Goal: Transaction & Acquisition: Subscribe to service/newsletter

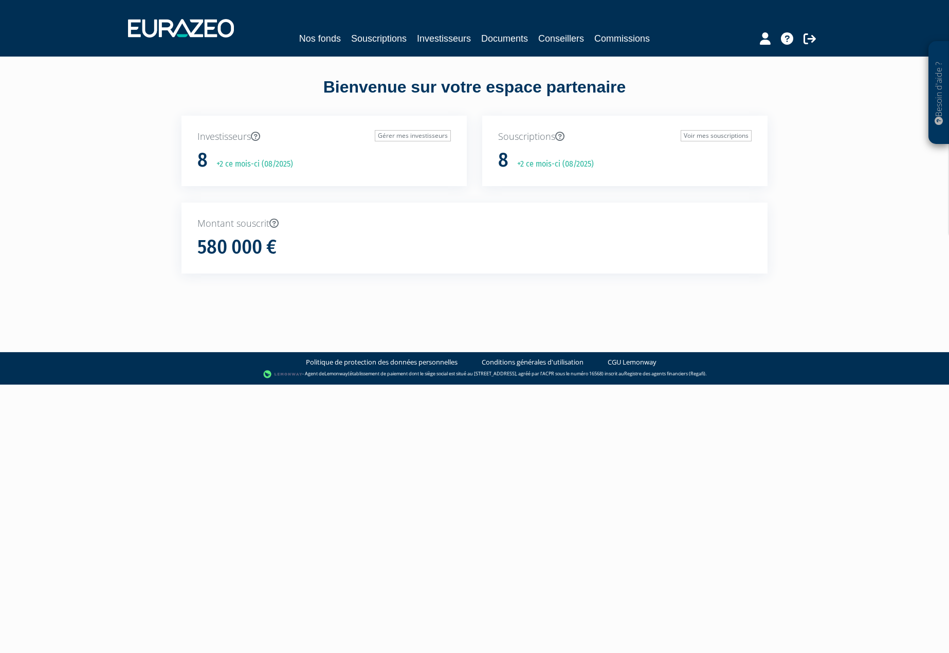
click at [455, 46] on div "Nos fonds Souscriptions Investisseurs Documents Conseillers Commissions" at bounding box center [474, 28] width 709 height 38
click at [457, 40] on link "Investisseurs" at bounding box center [444, 38] width 54 height 14
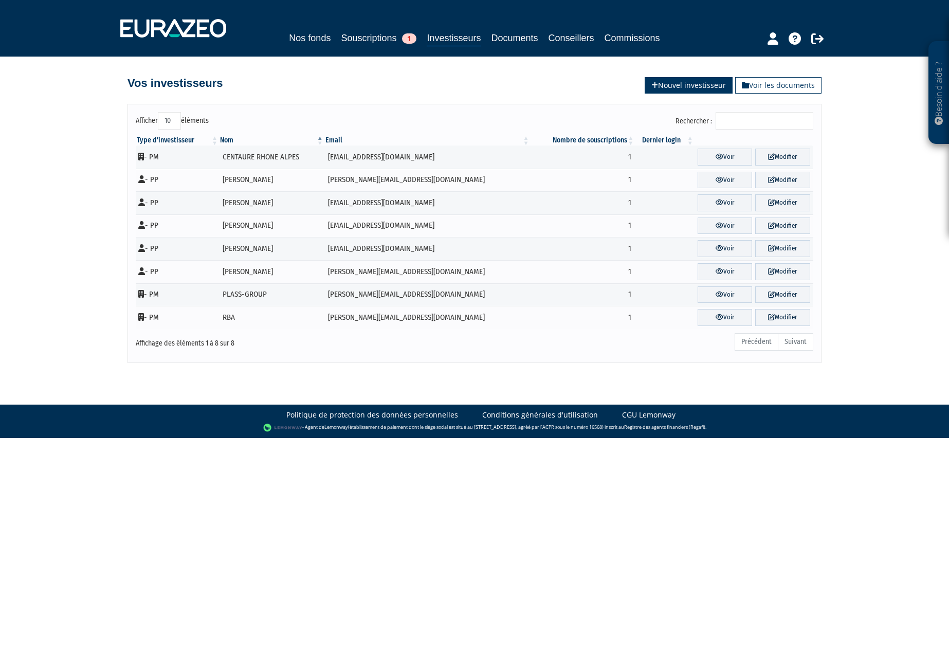
click at [669, 87] on link "Nouvel investisseur" at bounding box center [689, 85] width 88 height 16
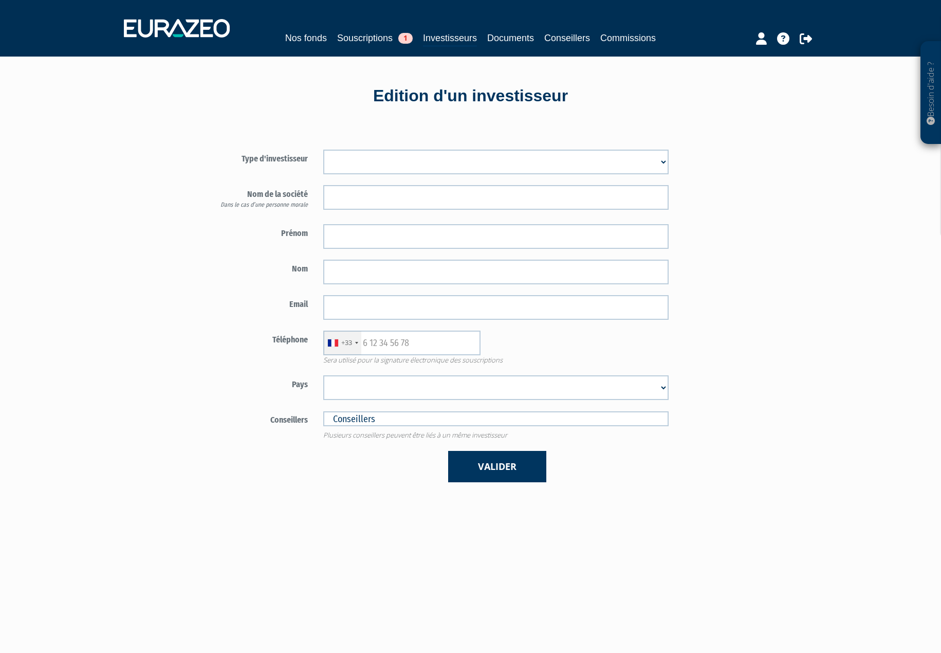
click at [535, 161] on select "Mr Mme Société" at bounding box center [496, 162] width 346 height 25
select select "1"
click at [323, 150] on select "Mr Mme Société" at bounding box center [496, 162] width 346 height 25
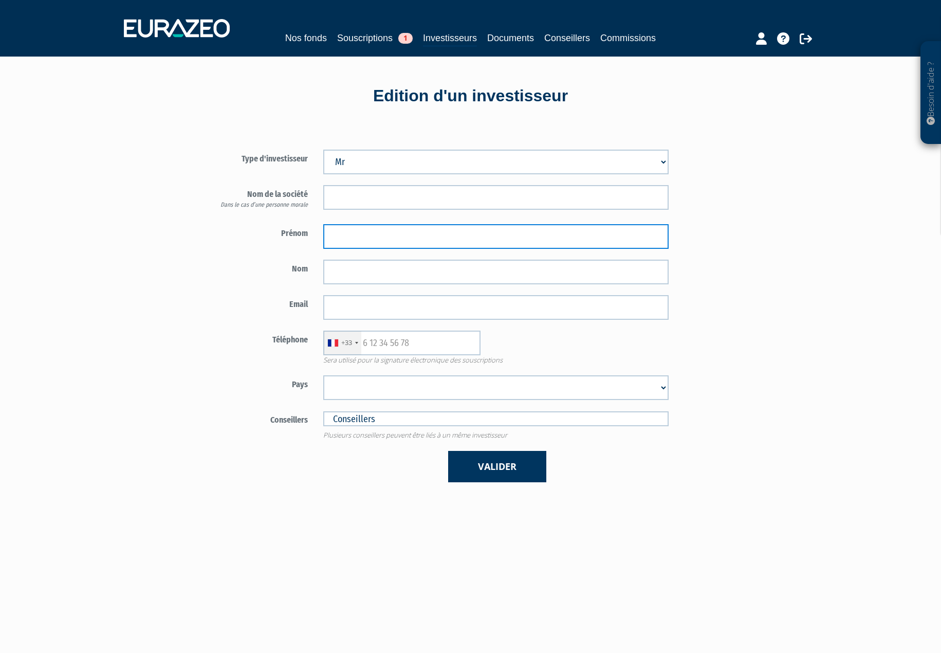
click at [358, 235] on input "text" at bounding box center [496, 236] width 346 height 25
type input "Xavier"
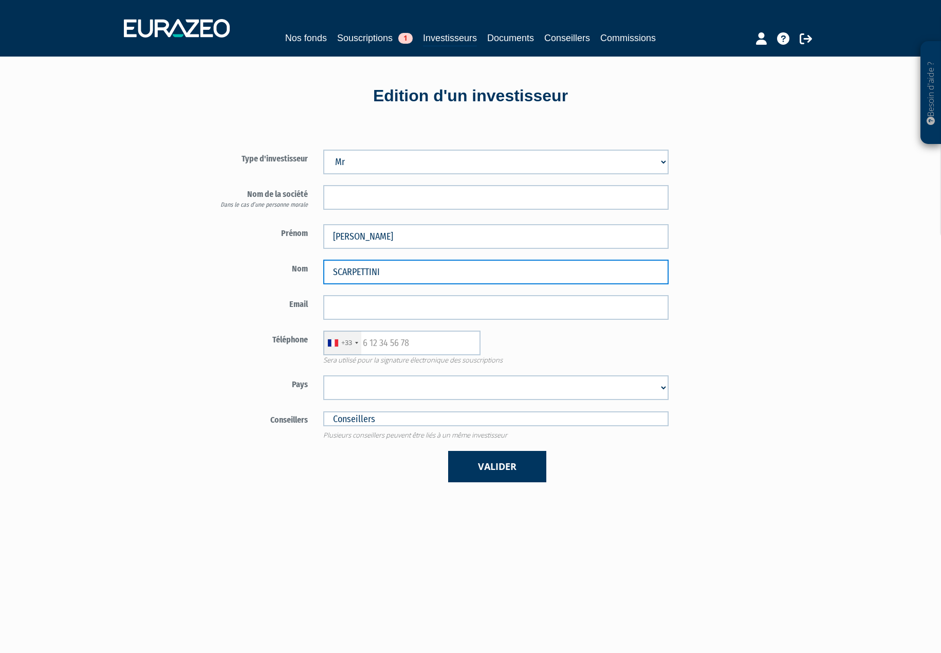
type input "SCARPETTINI"
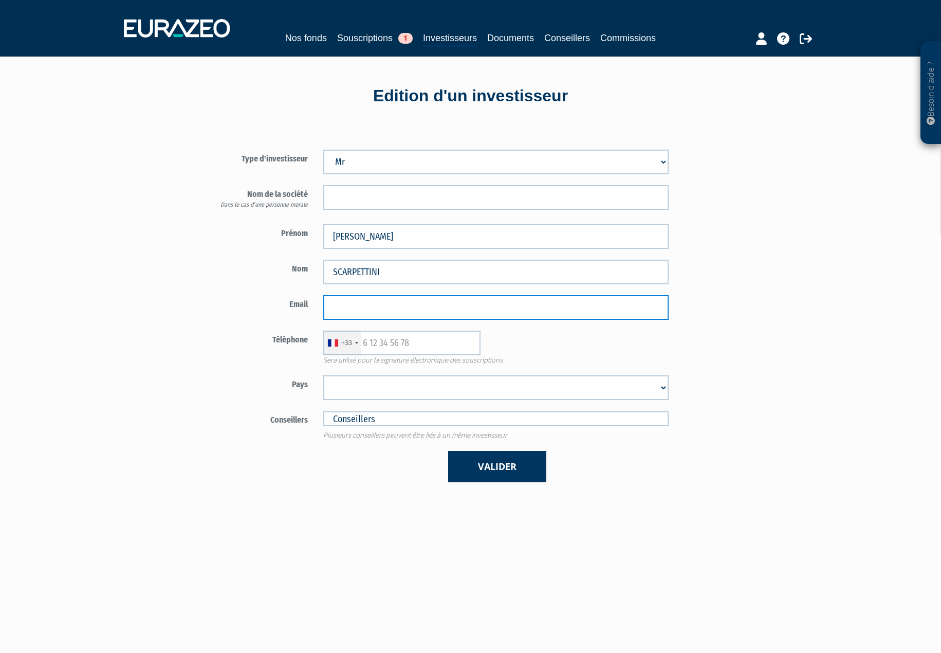
click at [375, 305] on input "email" at bounding box center [496, 307] width 346 height 25
paste input "[PERSON_NAME][EMAIL_ADDRESS][DOMAIN_NAME]"
type input "[PERSON_NAME][EMAIL_ADDRESS][DOMAIN_NAME]"
type input "0607963802"
select select "75"
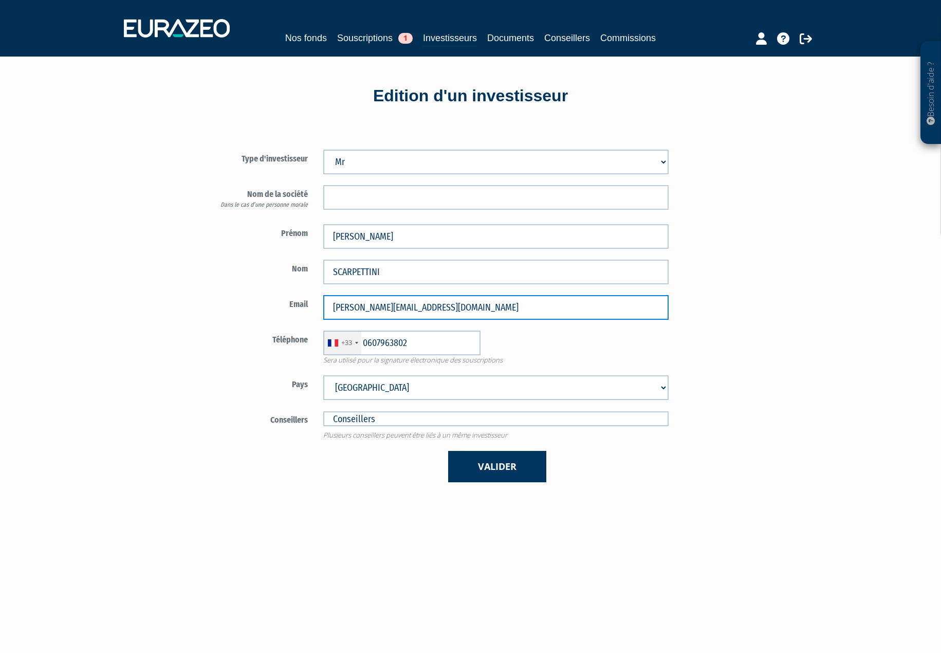
type input "xavier@scarpettini.com"
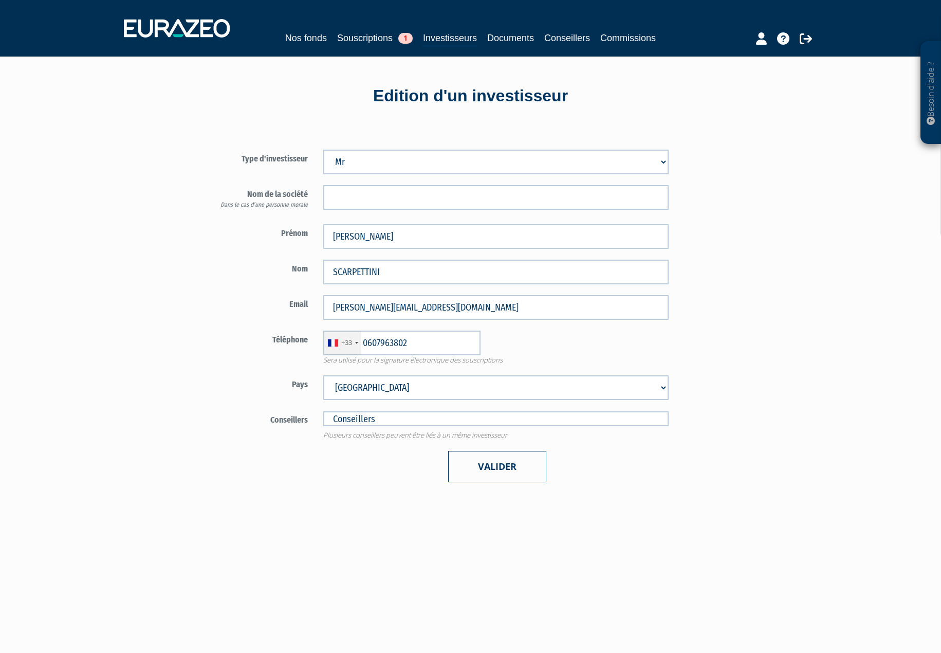
click at [491, 466] on button "Valider" at bounding box center [497, 466] width 98 height 31
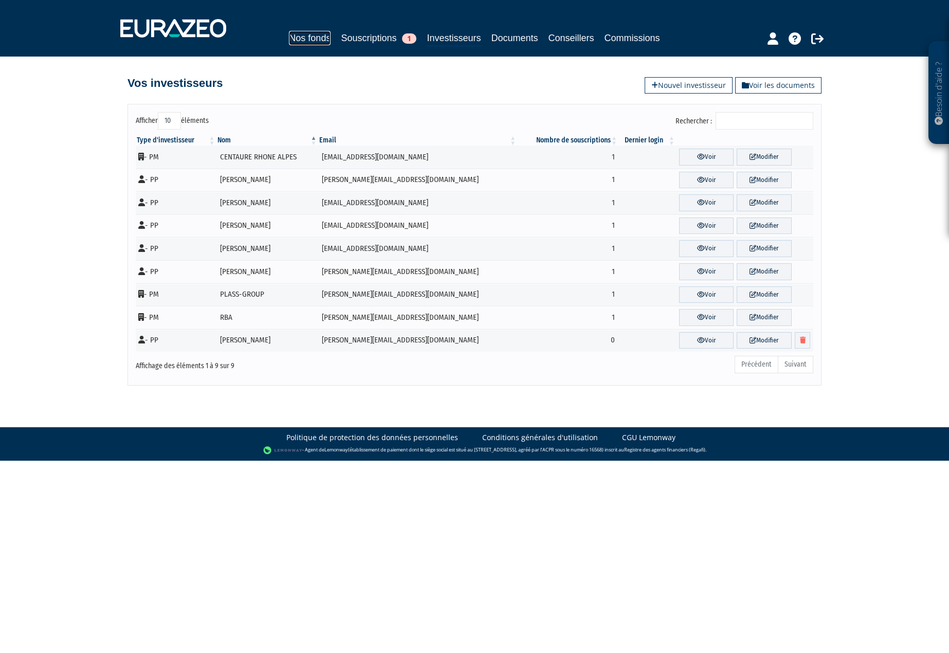
click at [306, 41] on link "Nos fonds" at bounding box center [310, 38] width 42 height 14
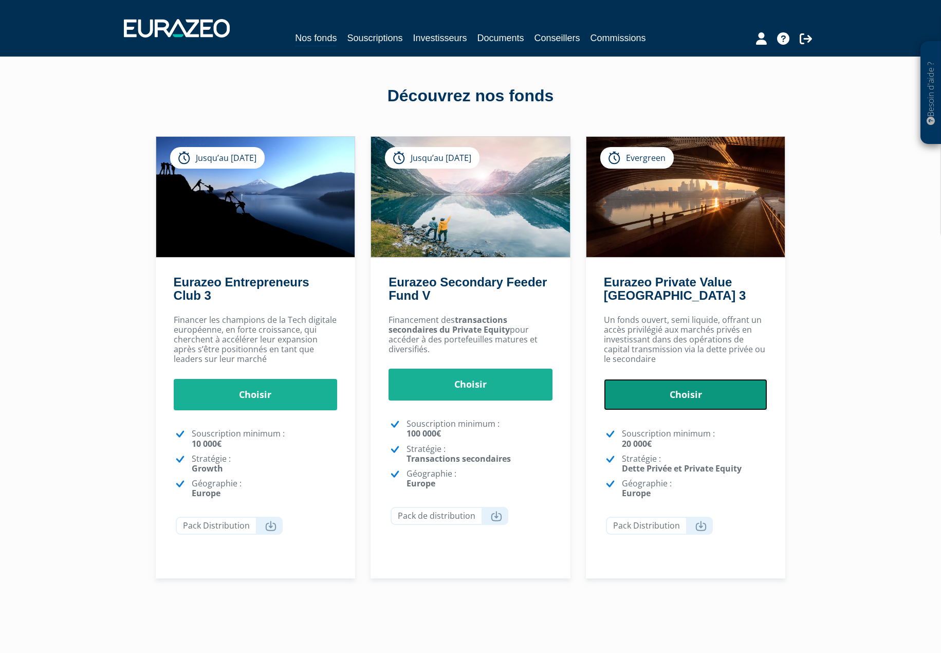
click at [699, 401] on link "Choisir" at bounding box center [686, 395] width 164 height 32
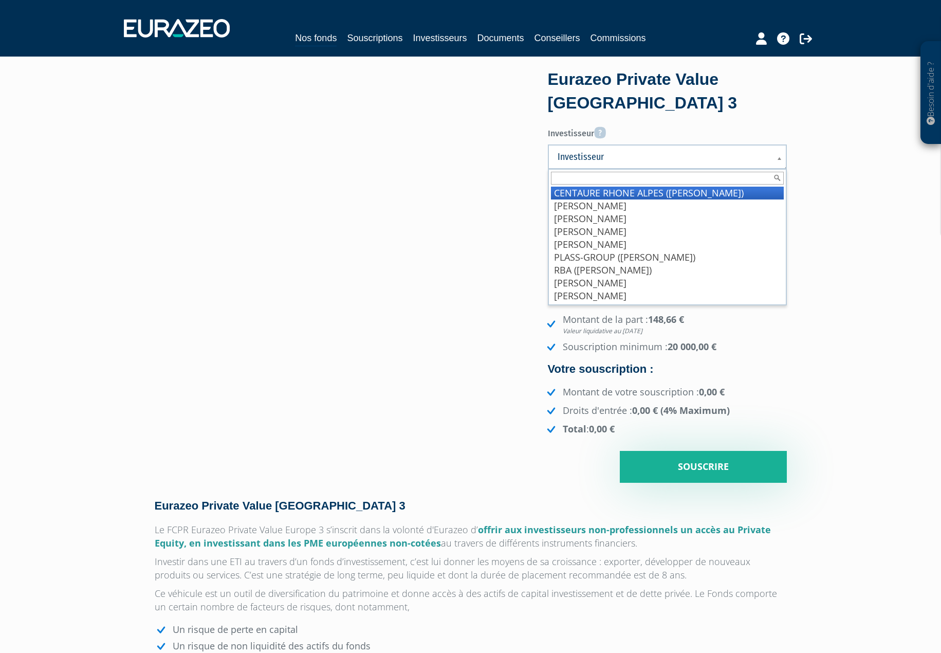
click at [779, 158] on b at bounding box center [781, 164] width 9 height 23
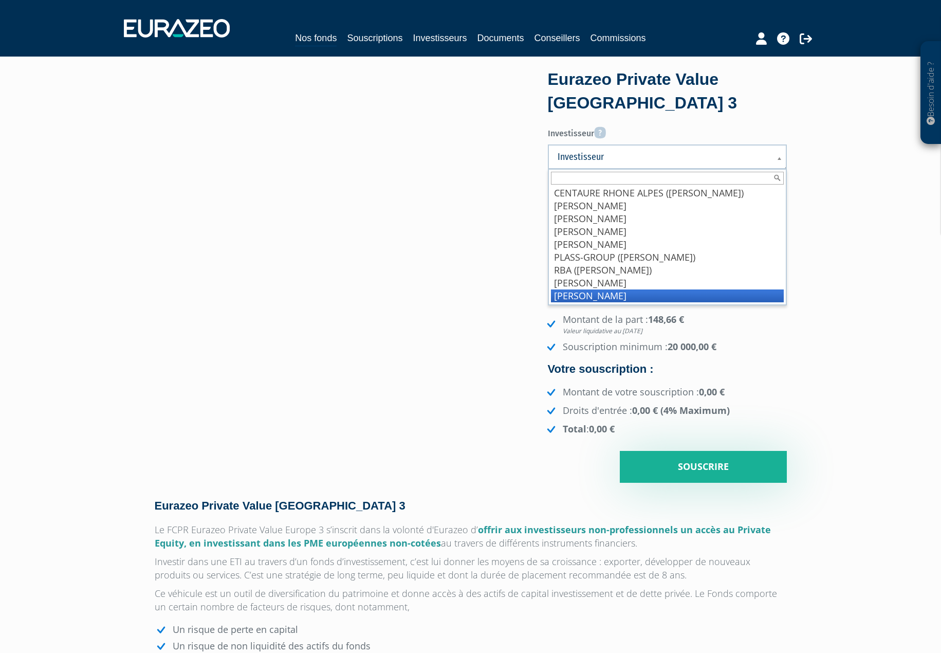
click at [645, 293] on li "[PERSON_NAME]" at bounding box center [667, 295] width 233 height 13
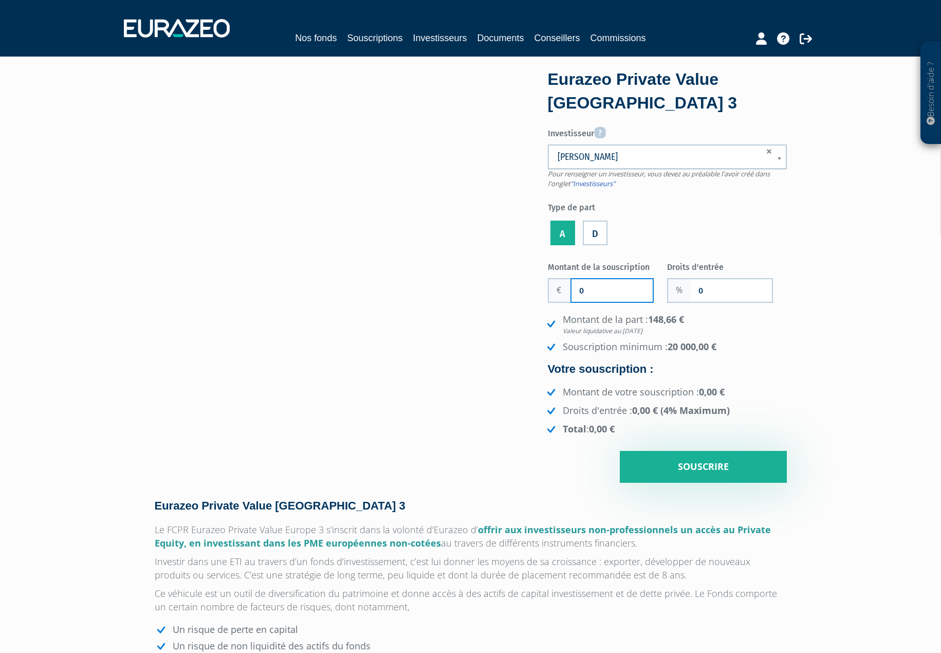
drag, startPoint x: 592, startPoint y: 287, endPoint x: 565, endPoint y: 295, distance: 28.7
click at [565, 295] on div "0" at bounding box center [601, 290] width 106 height 25
type input "25 000"
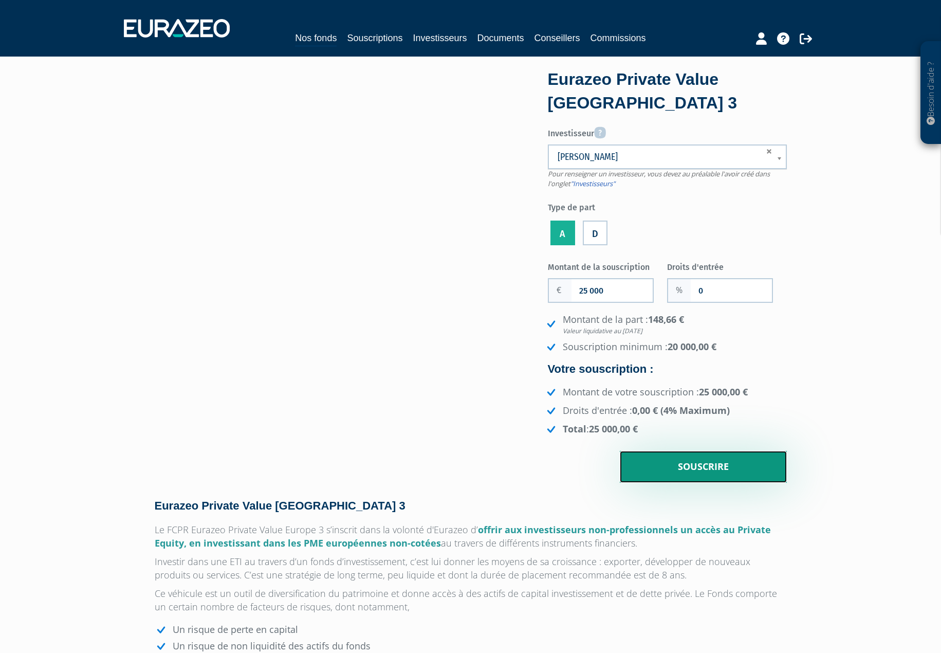
click at [714, 471] on input "Souscrire" at bounding box center [703, 467] width 167 height 32
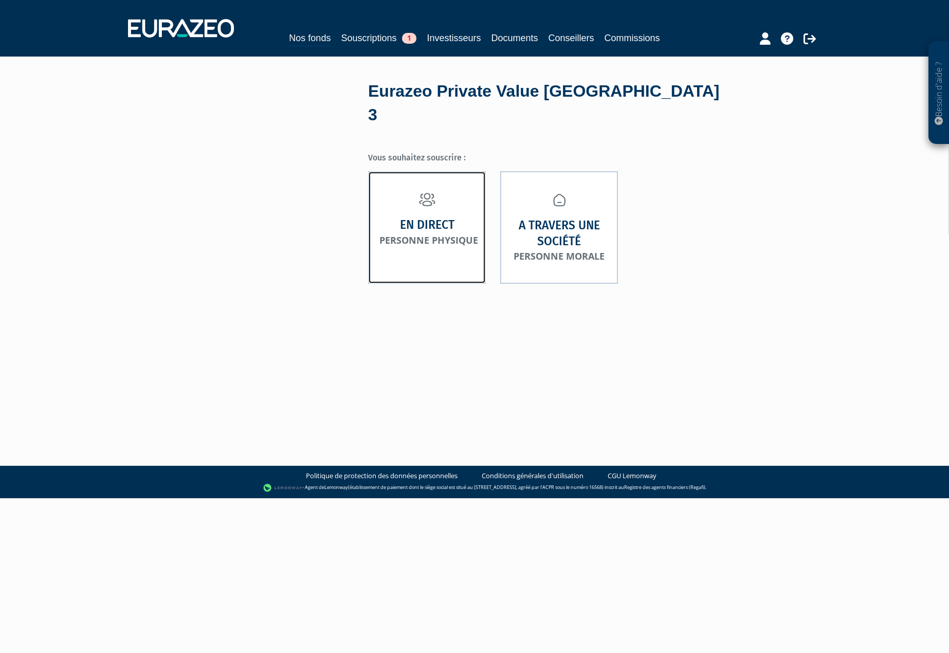
click at [439, 227] on link "En direct Personne physique" at bounding box center [427, 227] width 118 height 113
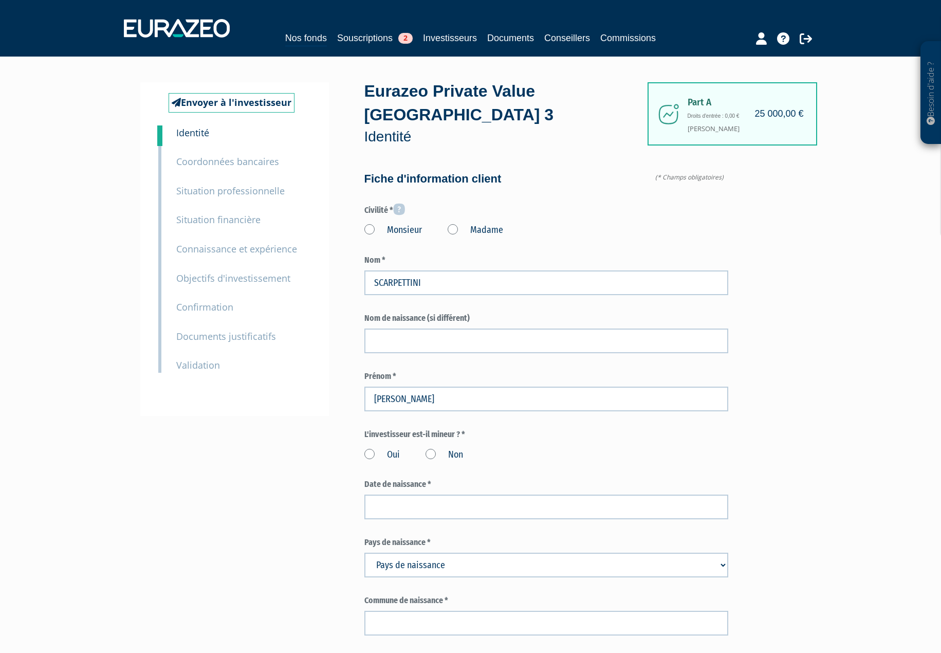
click at [371, 224] on label "Monsieur" at bounding box center [394, 230] width 58 height 13
click at [0, 0] on input "Monsieur" at bounding box center [0, 0] width 0 height 0
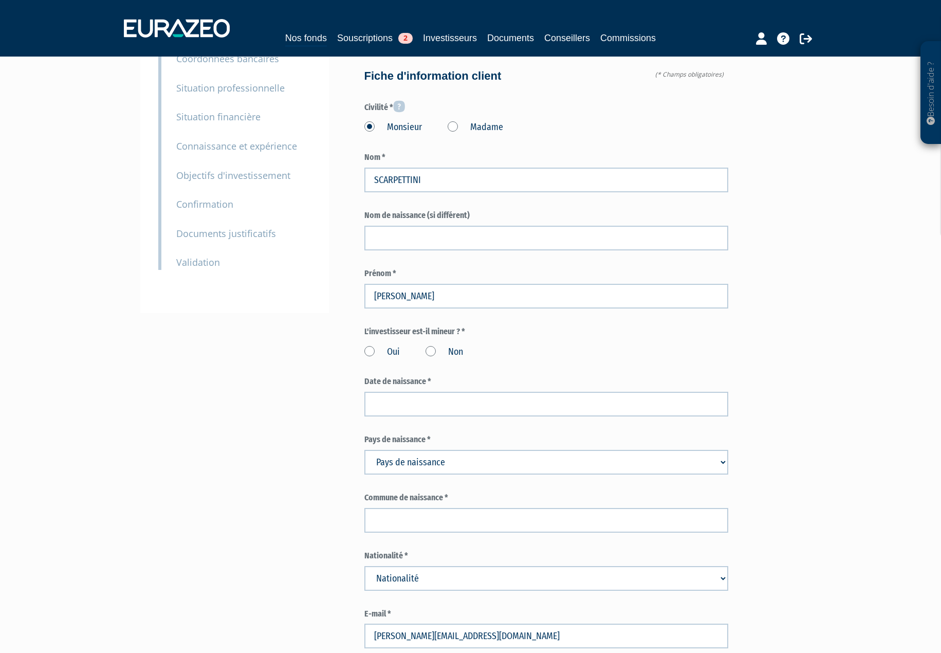
click at [432, 346] on label "Non" at bounding box center [445, 352] width 38 height 13
click at [0, 0] on input "Non" at bounding box center [0, 0] width 0 height 0
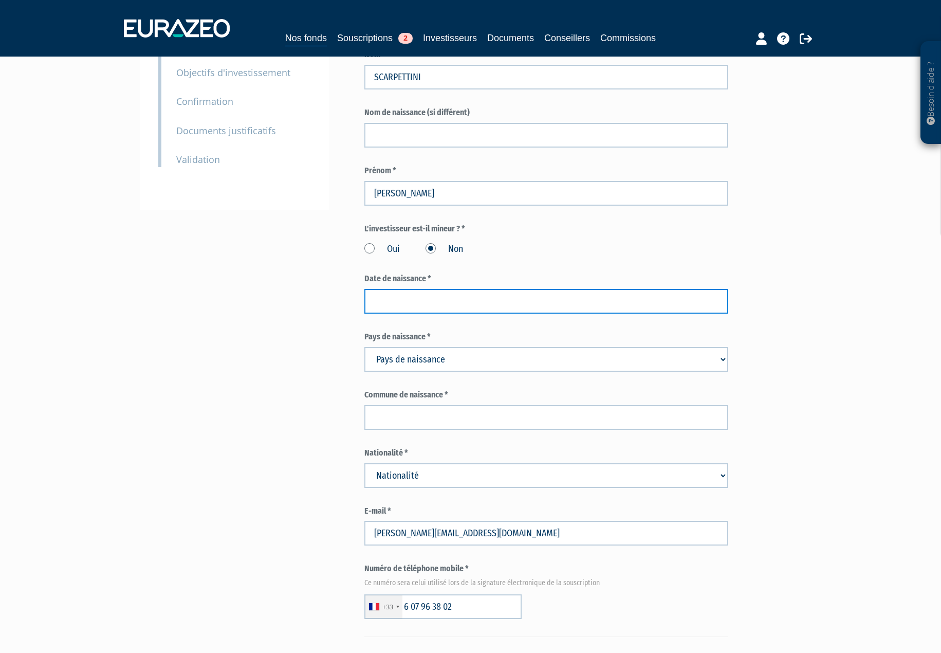
click at [416, 289] on input at bounding box center [547, 301] width 364 height 25
type input "10/09/1972"
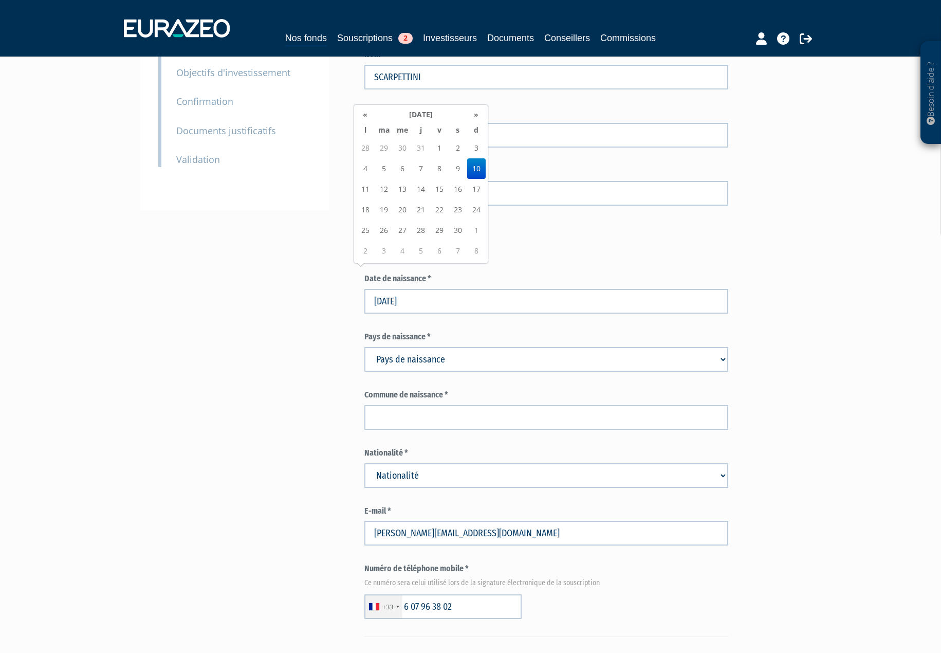
click at [441, 347] on select "Pays de naissance Afghanistan Afrique du Sud Albanie Algérie Allemagne Andorre" at bounding box center [547, 359] width 364 height 25
select select "75"
click at [365, 347] on select "Pays de naissance Afghanistan Afrique du Sud Albanie Algérie Allemagne Andorre" at bounding box center [547, 359] width 364 height 25
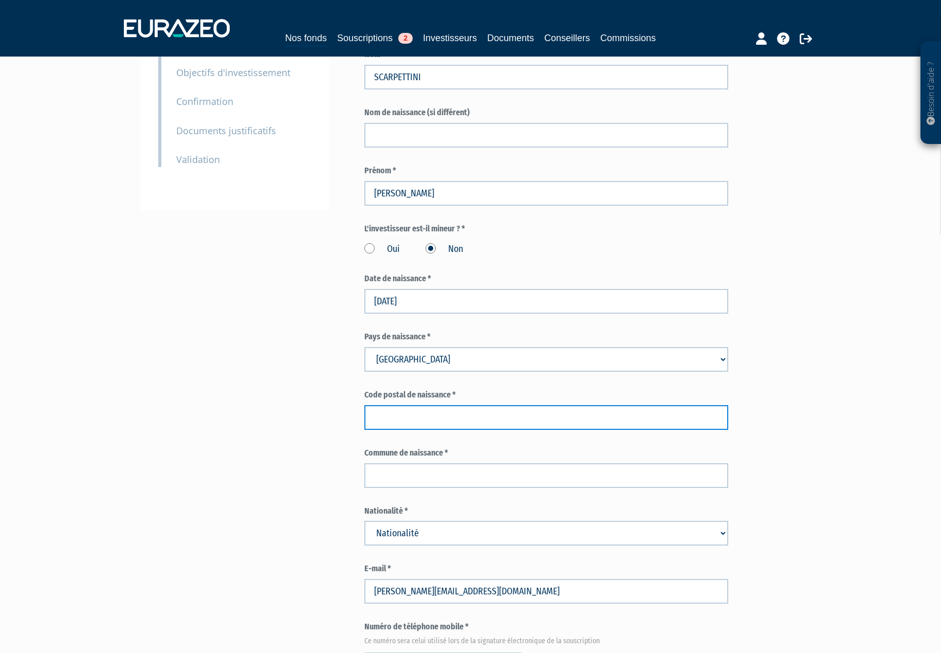
click at [426, 405] on input "text" at bounding box center [547, 417] width 364 height 25
type input "73000"
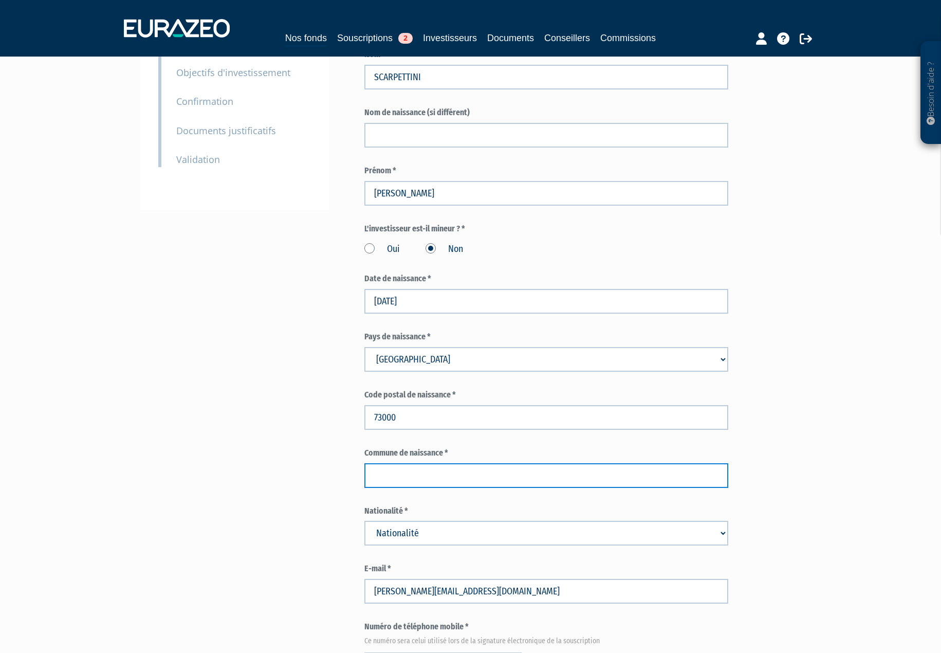
click at [398, 463] on input "text" at bounding box center [547, 475] width 364 height 25
type input "CHAMBERY"
click at [328, 481] on div "Envoyer à l'investisseur 1 Identité 2 Coordonnées bancaires 3 Situation profess…" at bounding box center [471, 612] width 646 height 1471
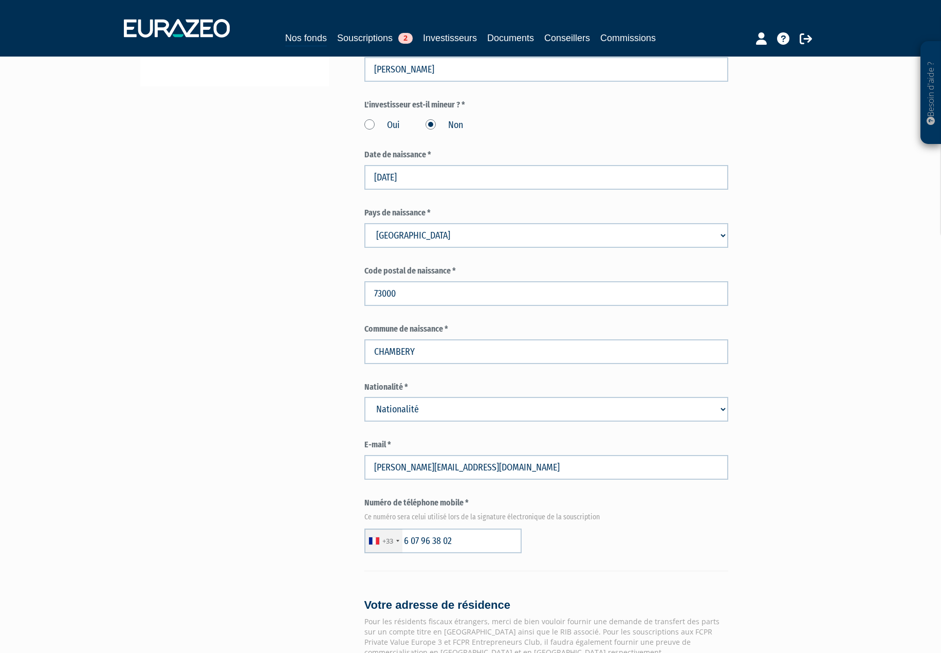
scroll to position [360, 0]
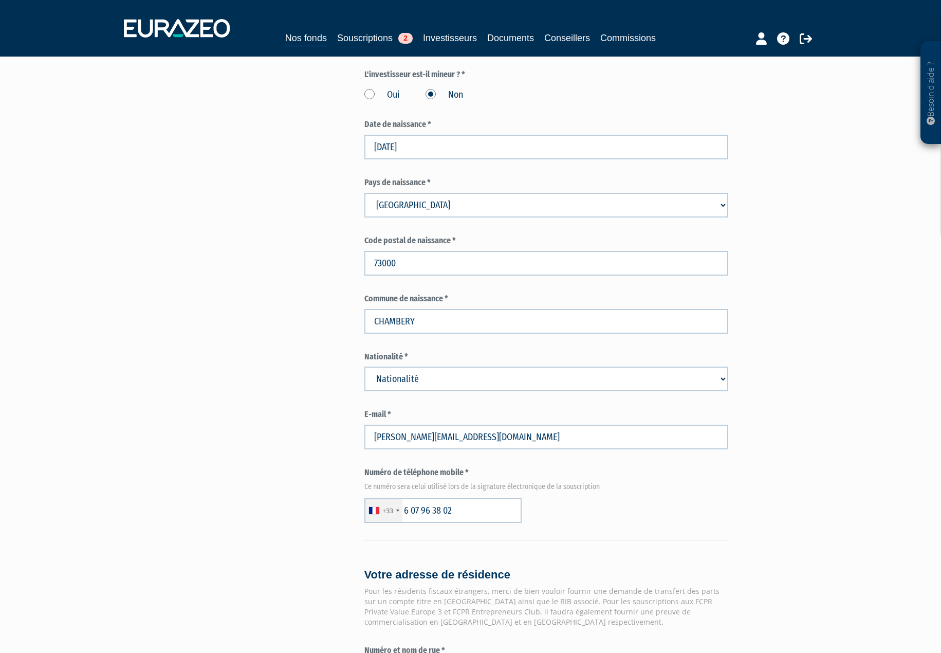
click at [444, 367] on select "Nationalité Afghanistan Afrique du Sud Albanie Algérie Allemagne Andorre" at bounding box center [547, 379] width 364 height 25
select select "75"
click at [365, 367] on select "Nationalité Afghanistan Afrique du Sud Albanie Algérie Allemagne Andorre" at bounding box center [547, 379] width 364 height 25
click at [292, 423] on div "Envoyer à l'investisseur 1 Identité 2 Coordonnées bancaires 3 Situation profess…" at bounding box center [471, 457] width 646 height 1471
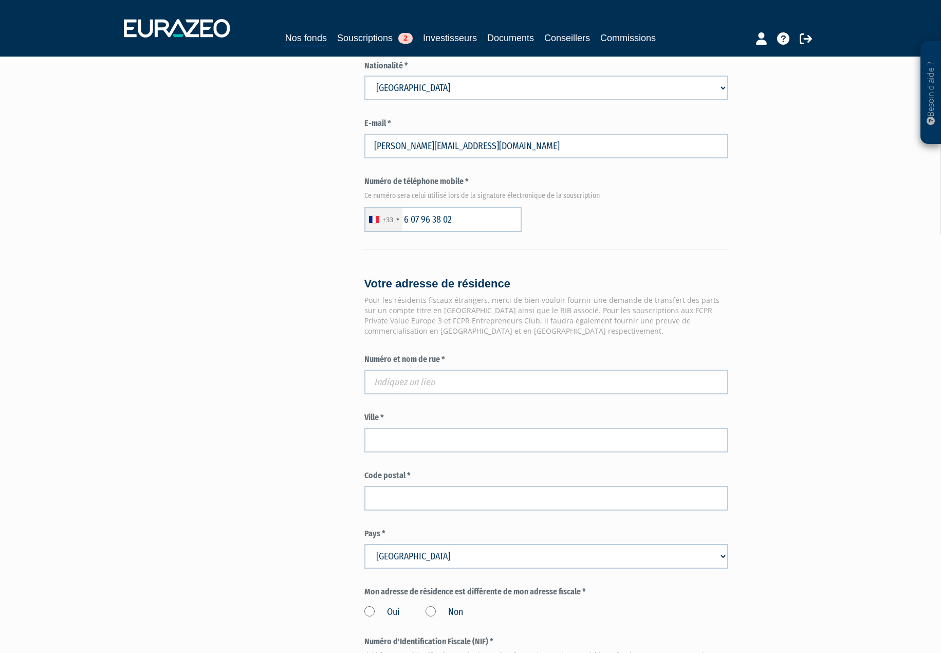
scroll to position [668, 0]
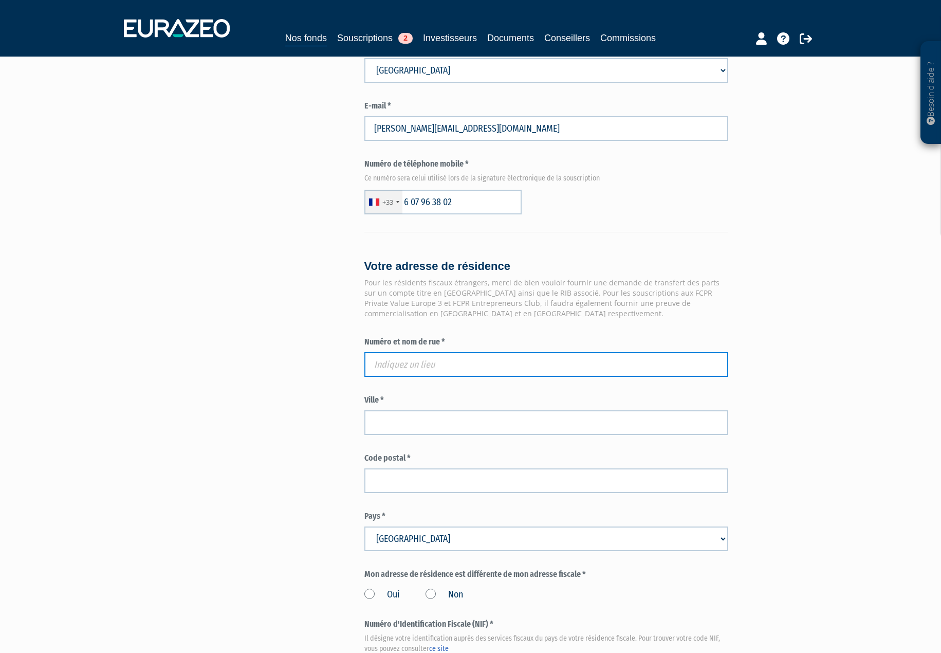
click at [379, 352] on input "text" at bounding box center [547, 364] width 364 height 25
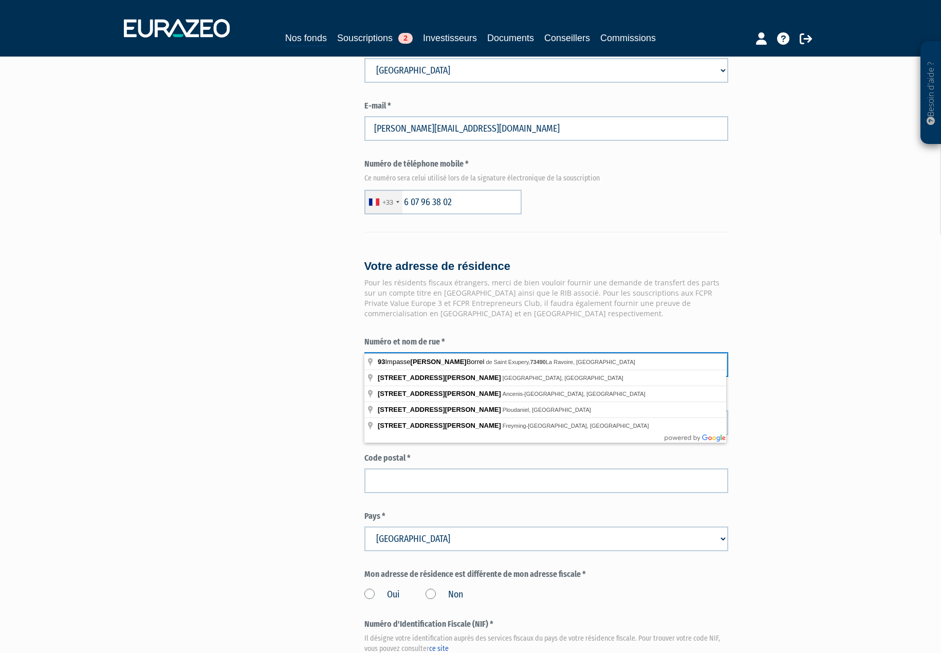
drag, startPoint x: 524, startPoint y: 340, endPoint x: 495, endPoint y: 346, distance: 30.4
click at [495, 352] on input "93 rue antoine de saint exupery 73490" at bounding box center [547, 364] width 364 height 25
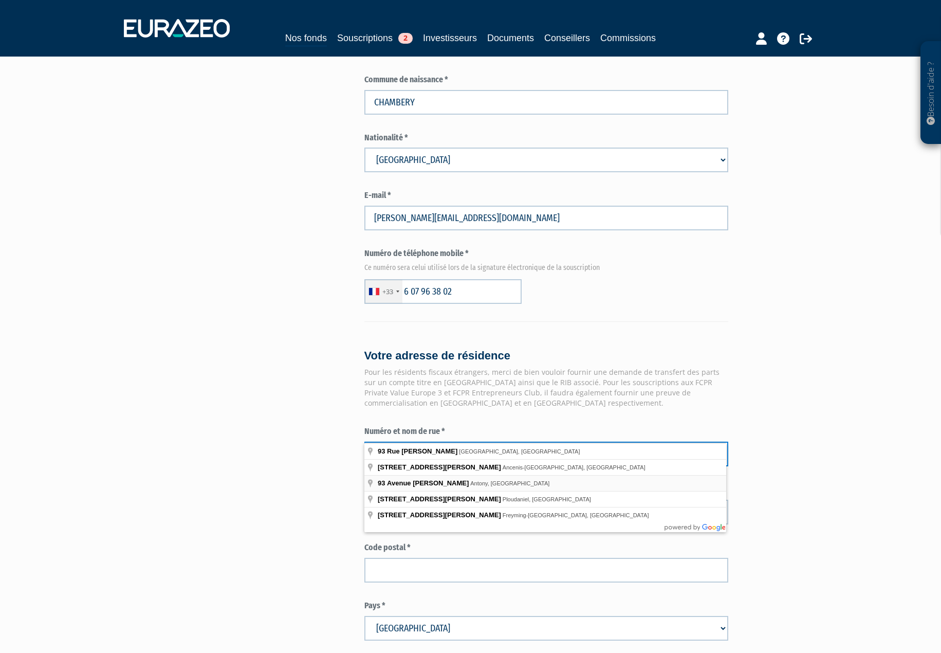
scroll to position [617, 0]
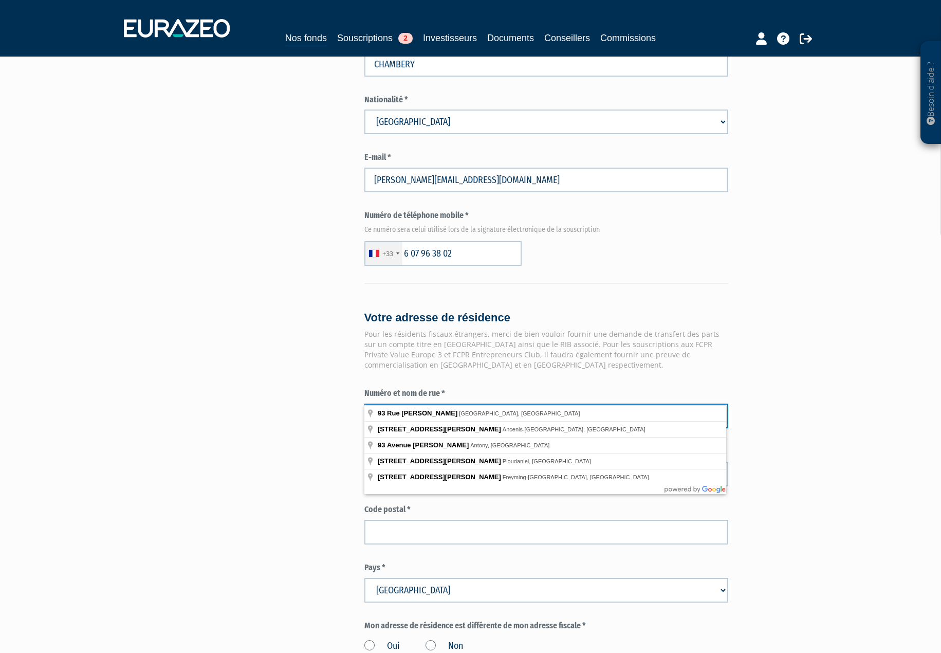
type input "93 rue antoine de saint exupery"
click at [324, 456] on div "Envoyer à l'investisseur 1 Identité 2 Coordonnées bancaires 3 Situation profess…" at bounding box center [471, 200] width 646 height 1471
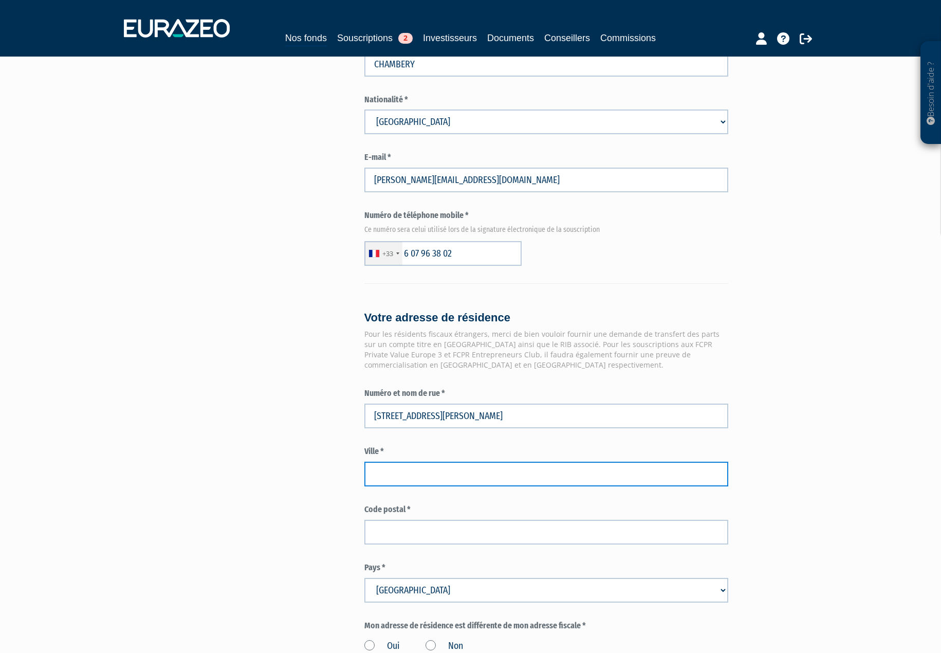
click at [404, 462] on input "text" at bounding box center [547, 474] width 364 height 25
type input "LA RAVOIRE"
click at [245, 443] on div "Envoyer à l'investisseur 1 Identité 2 Coordonnées bancaires 3 Situation profess…" at bounding box center [471, 200] width 646 height 1471
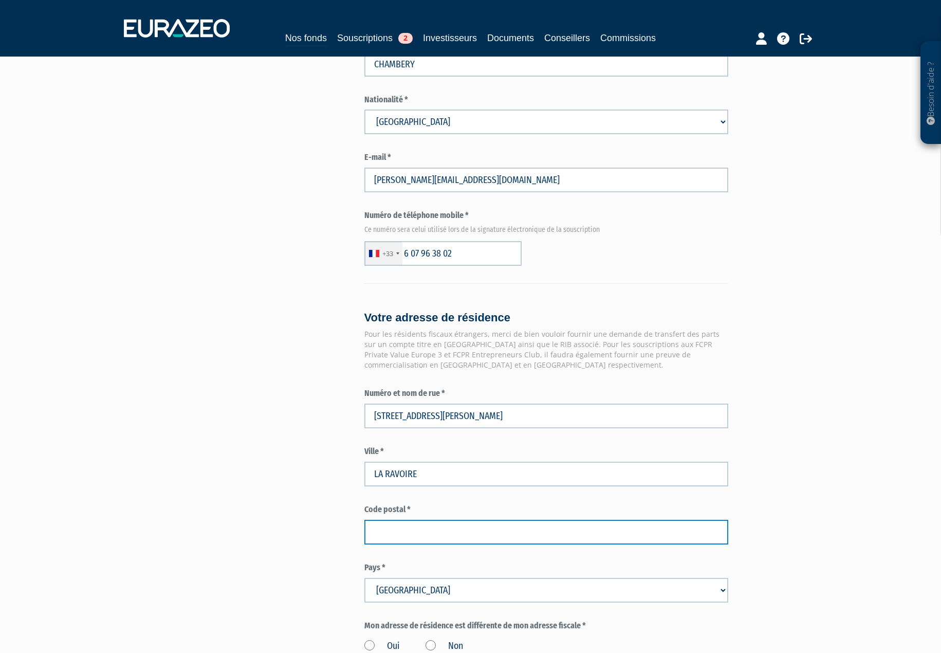
click at [388, 520] on input "text" at bounding box center [547, 532] width 364 height 25
type input "73490"
click at [348, 491] on div "Envoyer à l'investisseur 1 Identité 2 Coordonnées bancaires 3 Situation profess…" at bounding box center [471, 200] width 646 height 1471
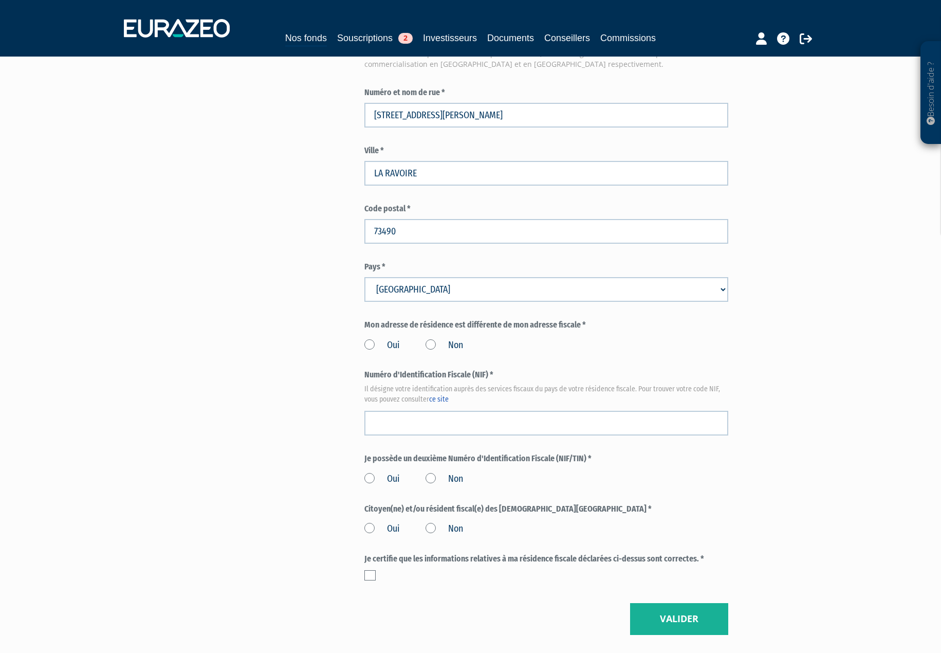
scroll to position [926, 0]
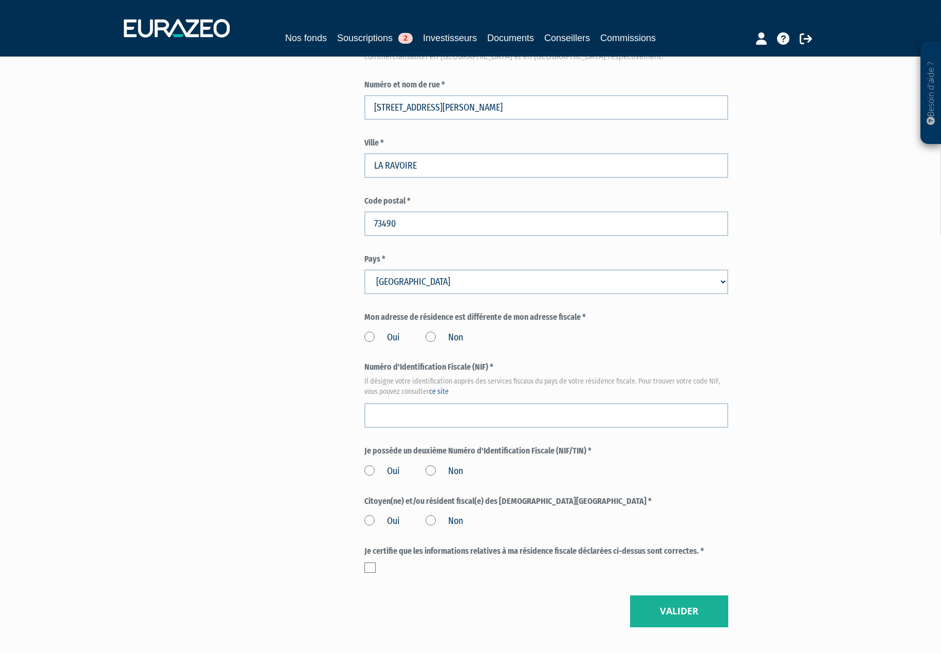
click at [432, 331] on label "Non" at bounding box center [445, 337] width 38 height 13
click at [0, 0] on input "Non" at bounding box center [0, 0] width 0 height 0
click at [427, 403] on input "text" at bounding box center [547, 415] width 364 height 25
click at [379, 403] on input "text" at bounding box center [547, 415] width 364 height 25
paste input "13 78 14O 453 025"
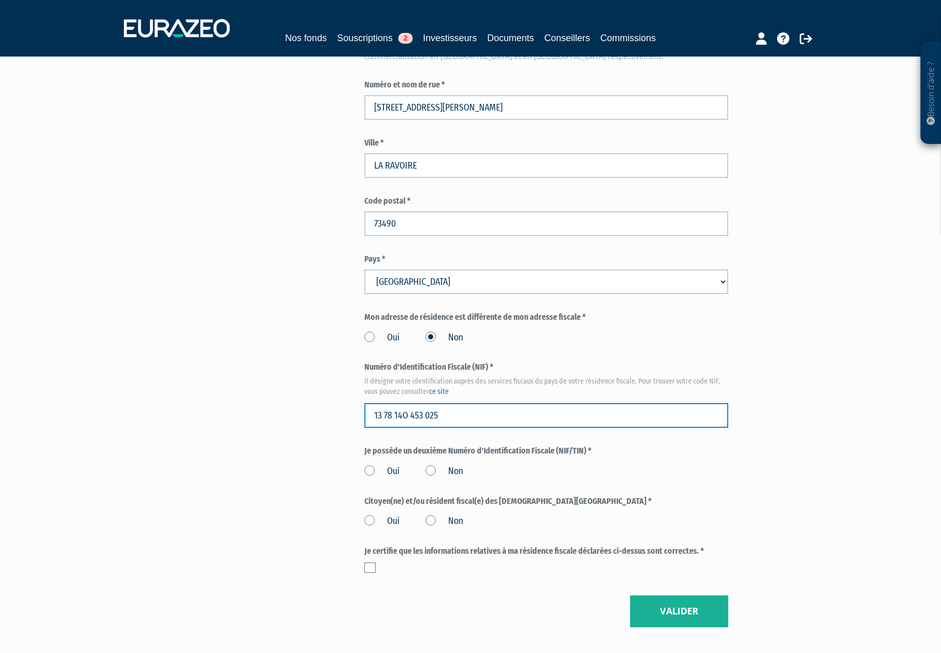
type input "13 78 14O 453 025"
click at [430, 465] on label "Non" at bounding box center [445, 471] width 38 height 13
click at [0, 0] on input "Non" at bounding box center [0, 0] width 0 height 0
click at [430, 515] on label "Non" at bounding box center [445, 521] width 38 height 13
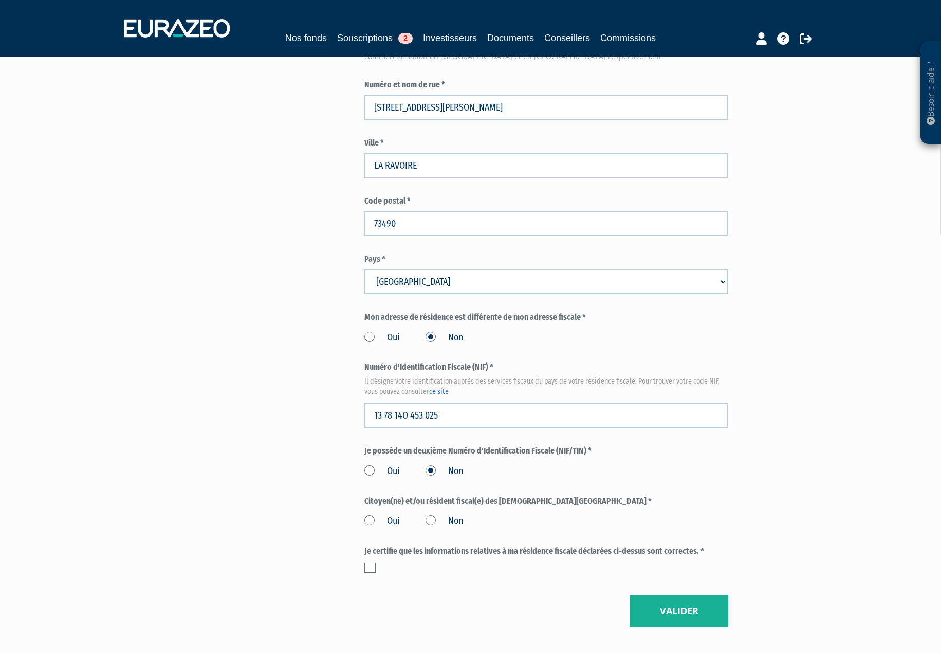
click at [0, 0] on input "Non" at bounding box center [0, 0] width 0 height 0
click at [369, 563] on label at bounding box center [370, 568] width 11 height 10
click at [0, 0] on input "checkbox" at bounding box center [0, 0] width 0 height 0
click at [672, 595] on button "Valider" at bounding box center [679, 611] width 98 height 32
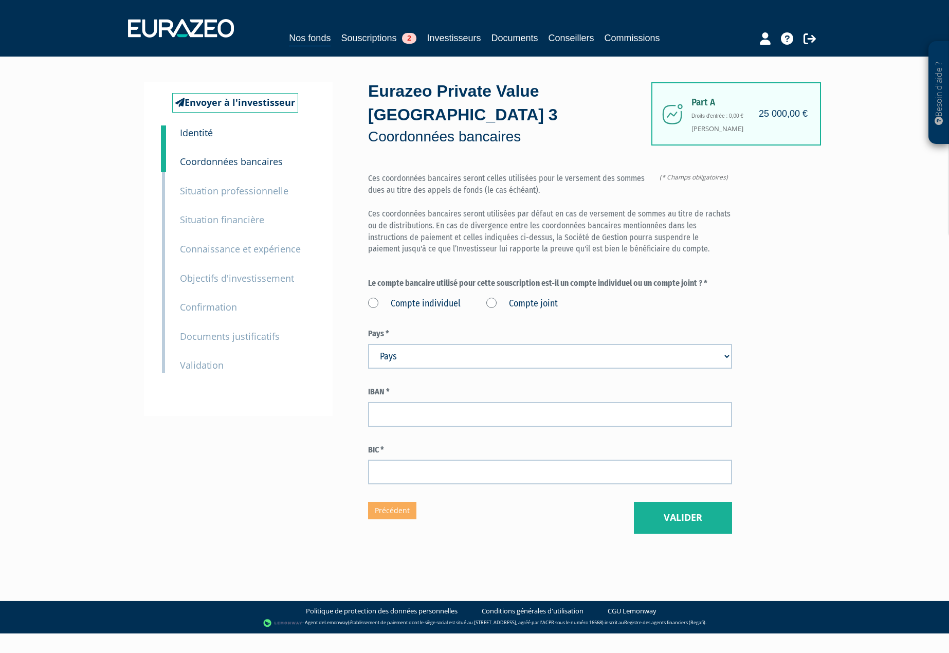
click at [375, 297] on label "Compte individuel" at bounding box center [414, 303] width 93 height 13
click at [0, 0] on individuel "Compte individuel" at bounding box center [0, 0] width 0 height 0
click at [390, 402] on input "text" at bounding box center [550, 414] width 364 height 25
click at [403, 402] on input "FR76" at bounding box center [550, 414] width 364 height 25
type input "[FINANCIAL_ID]"
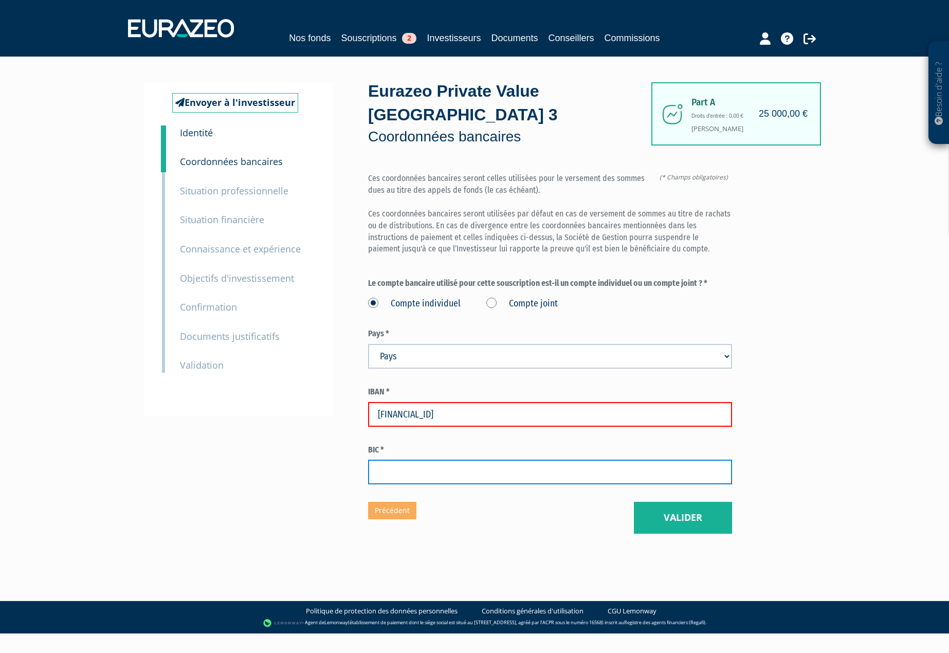
click at [486, 460] on input "text" at bounding box center [550, 472] width 364 height 25
type input "[SWIFT_CODE]"
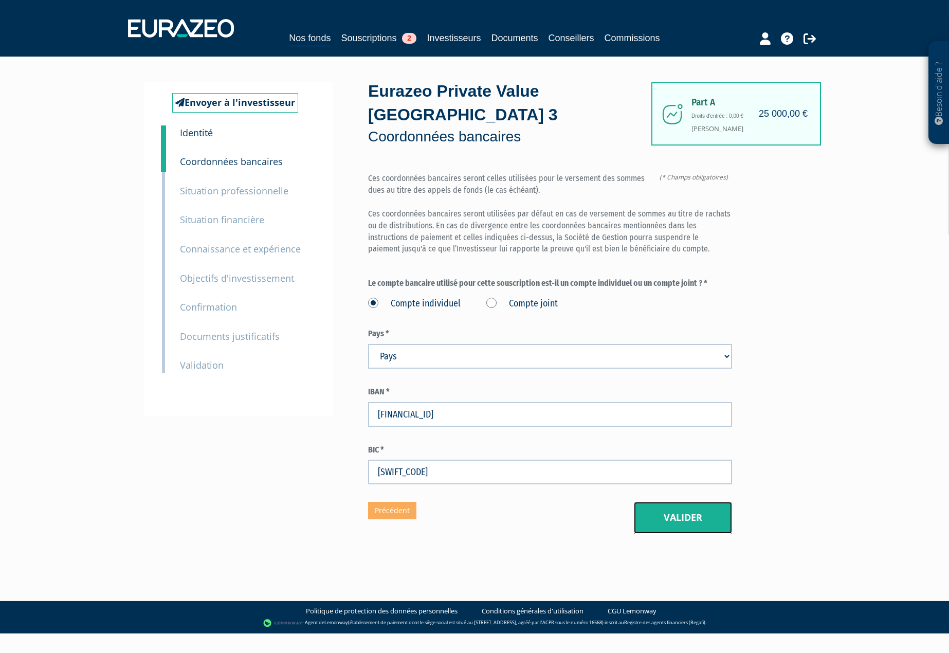
click at [697, 502] on button "Valider" at bounding box center [683, 518] width 98 height 32
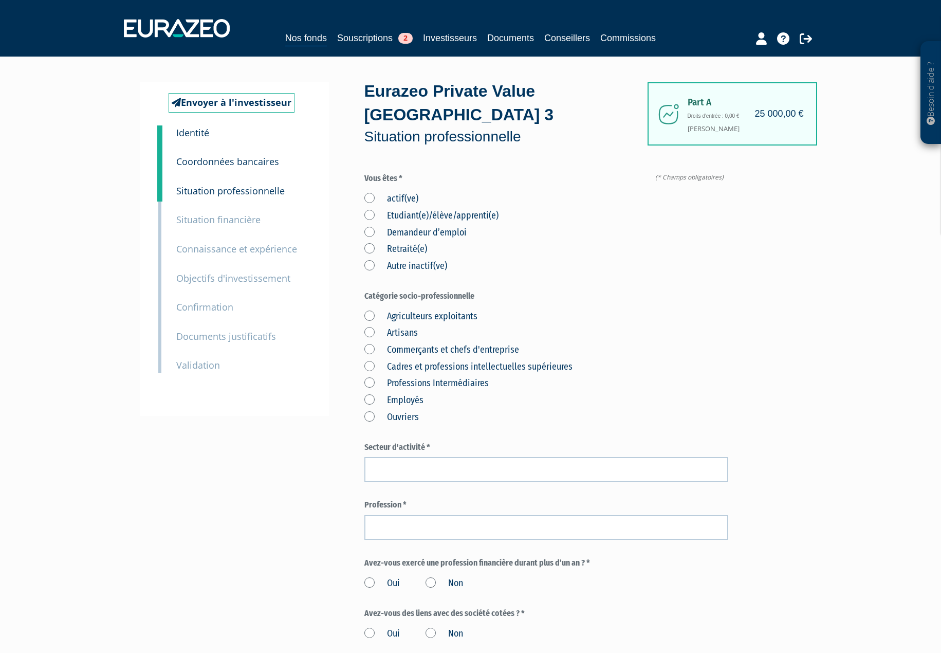
click at [369, 192] on label "actif(ve)" at bounding box center [392, 198] width 54 height 13
click at [0, 0] on input "actif(ve)" at bounding box center [0, 0] width 0 height 0
click at [368, 343] on label "Commerçants et chefs d'entreprise" at bounding box center [442, 349] width 155 height 13
click at [0, 0] on d\'entreprise "Commerçants et chefs d'entreprise" at bounding box center [0, 0] width 0 height 0
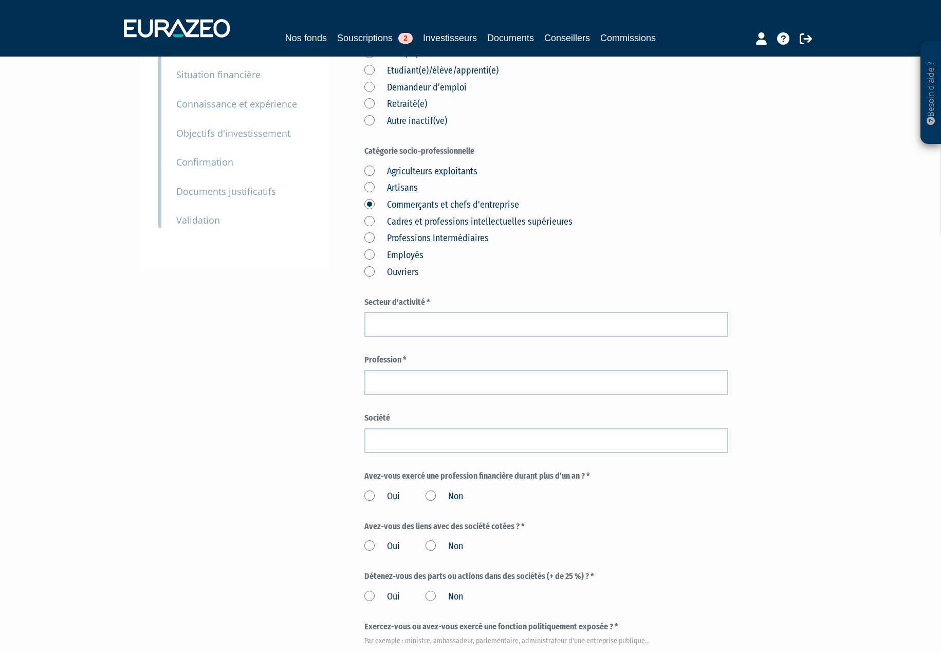
scroll to position [154, 0]
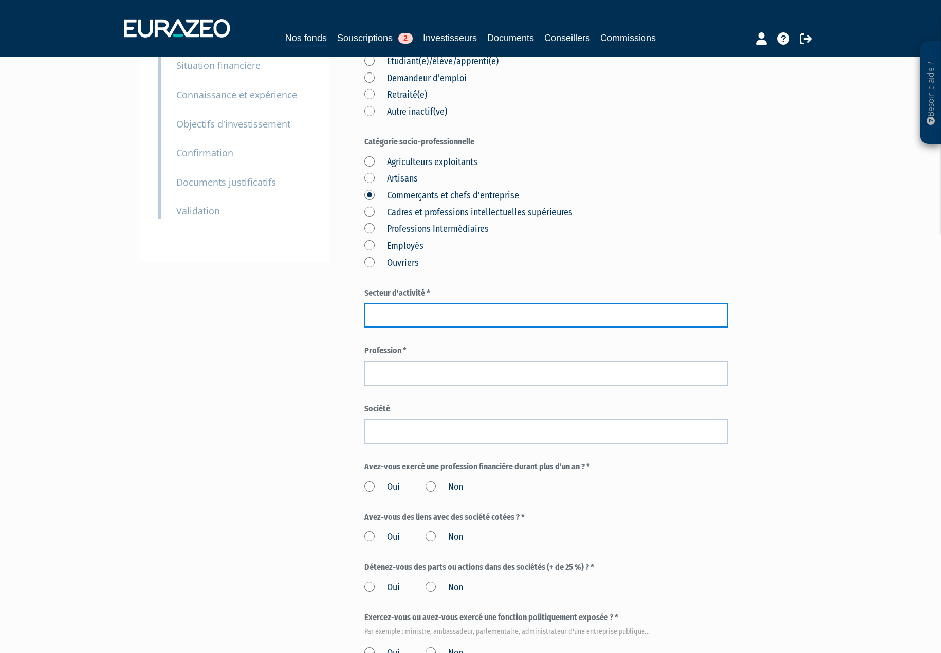
click at [412, 303] on input "text" at bounding box center [547, 315] width 364 height 25
type input "Commerce"
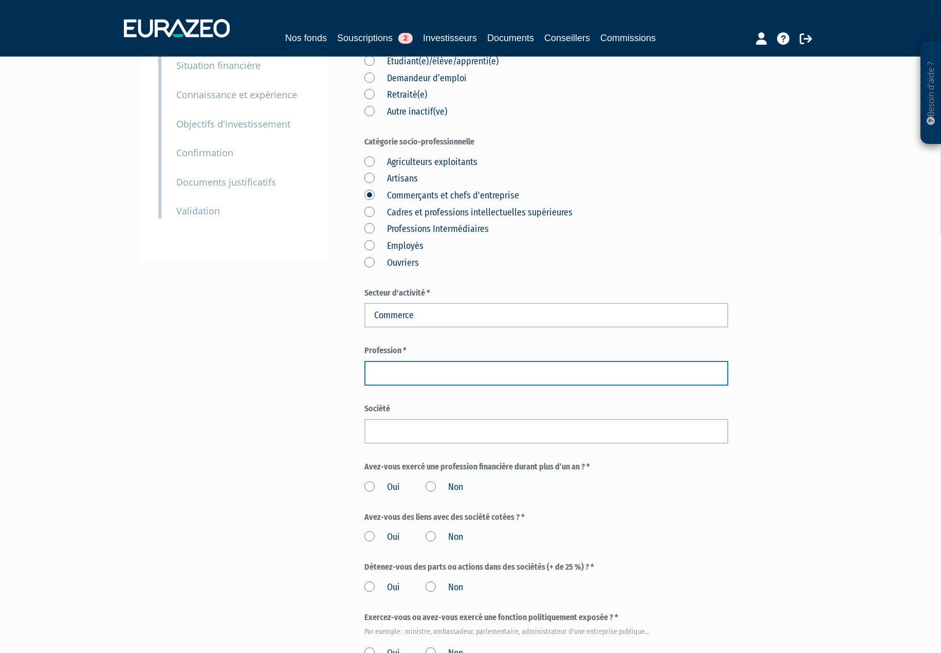
click at [418, 361] on input "text" at bounding box center [547, 373] width 364 height 25
type input "Chef Entreprise"
click at [342, 384] on div "Envoyer à l'investisseur 1 Identité 2 Coordonnées bancaires 3 Situation profess…" at bounding box center [471, 349] width 646 height 843
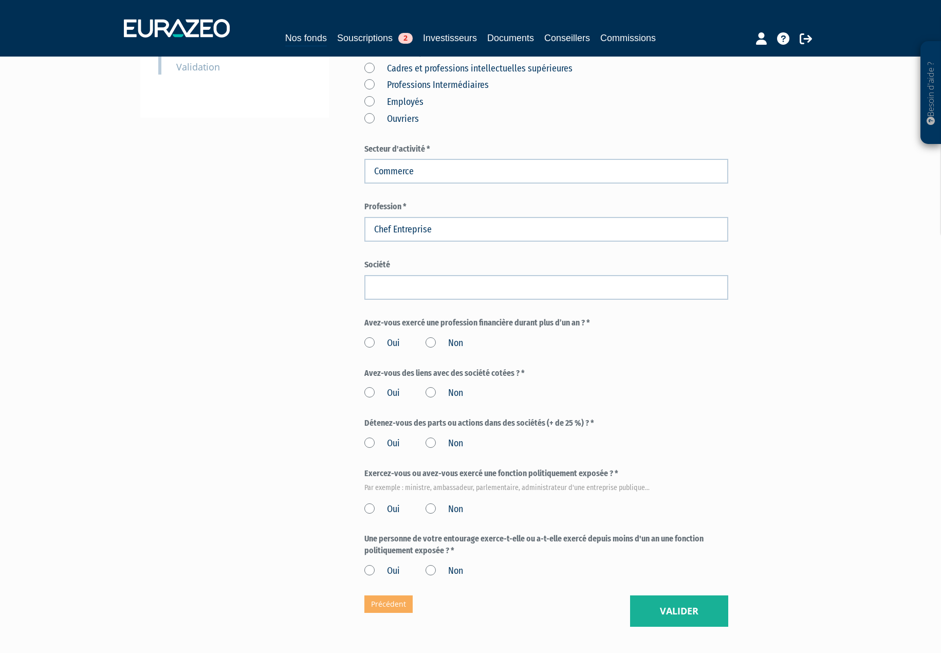
scroll to position [309, 0]
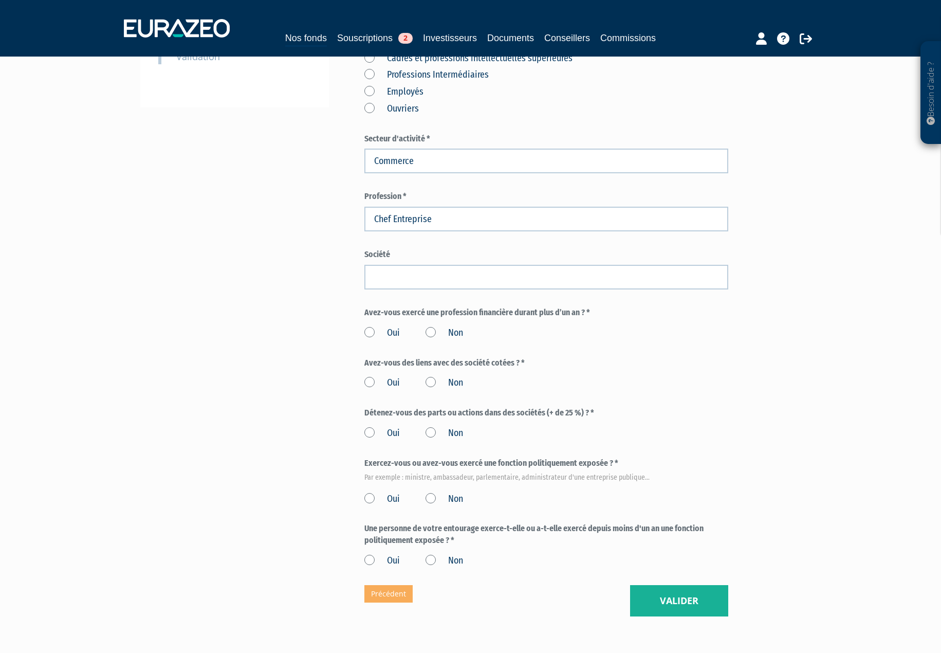
click at [431, 327] on label "Non" at bounding box center [445, 333] width 38 height 13
click at [0, 0] on input "Non" at bounding box center [0, 0] width 0 height 0
click at [432, 376] on label "Non" at bounding box center [445, 382] width 38 height 13
click at [0, 0] on input "Non" at bounding box center [0, 0] width 0 height 0
click at [372, 427] on label "Oui" at bounding box center [382, 433] width 35 height 13
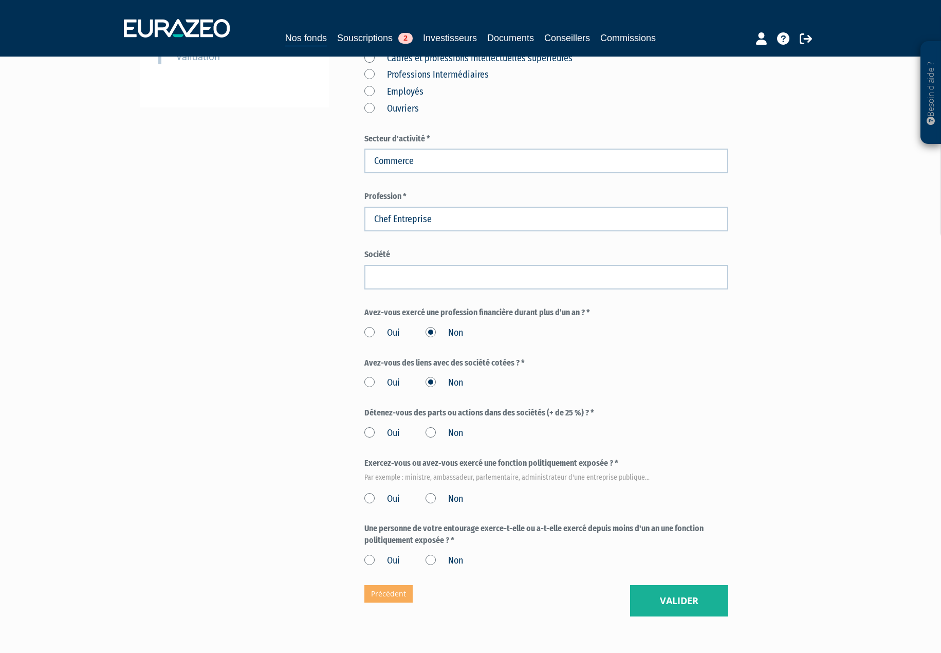
click at [0, 0] on input "Oui" at bounding box center [0, 0] width 0 height 0
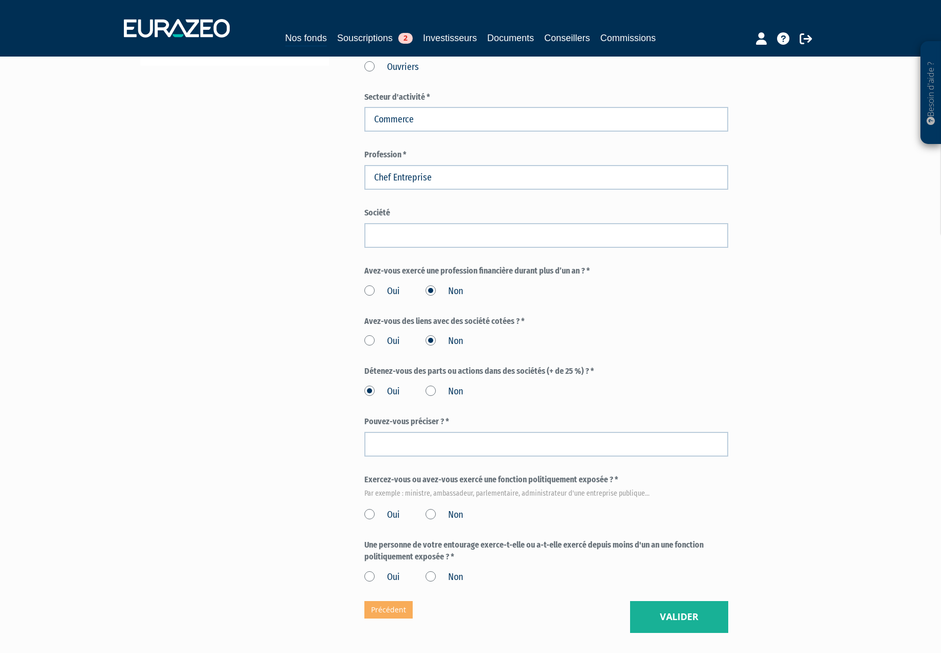
scroll to position [407, 0]
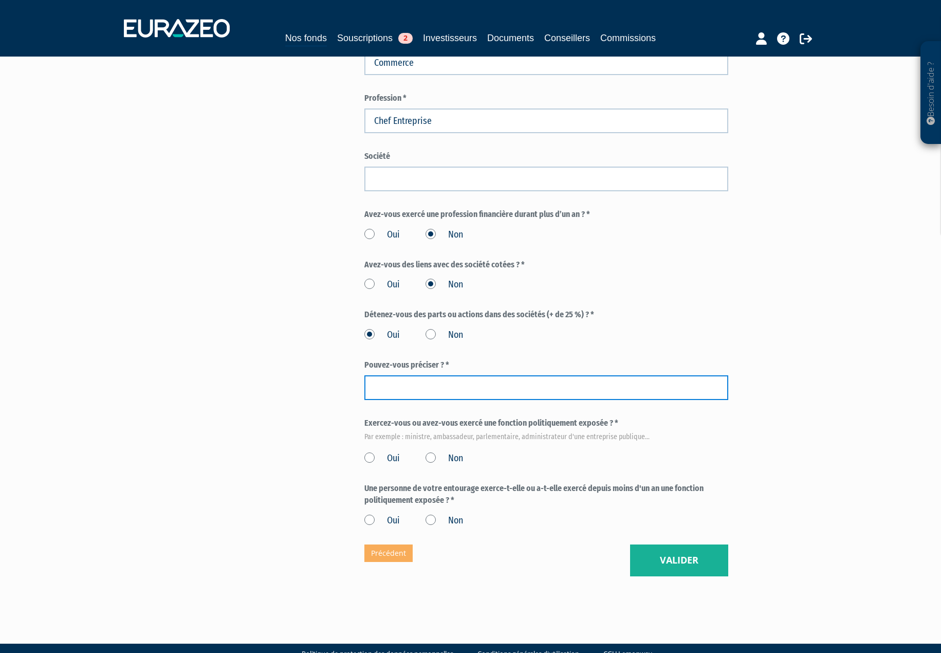
click at [435, 375] on input "text" at bounding box center [547, 387] width 364 height 25
type input "Holding JATE, Savoie Gaz"
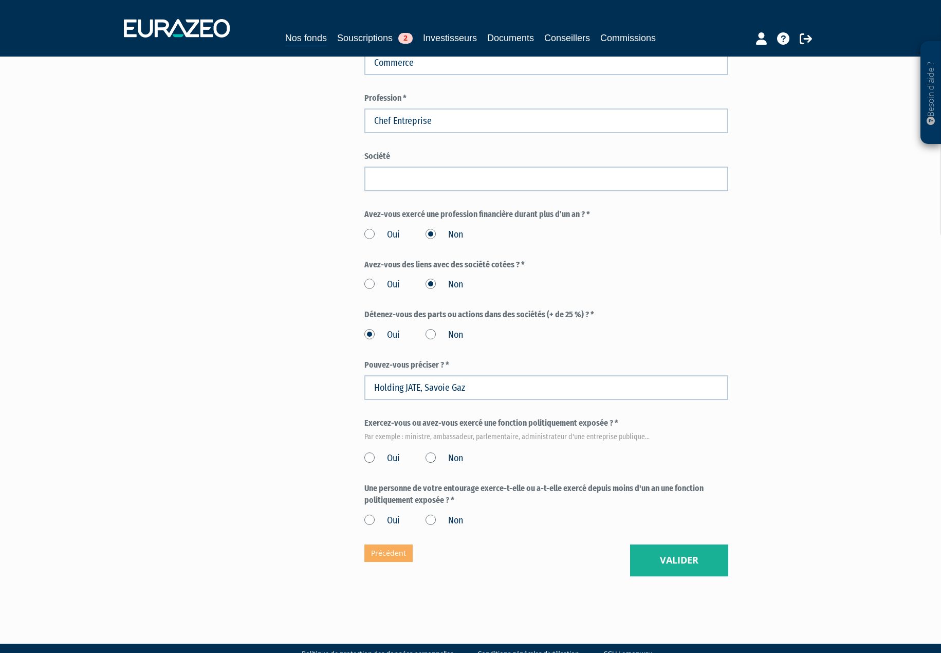
click at [328, 394] on div "Envoyer à l'investisseur 1 Identité 2 Coordonnées bancaires 3 Situation profess…" at bounding box center [471, 126] width 646 height 901
click at [429, 452] on label "Non" at bounding box center [445, 458] width 38 height 13
click at [0, 0] on input "Non" at bounding box center [0, 0] width 0 height 0
click at [430, 514] on label "Non" at bounding box center [445, 520] width 38 height 13
click at [0, 0] on input "Non" at bounding box center [0, 0] width 0 height 0
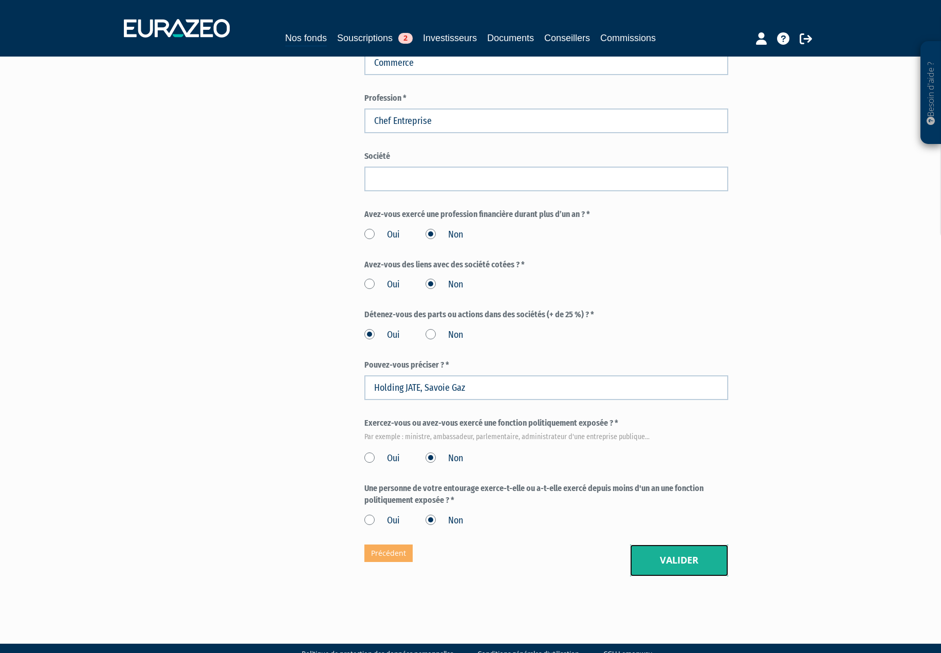
click at [673, 545] on button "Valider" at bounding box center [679, 561] width 98 height 32
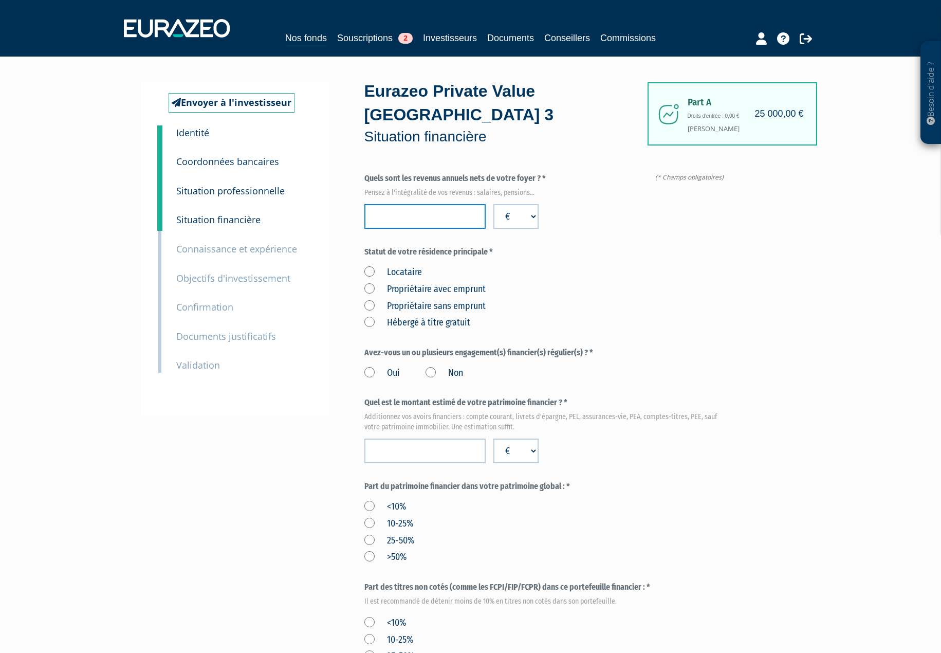
click at [427, 204] on input "number" at bounding box center [425, 216] width 121 height 25
type input "140000"
click at [371, 283] on label "Propriétaire avec emprunt" at bounding box center [425, 289] width 121 height 13
click at [0, 0] on emprunt "Propriétaire avec emprunt" at bounding box center [0, 0] width 0 height 0
click at [370, 367] on label "Oui" at bounding box center [382, 373] width 35 height 13
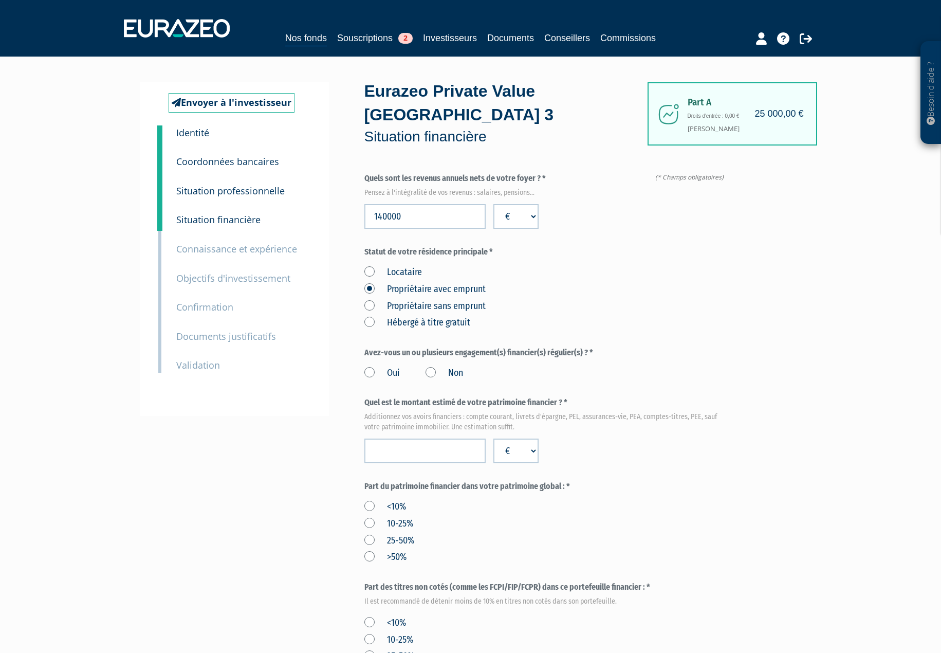
click at [0, 0] on input "Oui" at bounding box center [0, 0] width 0 height 0
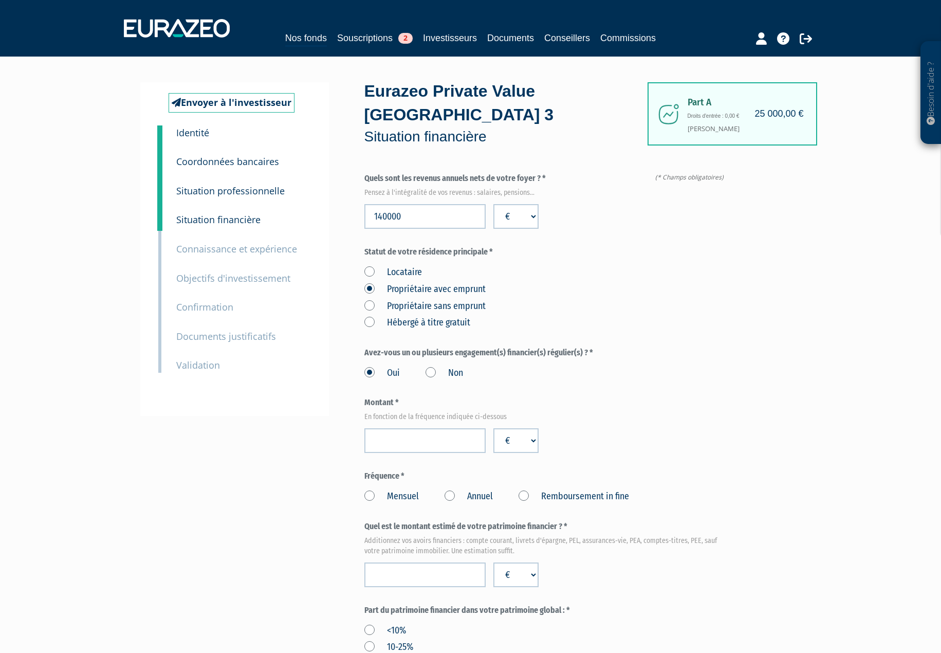
click at [430, 367] on label "Non" at bounding box center [445, 373] width 38 height 13
click at [0, 0] on input "Non" at bounding box center [0, 0] width 0 height 0
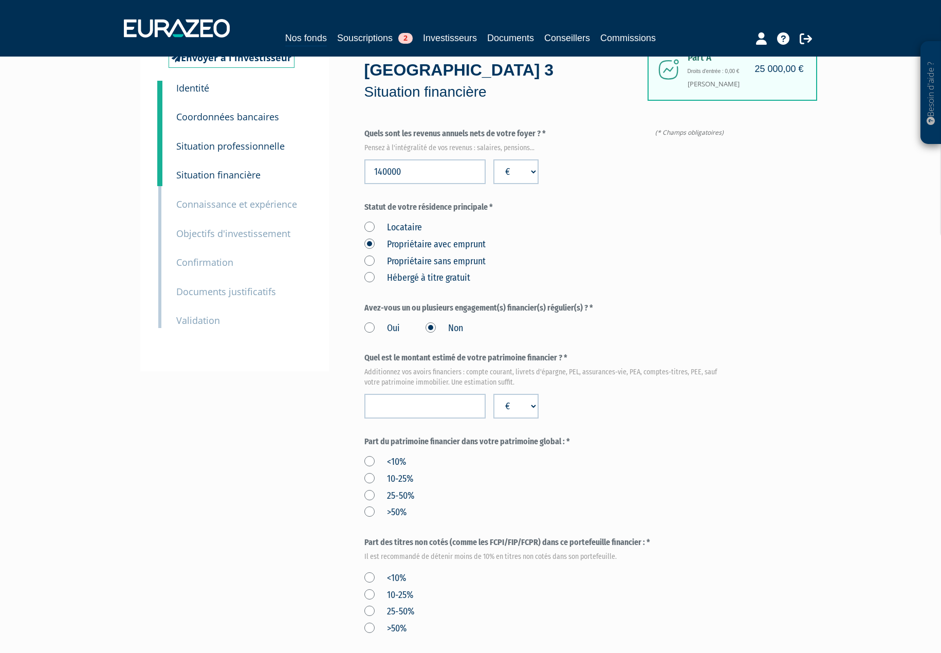
scroll to position [103, 0]
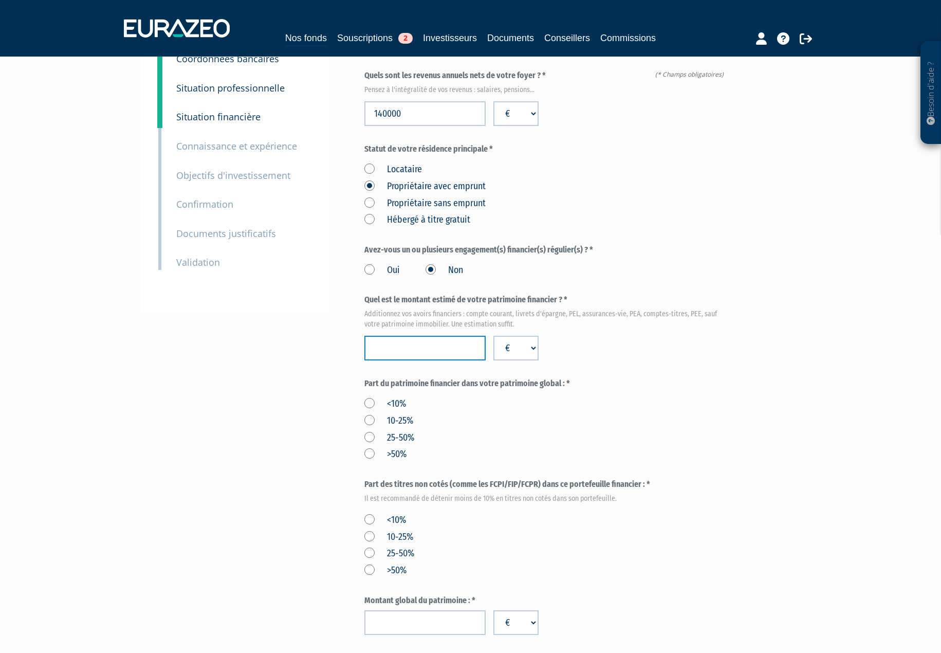
click at [430, 336] on input "number" at bounding box center [425, 348] width 121 height 25
type input "200000"
click at [317, 354] on div "Envoyer à l'investisseur 1 Identité 2 Coordonnées bancaires 3 Situation profess…" at bounding box center [471, 424] width 646 height 891
click at [367, 397] on label "<10%" at bounding box center [386, 403] width 42 height 13
click at [0, 0] on input "<10%" at bounding box center [0, 0] width 0 height 0
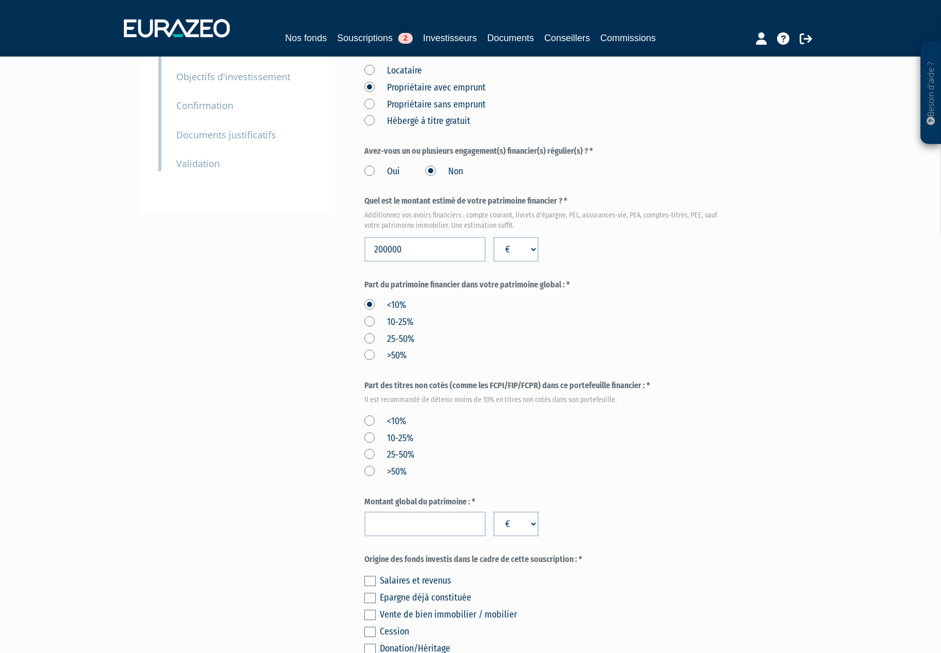
scroll to position [206, 0]
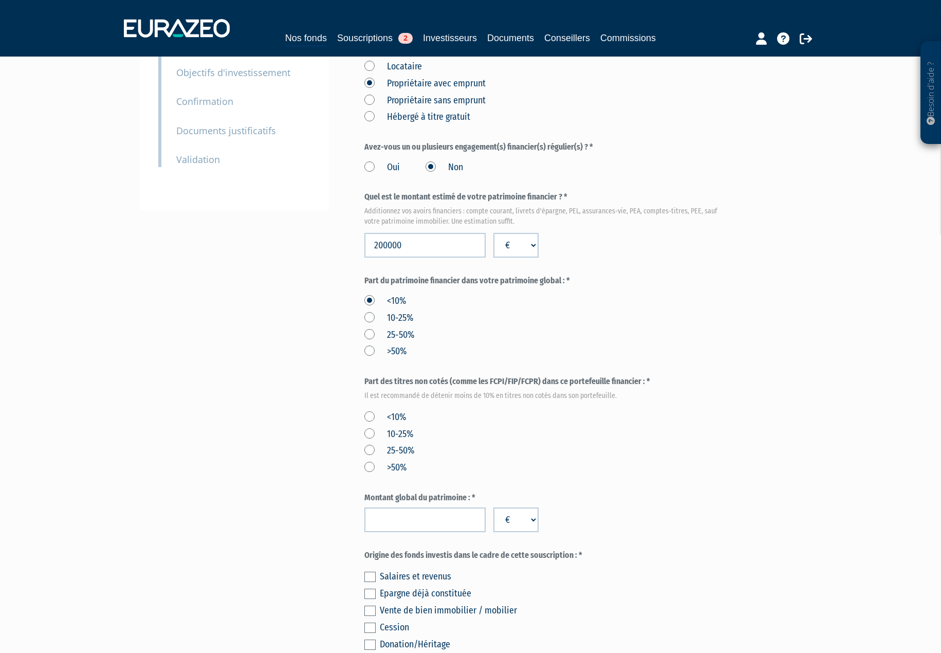
click at [368, 411] on label "<10%" at bounding box center [386, 417] width 42 height 13
click at [0, 0] on input "<10%" at bounding box center [0, 0] width 0 height 0
click at [406, 507] on input "number" at bounding box center [425, 519] width 121 height 25
type input "5000000"
click at [306, 486] on div "Envoyer à l'investisseur 1 Identité 2 Coordonnées bancaires 3 Situation profess…" at bounding box center [471, 322] width 646 height 891
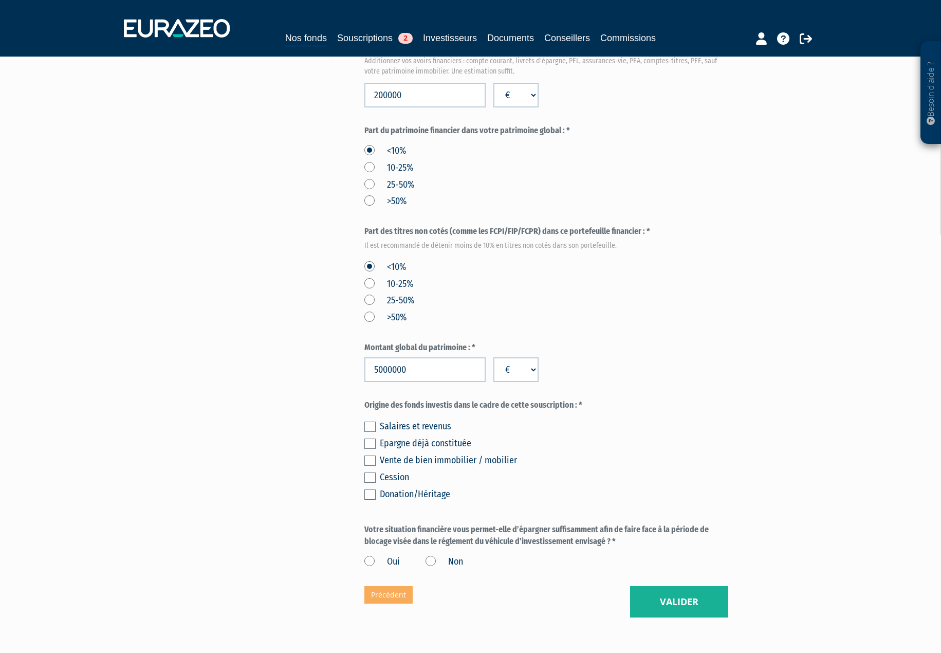
scroll to position [360, 0]
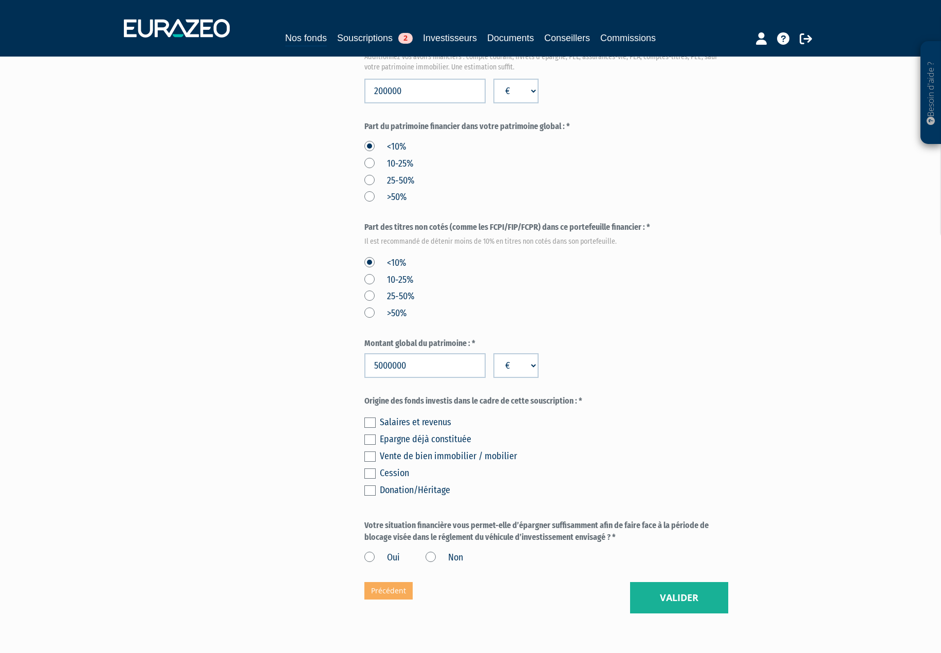
click at [371, 434] on label at bounding box center [370, 439] width 11 height 10
click at [0, 0] on input "checkbox" at bounding box center [0, 0] width 0 height 0
click at [369, 551] on label "Oui" at bounding box center [382, 557] width 35 height 13
click at [0, 0] on input "Oui" at bounding box center [0, 0] width 0 height 0
click at [660, 582] on button "Valider" at bounding box center [679, 598] width 98 height 32
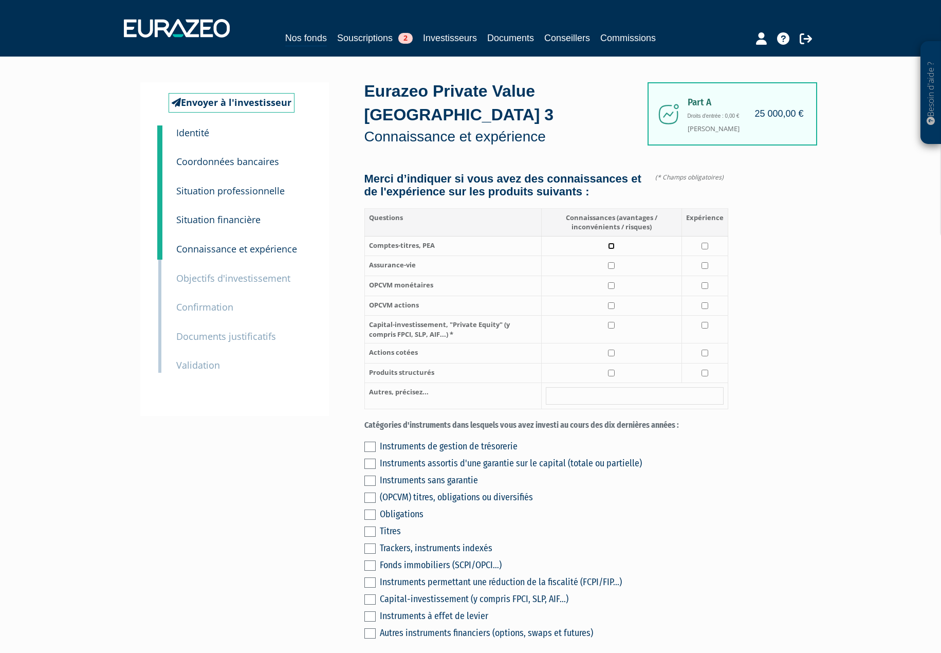
click at [611, 243] on input "checkbox" at bounding box center [611, 246] width 7 height 7
checkbox input "true"
click at [705, 243] on input "checkbox" at bounding box center [705, 246] width 7 height 7
checkbox input "true"
click at [613, 262] on input "checkbox" at bounding box center [611, 265] width 7 height 7
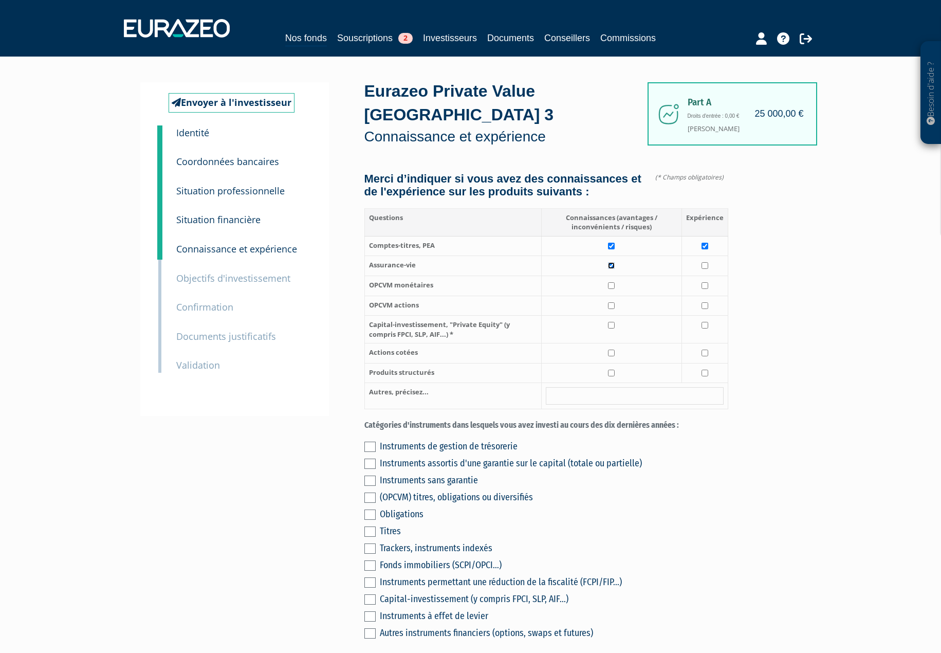
checkbox input "true"
click at [708, 262] on input "checkbox" at bounding box center [705, 265] width 7 height 7
checkbox input "true"
click at [613, 282] on input "checkbox" at bounding box center [611, 285] width 7 height 7
checkbox input "true"
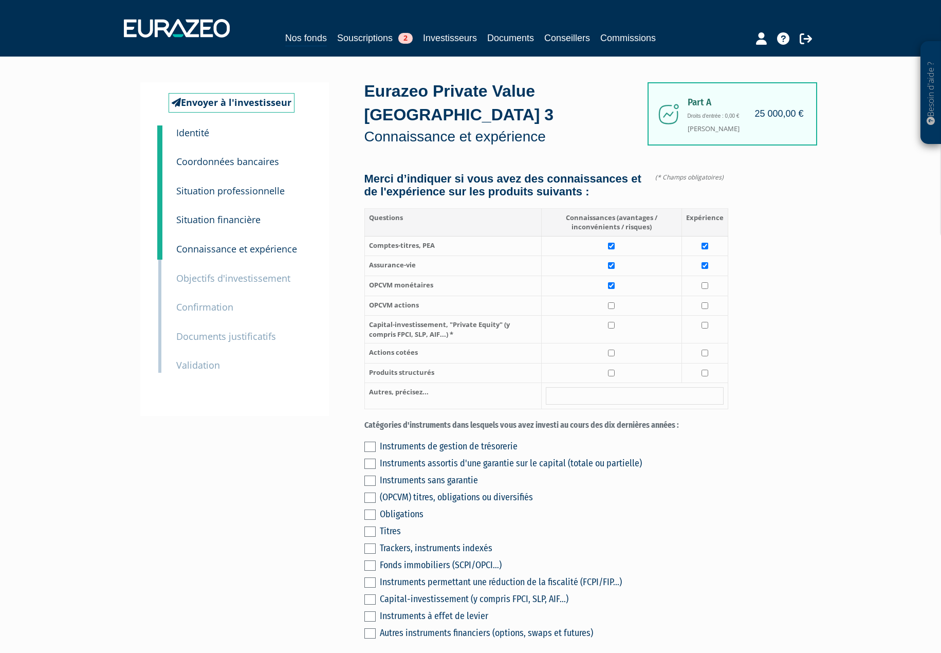
click at [710, 276] on td at bounding box center [705, 286] width 46 height 20
checkbox input "true"
click at [611, 302] on input "checkbox" at bounding box center [611, 305] width 7 height 7
checkbox input "true"
click at [707, 302] on input "checkbox" at bounding box center [705, 305] width 7 height 7
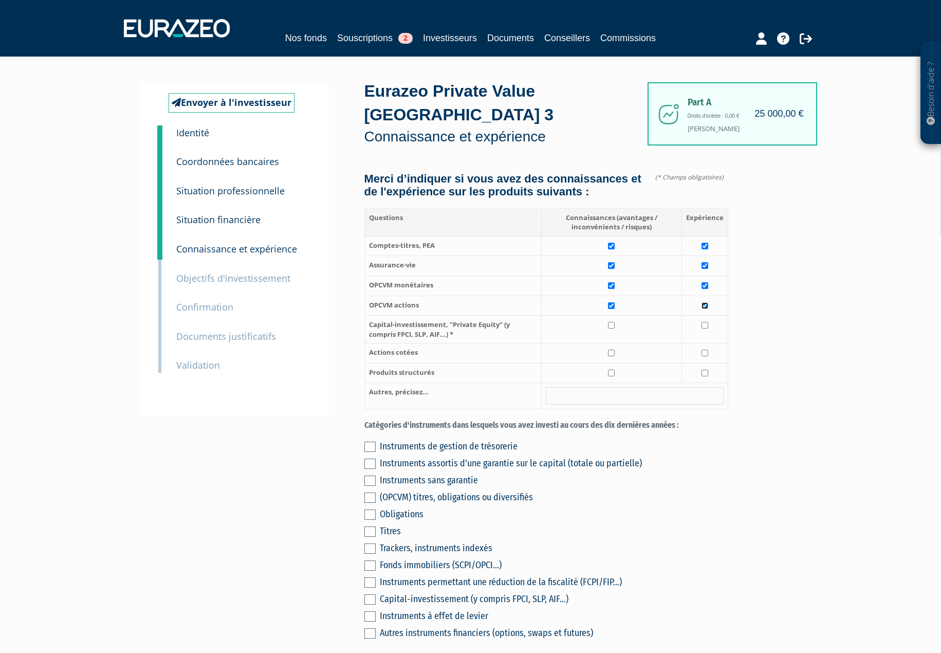
checkbox input "true"
click at [617, 316] on td at bounding box center [611, 330] width 140 height 28
checkbox input "true"
click at [612, 350] on input "checkbox" at bounding box center [611, 353] width 7 height 7
checkbox input "true"
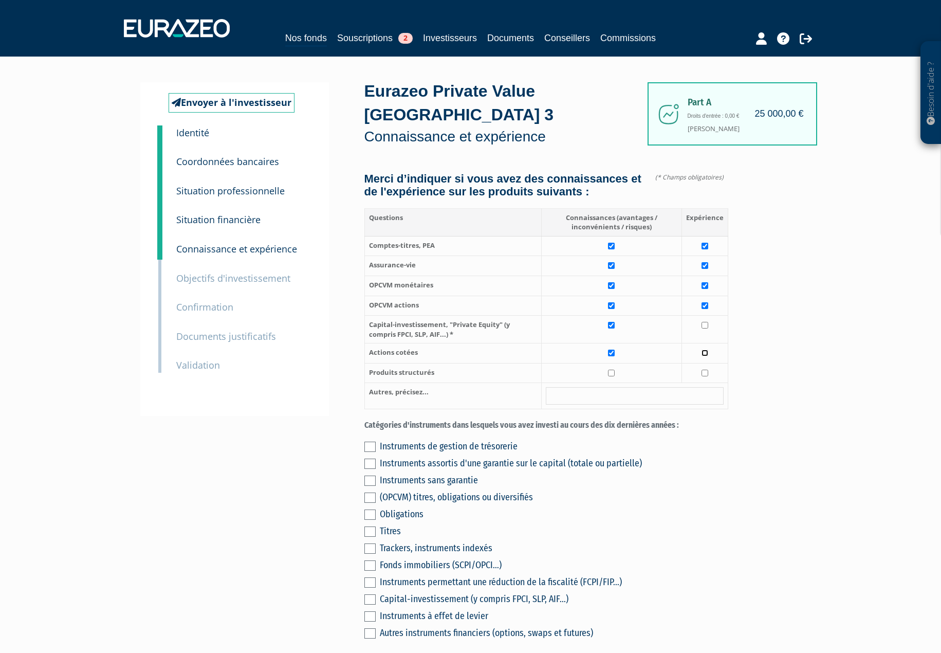
click at [704, 350] on input "checkbox" at bounding box center [705, 353] width 7 height 7
checkbox input "true"
click at [614, 370] on input "checkbox" at bounding box center [611, 373] width 7 height 7
checkbox input "true"
click at [703, 370] on input "checkbox" at bounding box center [705, 373] width 7 height 7
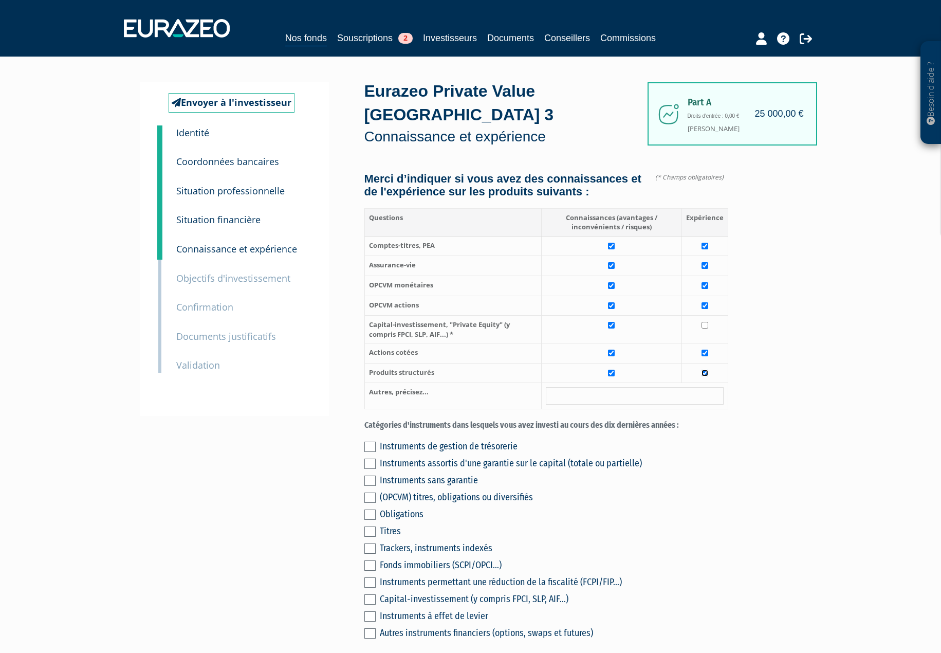
checkbox input "true"
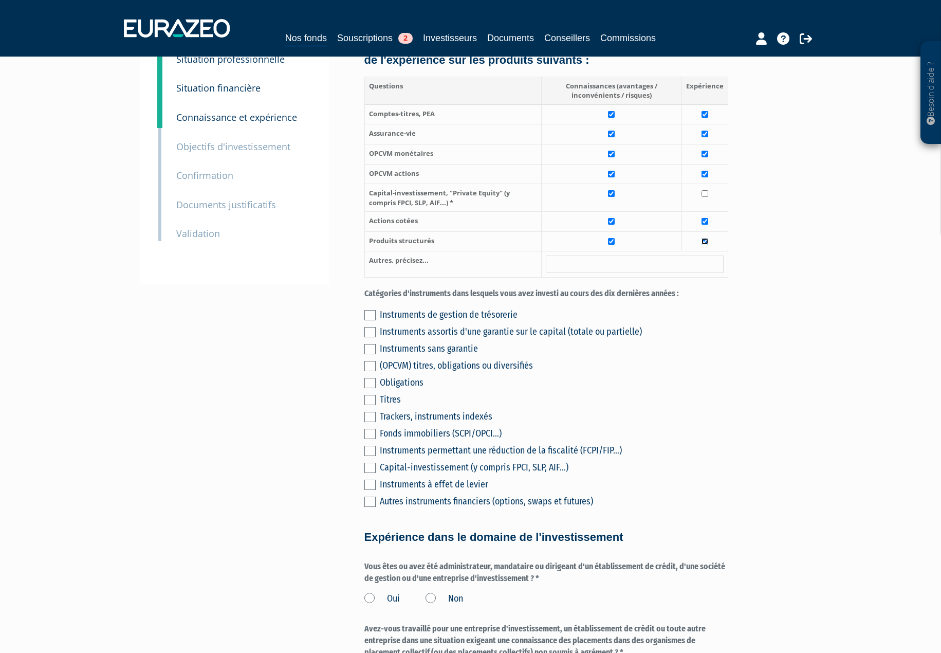
scroll to position [154, 0]
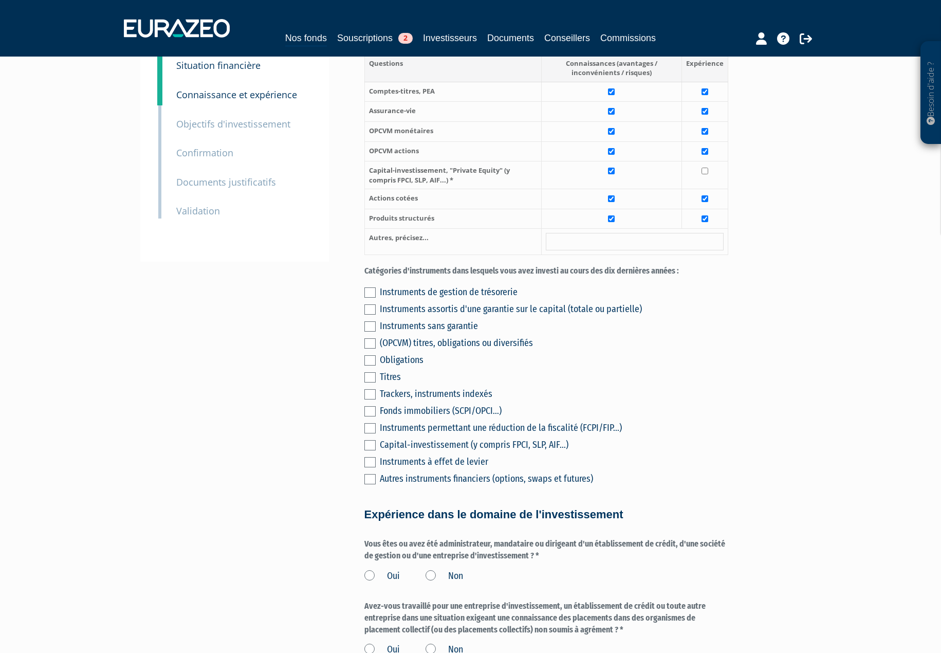
click at [371, 287] on label at bounding box center [370, 292] width 11 height 10
click at [0, 0] on input "checkbox" at bounding box center [0, 0] width 0 height 0
click at [372, 304] on label at bounding box center [370, 309] width 11 height 10
click at [0, 0] on input "checkbox" at bounding box center [0, 0] width 0 height 0
click at [371, 321] on label at bounding box center [370, 326] width 11 height 10
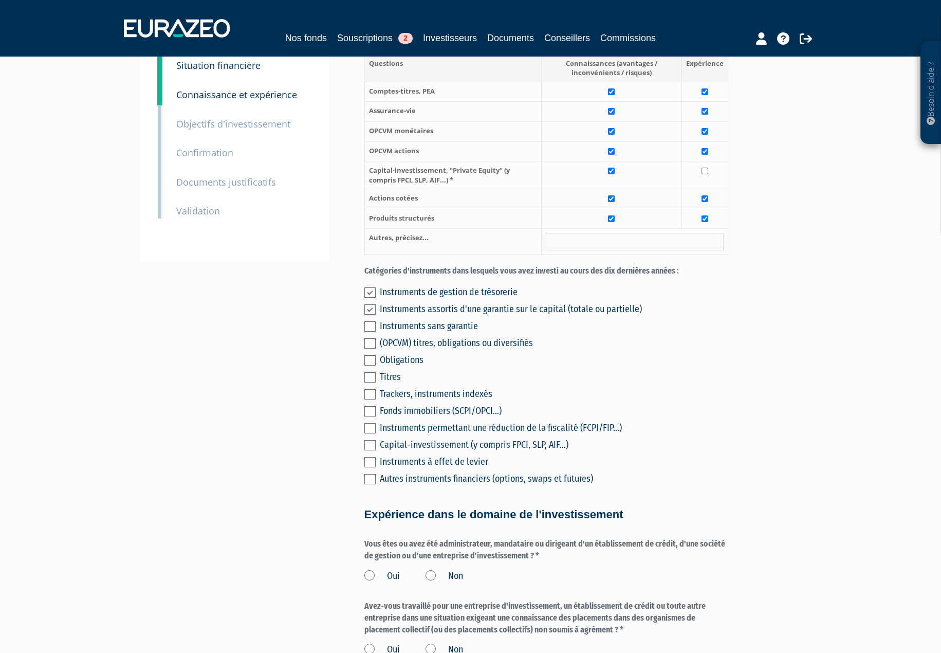
click at [0, 0] on input "checkbox" at bounding box center [0, 0] width 0 height 0
click at [368, 338] on label at bounding box center [370, 343] width 11 height 10
click at [0, 0] on input "checkbox" at bounding box center [0, 0] width 0 height 0
click at [367, 355] on label at bounding box center [370, 360] width 11 height 10
click at [0, 0] on input "checkbox" at bounding box center [0, 0] width 0 height 0
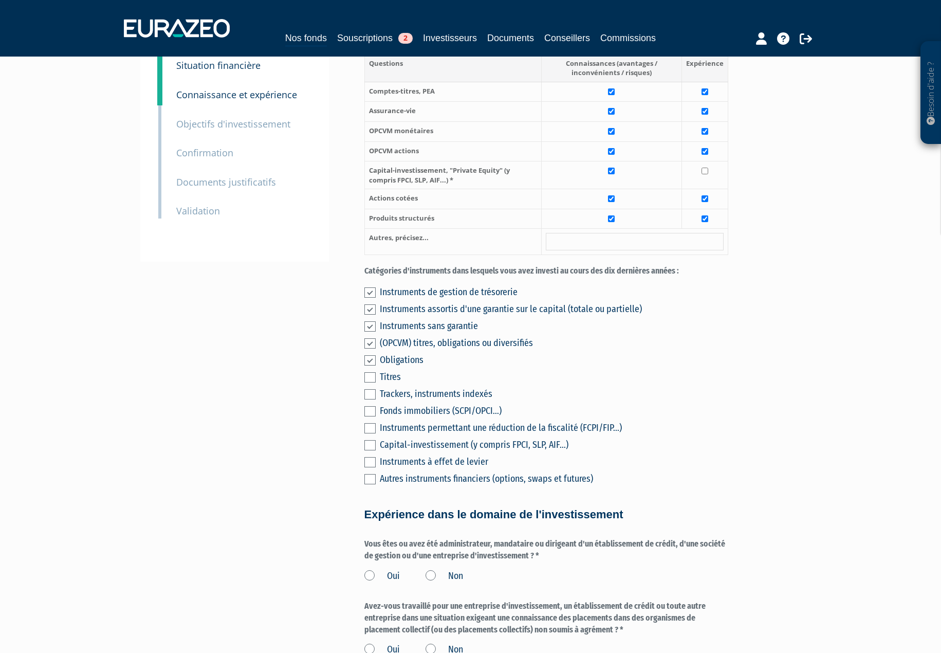
click at [368, 372] on label at bounding box center [370, 377] width 11 height 10
click at [0, 0] on input "checkbox" at bounding box center [0, 0] width 0 height 0
click at [372, 389] on label at bounding box center [370, 394] width 11 height 10
click at [0, 0] on input "checkbox" at bounding box center [0, 0] width 0 height 0
click at [374, 406] on label at bounding box center [370, 411] width 11 height 10
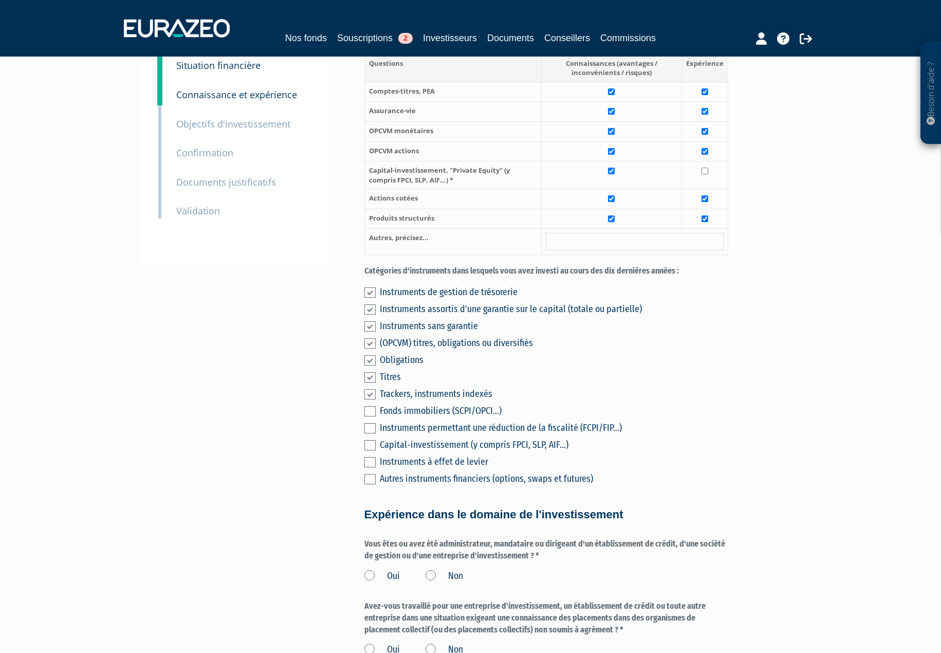
click at [0, 0] on input "checkbox" at bounding box center [0, 0] width 0 height 0
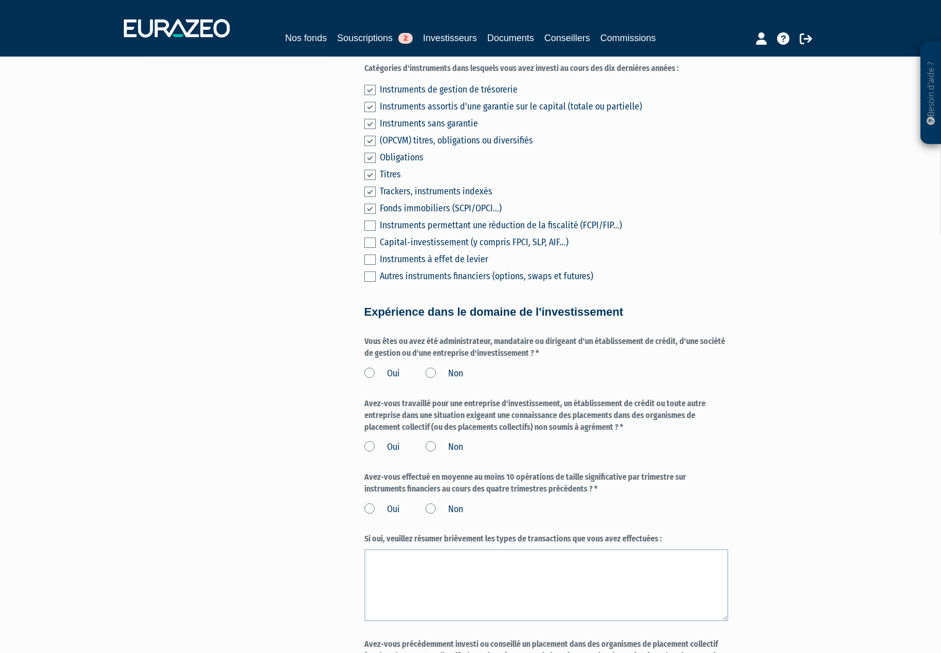
scroll to position [360, 0]
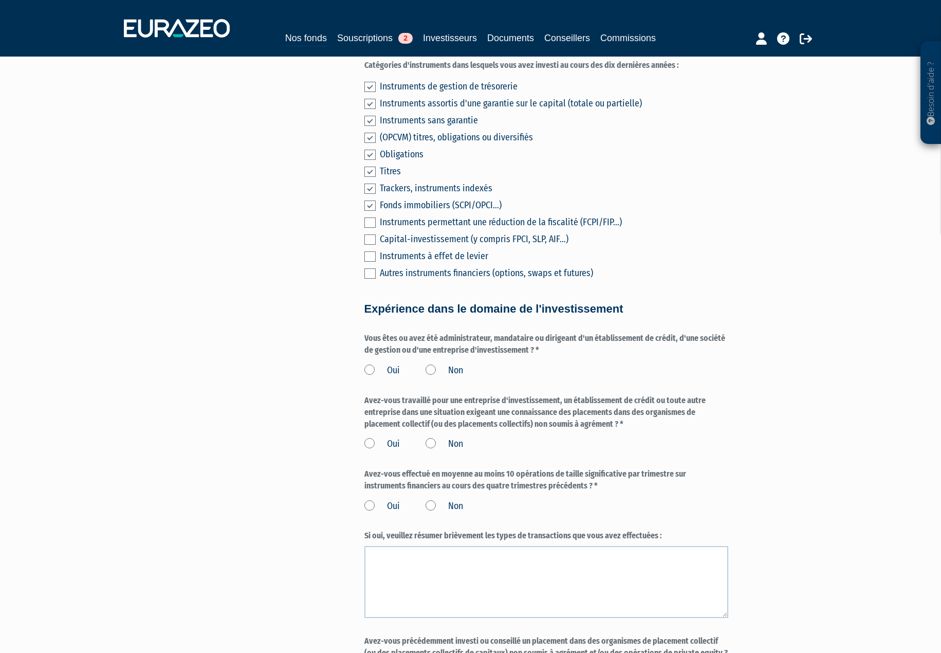
click at [428, 364] on label "Non" at bounding box center [445, 370] width 38 height 13
click at [0, 0] on input "Non" at bounding box center [0, 0] width 0 height 0
click at [431, 438] on label "Non" at bounding box center [445, 444] width 38 height 13
click at [0, 0] on input "Non" at bounding box center [0, 0] width 0 height 0
click at [431, 500] on label "Non" at bounding box center [445, 506] width 38 height 13
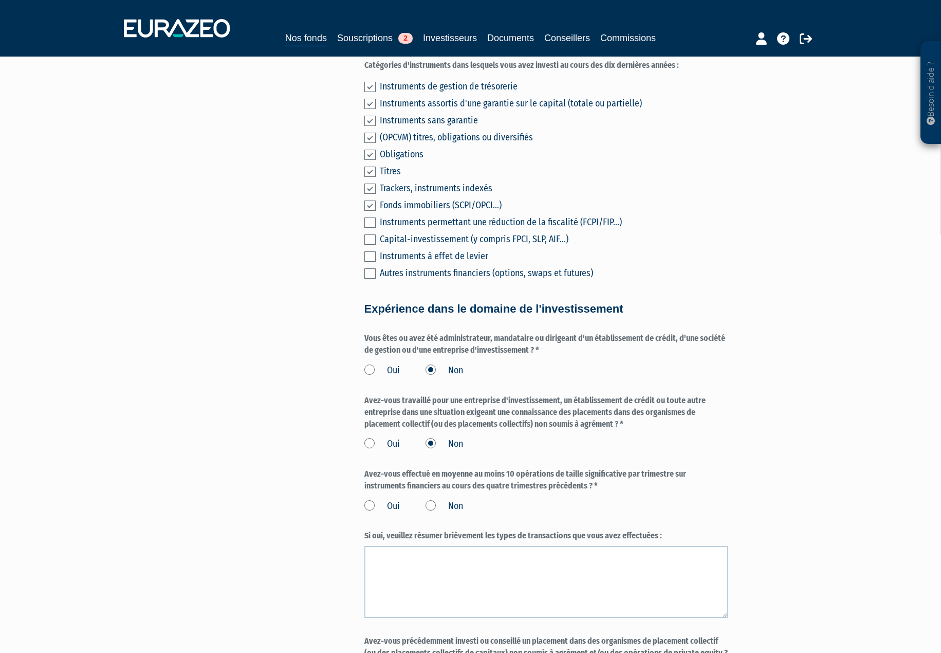
click at [0, 0] on input "Non" at bounding box center [0, 0] width 0 height 0
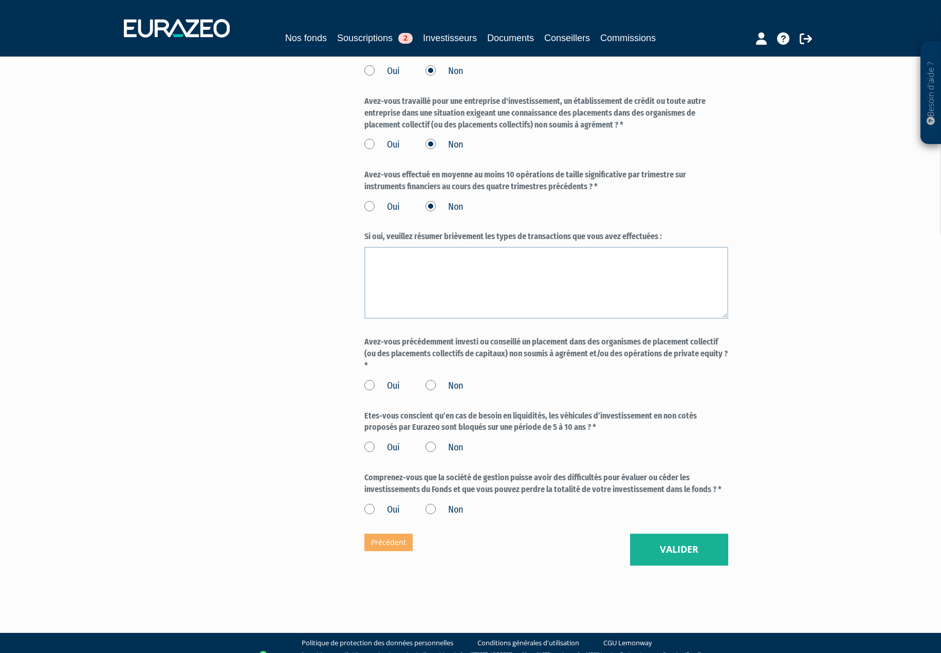
scroll to position [661, 0]
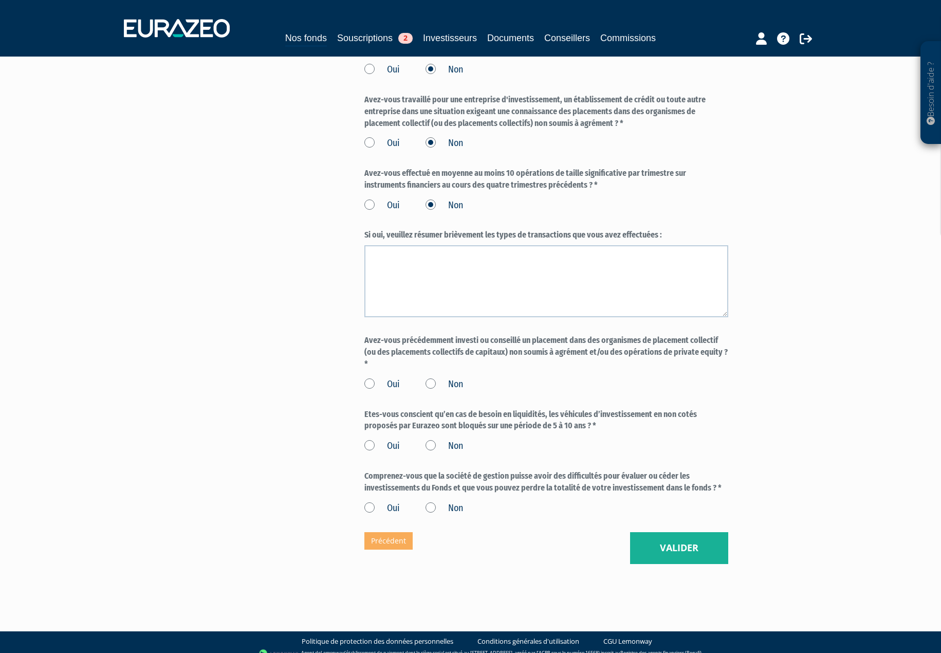
click at [429, 378] on label "Non" at bounding box center [445, 384] width 38 height 13
click at [0, 0] on input "Non" at bounding box center [0, 0] width 0 height 0
click at [371, 440] on label "Oui" at bounding box center [382, 446] width 35 height 13
click at [0, 0] on input "Oui" at bounding box center [0, 0] width 0 height 0
click at [368, 502] on label "Oui" at bounding box center [382, 508] width 35 height 13
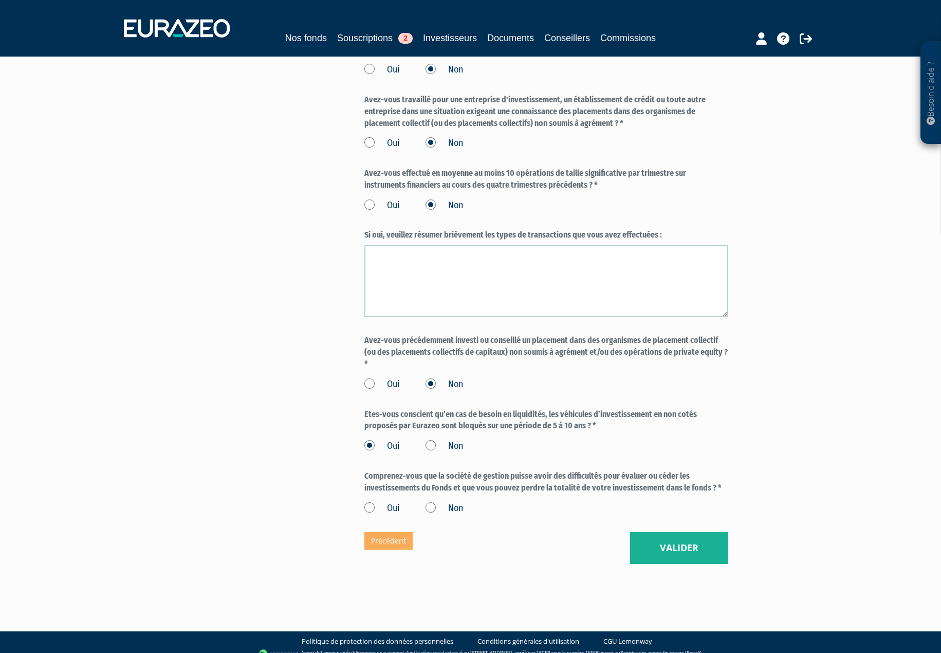
click at [0, 0] on input "Oui" at bounding box center [0, 0] width 0 height 0
click at [661, 532] on button "Valider" at bounding box center [679, 548] width 98 height 32
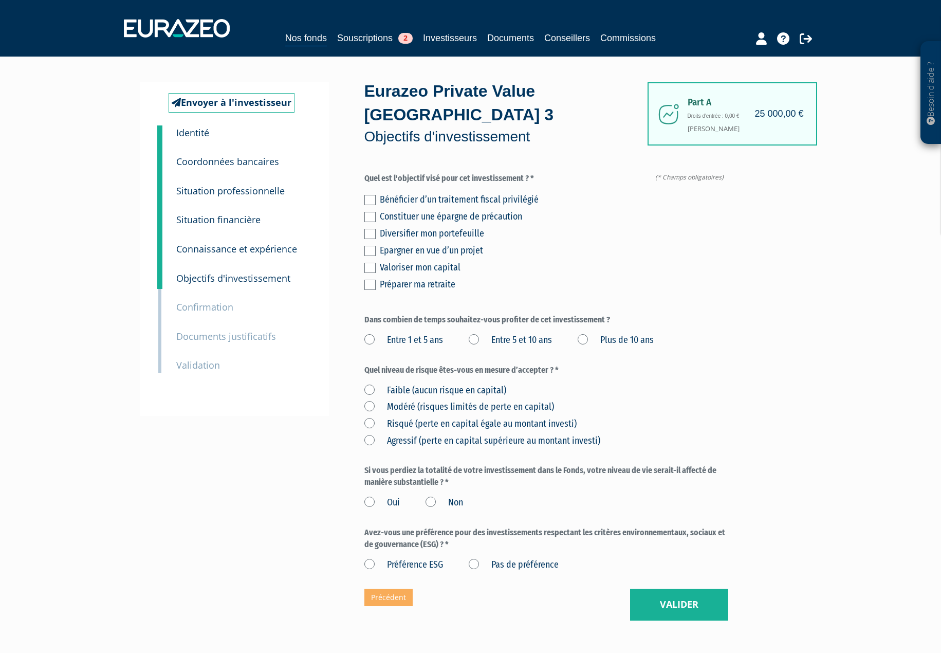
click at [372, 229] on label at bounding box center [370, 234] width 11 height 10
click at [0, 0] on input "checkbox" at bounding box center [0, 0] width 0 height 0
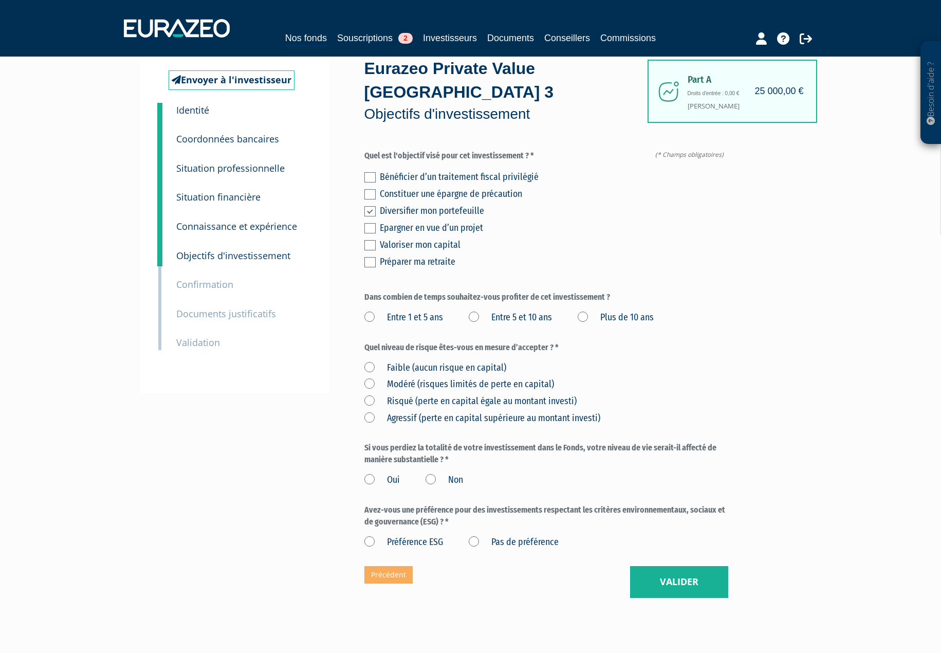
scroll to position [44, 0]
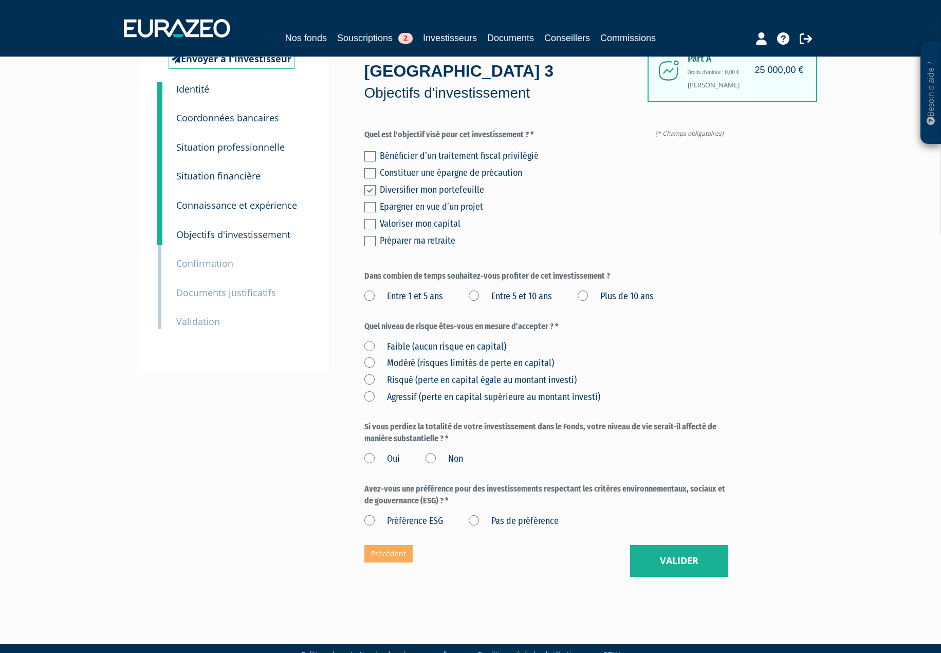
click at [476, 290] on label "Entre 5 et 10 ans" at bounding box center [510, 296] width 83 height 13
click at [0, 0] on ans "Entre 5 et 10 ans" at bounding box center [0, 0] width 0 height 0
click at [368, 374] on label "Risqué (perte en capital égale au montant investi)" at bounding box center [471, 380] width 212 height 13
click at [0, 0] on investi\) "Risqué (perte en capital égale au montant investi)" at bounding box center [0, 0] width 0 height 0
click at [429, 452] on label "Non" at bounding box center [445, 458] width 38 height 13
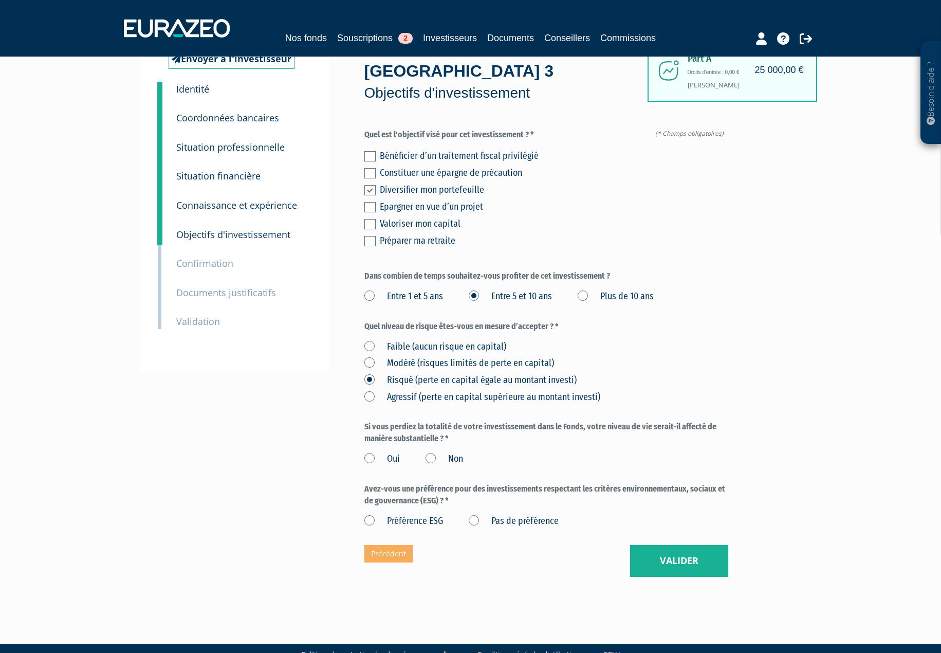
click at [0, 0] on input "Non" at bounding box center [0, 0] width 0 height 0
click at [477, 515] on label "Pas de préférence" at bounding box center [514, 521] width 90 height 13
click at [0, 0] on préférence "Pas de préférence" at bounding box center [0, 0] width 0 height 0
click at [681, 545] on button "Valider" at bounding box center [679, 561] width 98 height 32
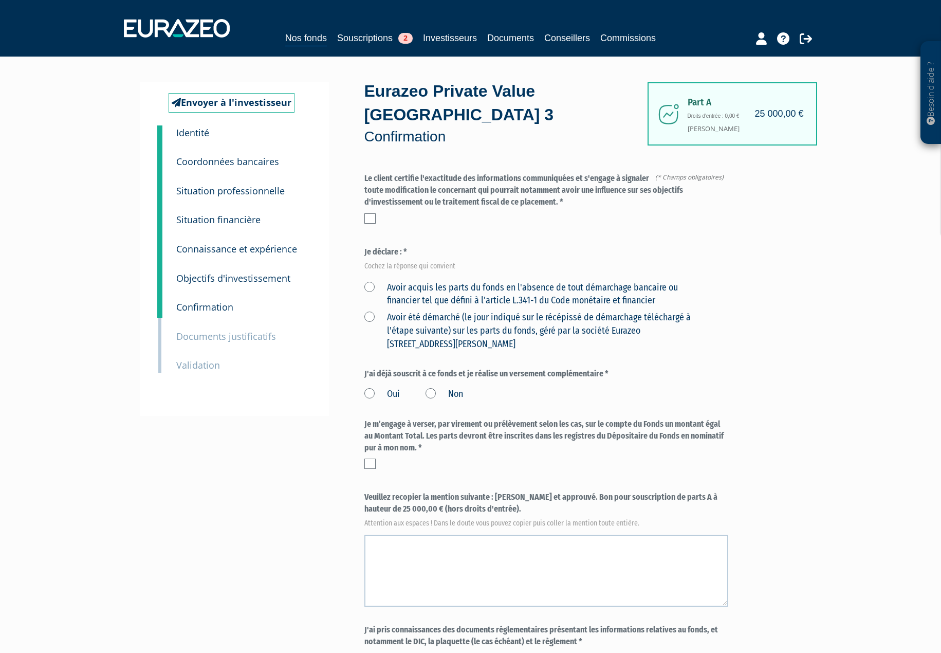
click at [372, 213] on label at bounding box center [370, 218] width 11 height 10
click at [0, 0] on input "checkbox" at bounding box center [0, 0] width 0 height 0
click at [370, 281] on label "Avoir acquis les parts du fonds en l'absence de tout démarchage bancaire ou fin…" at bounding box center [535, 294] width 340 height 26
click at [0, 0] on financier "Avoir acquis les parts du fonds en l'absence de tout démarchage bancaire ou fin…" at bounding box center [0, 0] width 0 height 0
click at [431, 388] on label "Non" at bounding box center [445, 394] width 38 height 13
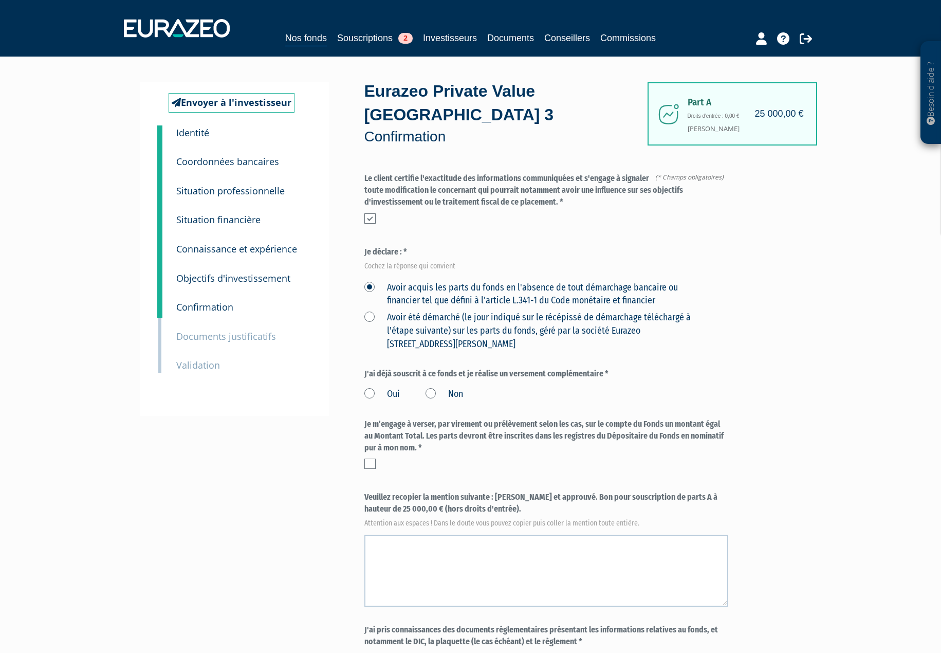
click at [0, 0] on input "Non" at bounding box center [0, 0] width 0 height 0
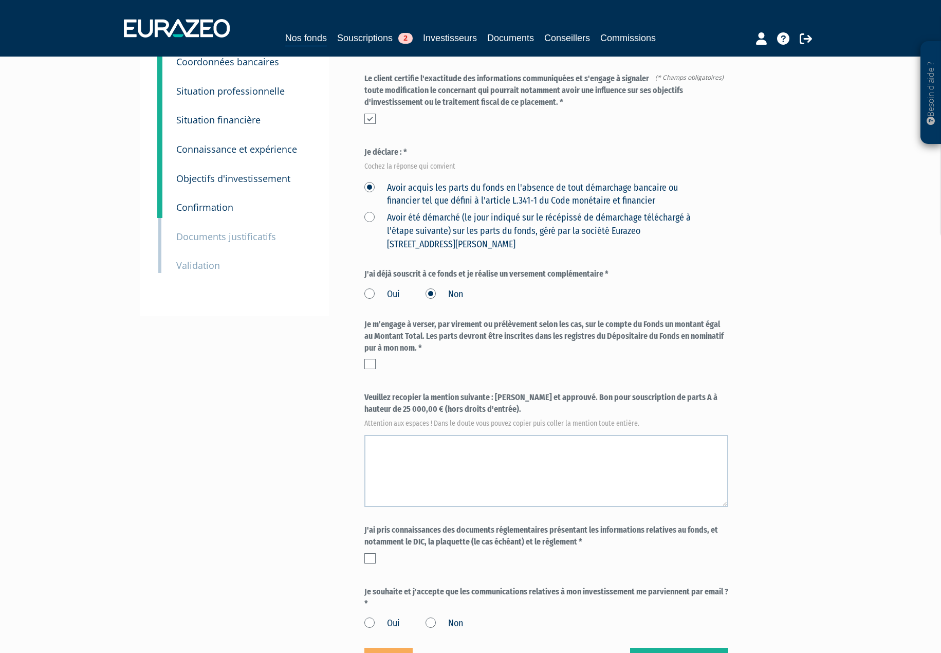
scroll to position [103, 0]
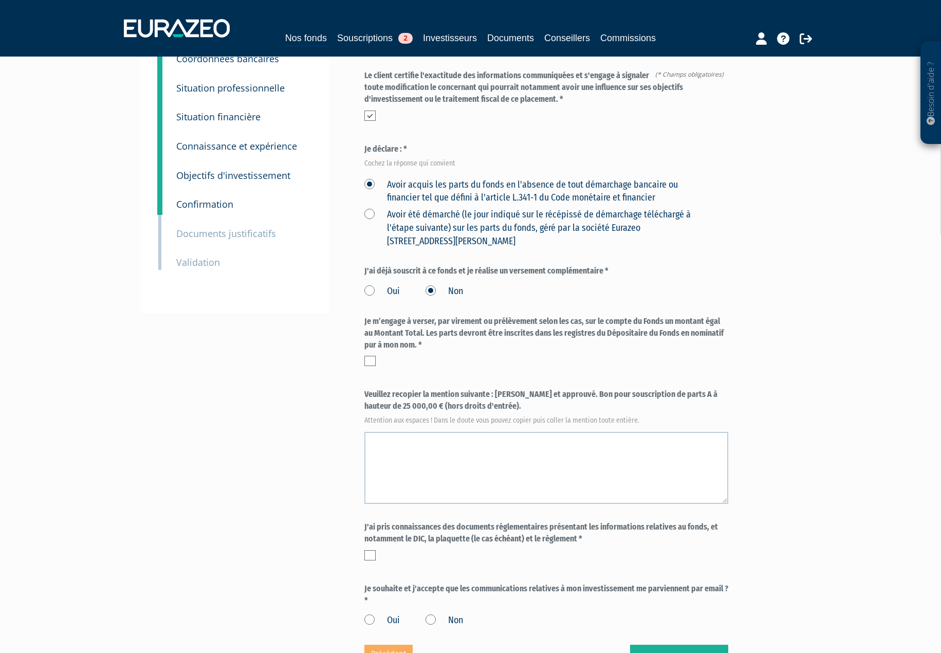
click at [373, 356] on label at bounding box center [370, 361] width 11 height 10
click at [0, 0] on input "checkbox" at bounding box center [0, 0] width 0 height 0
drag, startPoint x: 496, startPoint y: 372, endPoint x: 479, endPoint y: 379, distance: 18.2
click at [479, 389] on label "Veuillez recopier la mention suivante : [PERSON_NAME] et approuvé. Bon pour sou…" at bounding box center [547, 406] width 364 height 34
copy label "[PERSON_NAME] et approuvé. Bon pour souscription de parts A à hauteur de 25 000…"
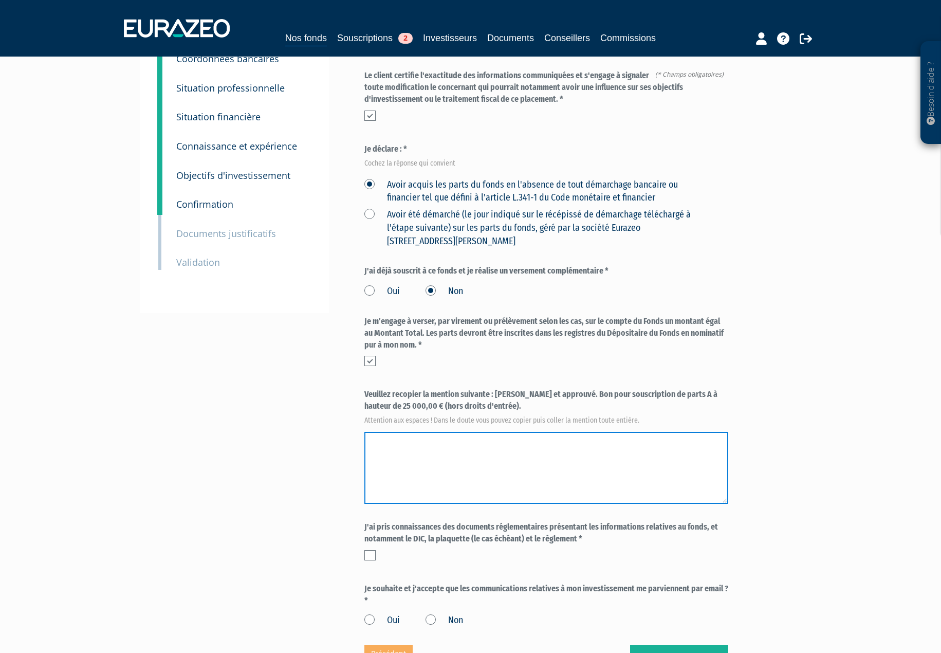
click at [467, 432] on textarea at bounding box center [547, 468] width 364 height 72
paste textarea "Lu et approuvé. Bon pour souscription de parts A à hauteur de 25 000,00 € (hors…"
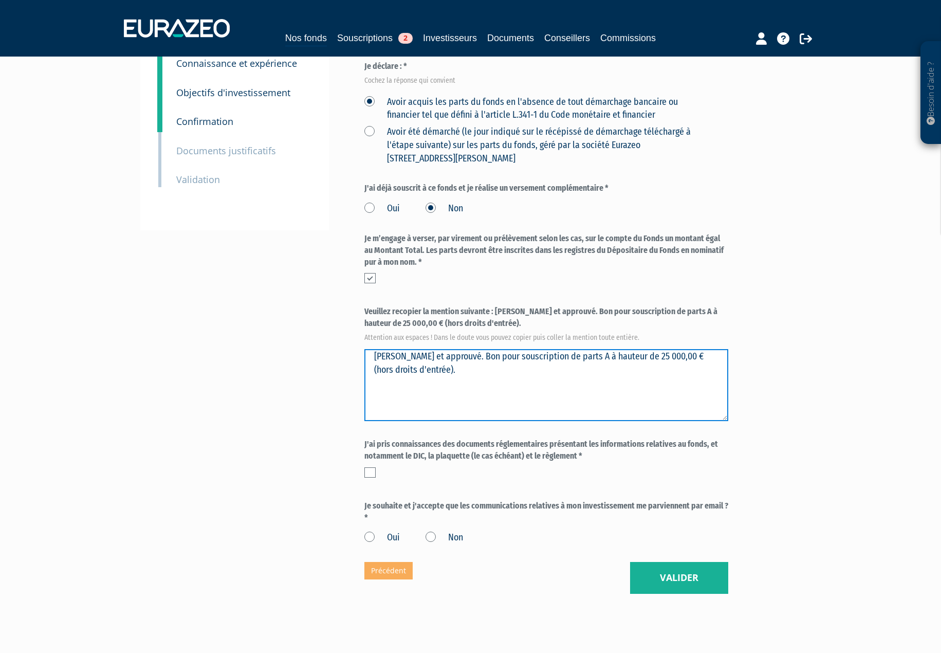
scroll to position [203, 0]
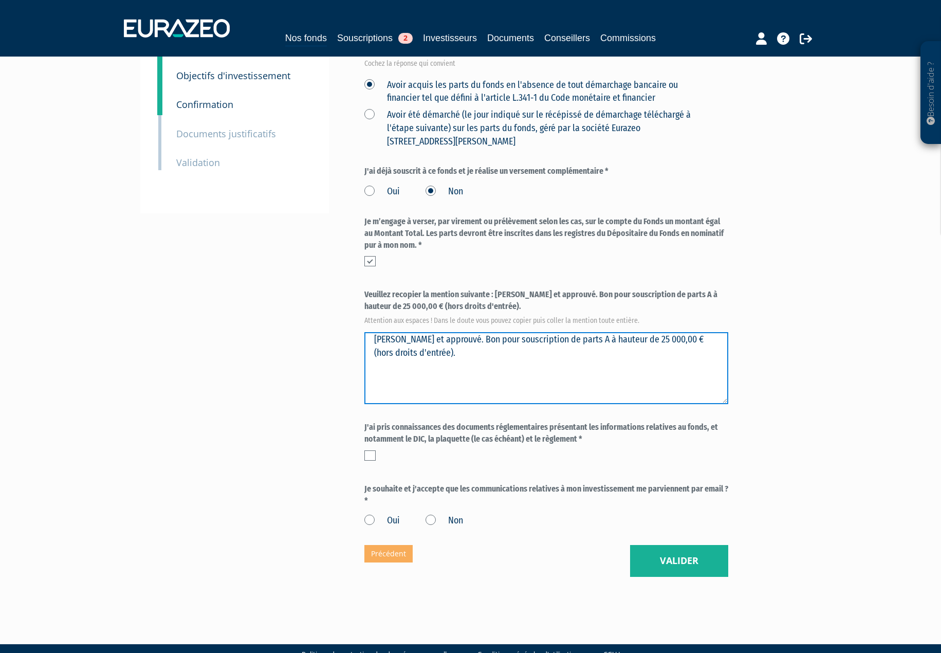
type textarea "Lu et approuvé. Bon pour souscription de parts A à hauteur de 25 000,00 € (hors…"
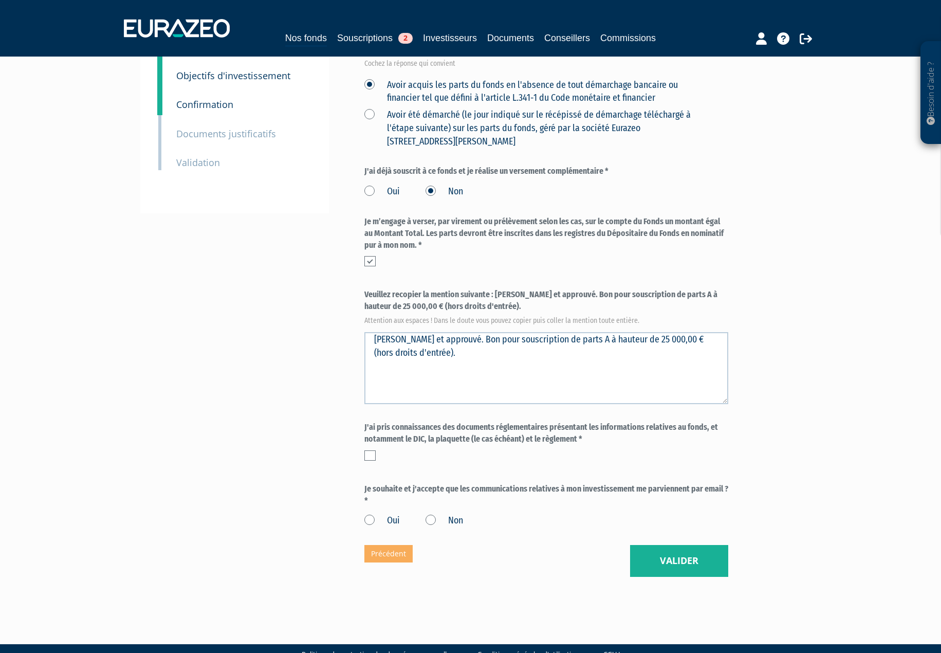
click at [371, 450] on label at bounding box center [370, 455] width 11 height 10
click at [0, 0] on input "checkbox" at bounding box center [0, 0] width 0 height 0
click at [371, 514] on label "Oui" at bounding box center [382, 520] width 35 height 13
click at [0, 0] on input "Oui" at bounding box center [0, 0] width 0 height 0
click at [650, 545] on button "Valider" at bounding box center [679, 561] width 98 height 32
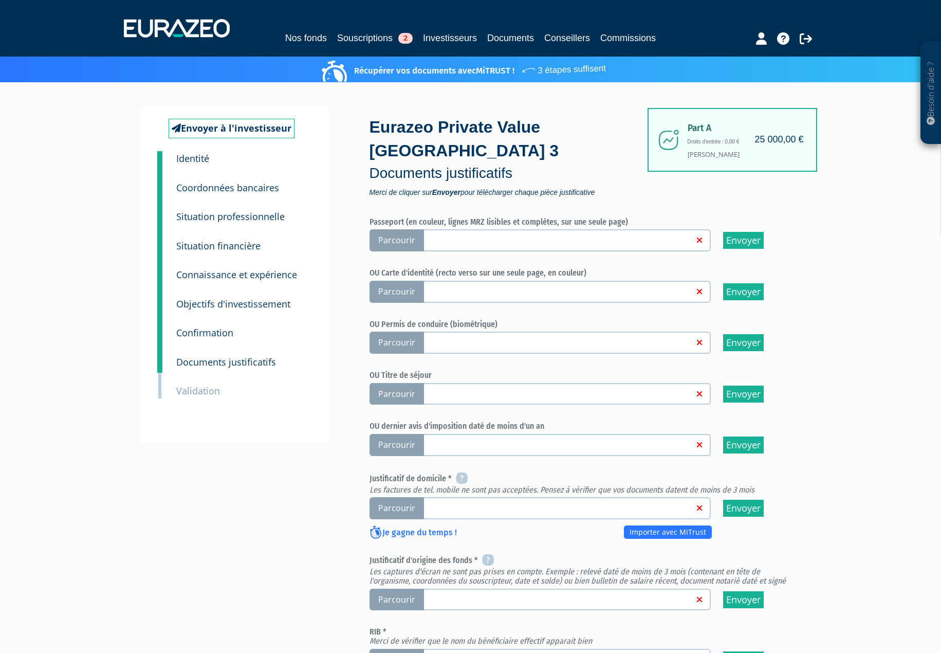
click at [406, 281] on span "Parcourir" at bounding box center [397, 292] width 55 height 22
click at [0, 0] on input "Parcourir" at bounding box center [0, 0] width 0 height 0
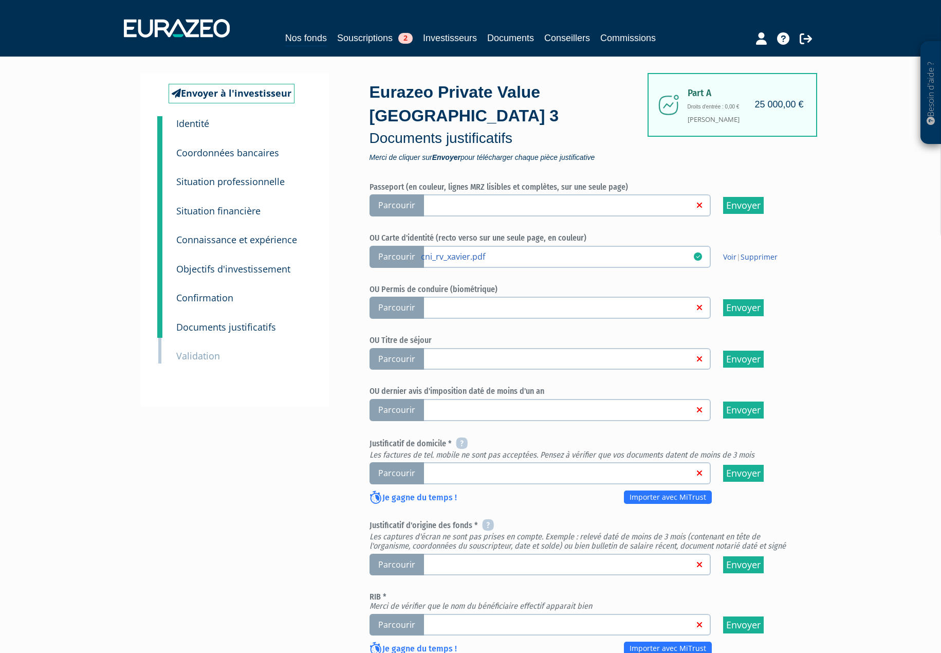
scroll to position [51, 0]
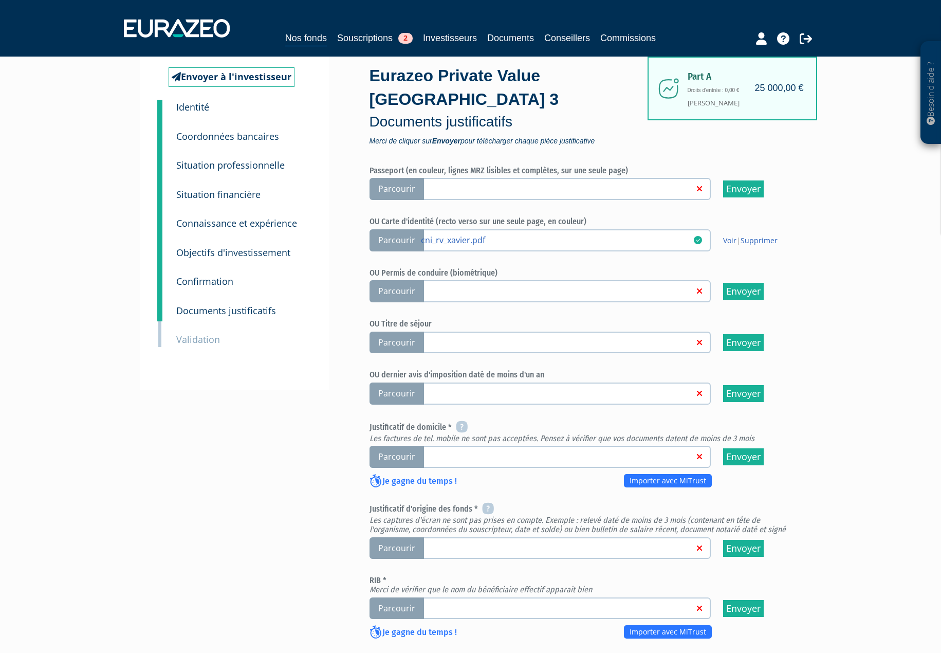
click at [407, 446] on span "Parcourir" at bounding box center [397, 457] width 55 height 22
click at [0, 0] on input "Parcourir" at bounding box center [0, 0] width 0 height 0
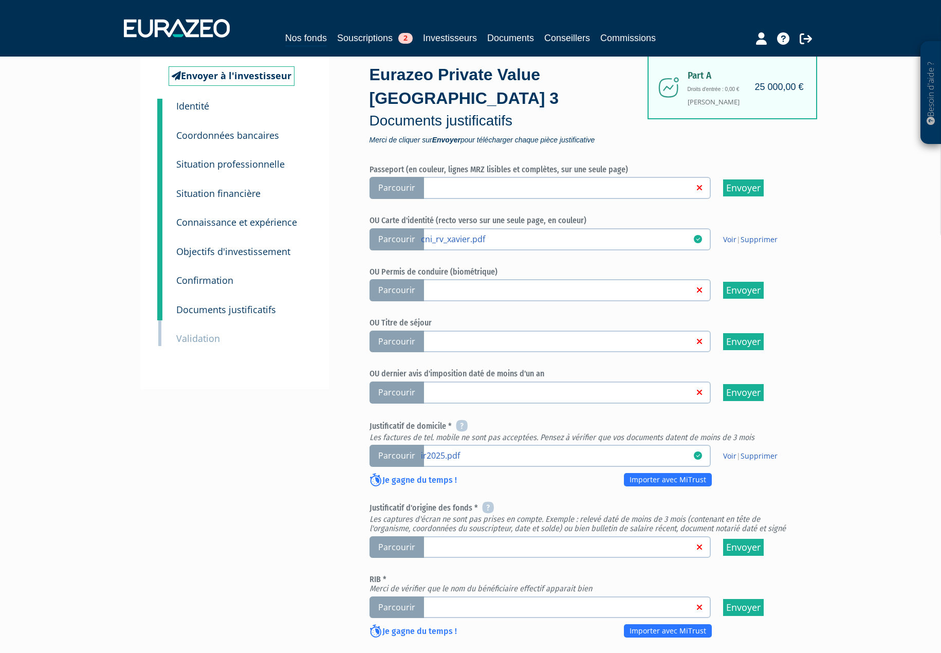
scroll to position [103, 0]
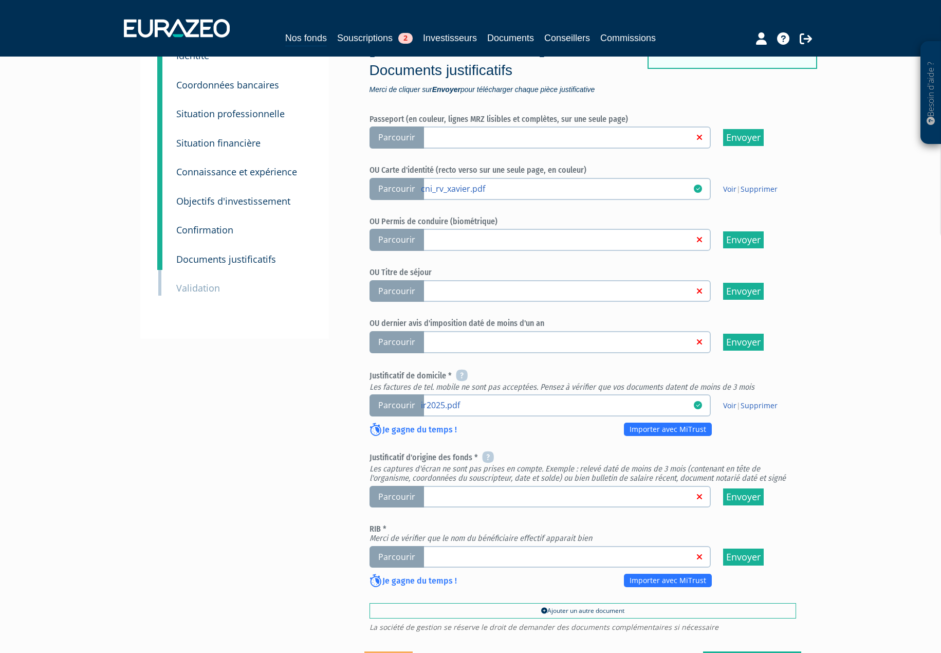
click at [398, 486] on span "Parcourir" at bounding box center [397, 497] width 55 height 22
click at [0, 0] on input "Parcourir" at bounding box center [0, 0] width 0 height 0
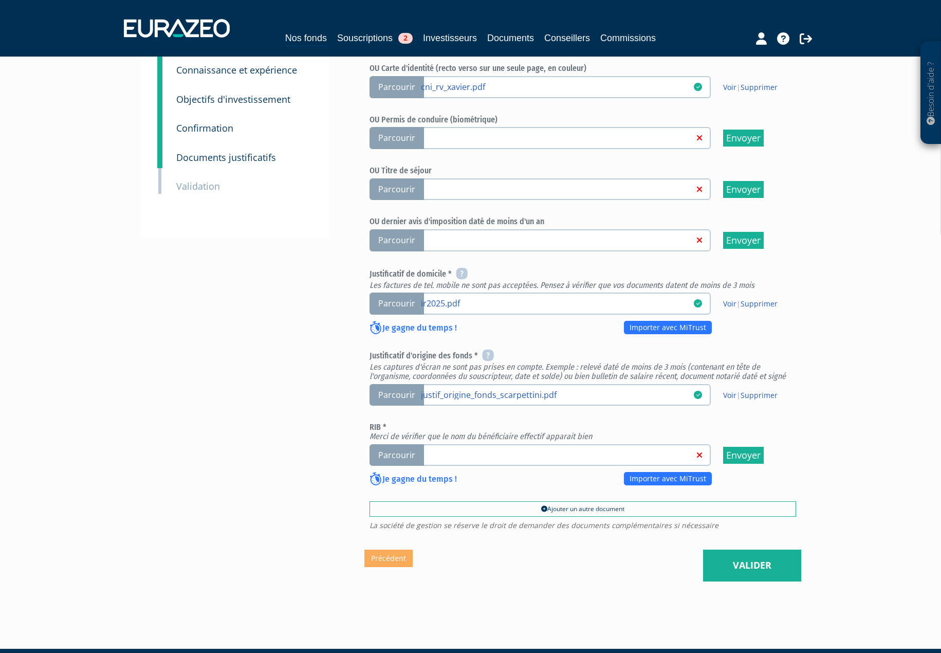
scroll to position [206, 0]
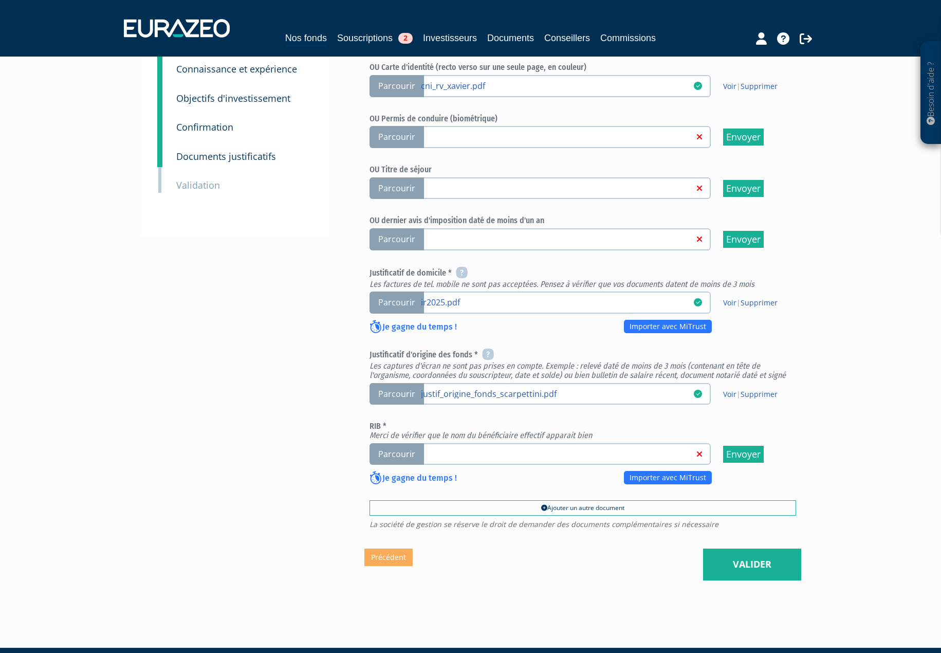
click at [394, 443] on span "Parcourir" at bounding box center [397, 454] width 55 height 22
click at [0, 0] on input "Parcourir" at bounding box center [0, 0] width 0 height 0
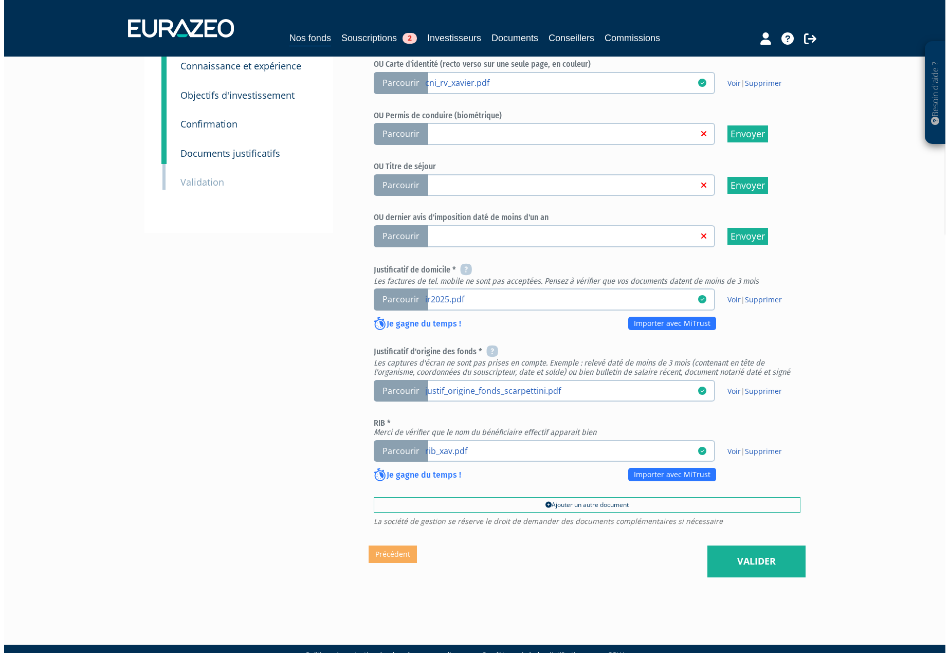
scroll to position [210, 0]
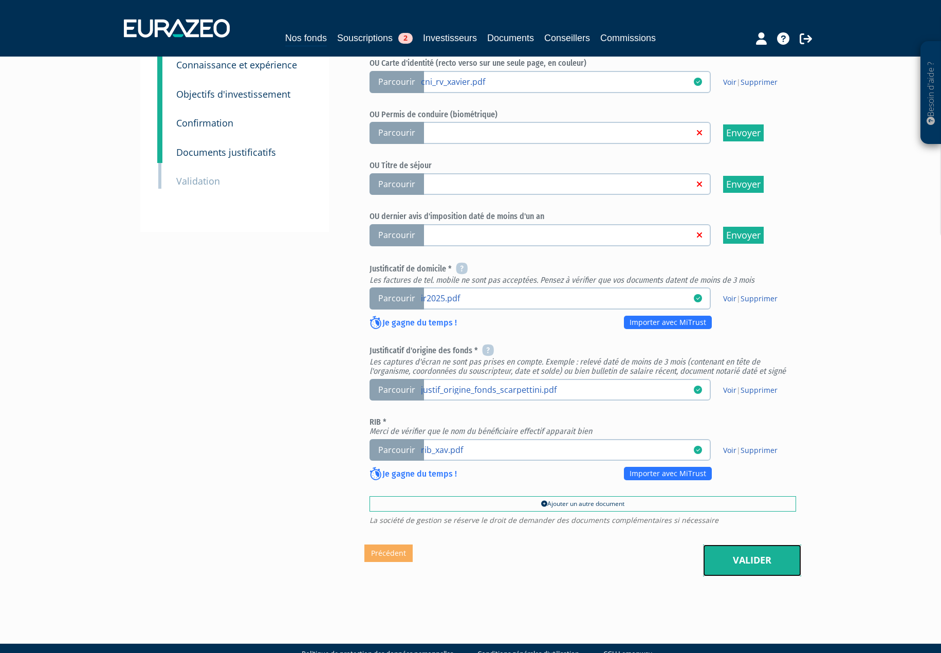
click at [749, 545] on link "Valider" at bounding box center [752, 561] width 98 height 32
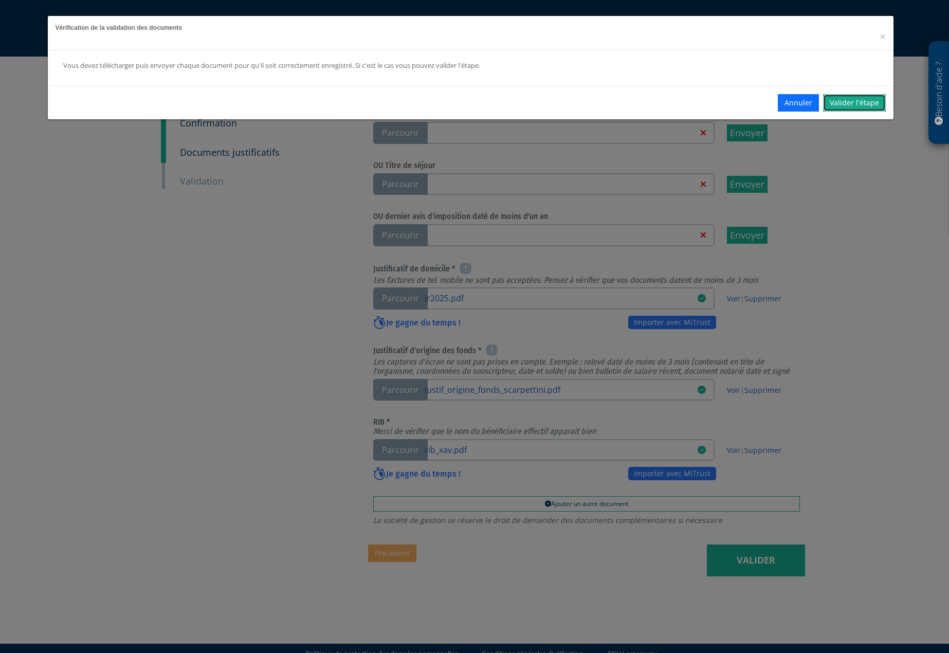
click at [860, 110] on link "Valider l'étape" at bounding box center [854, 102] width 63 height 17
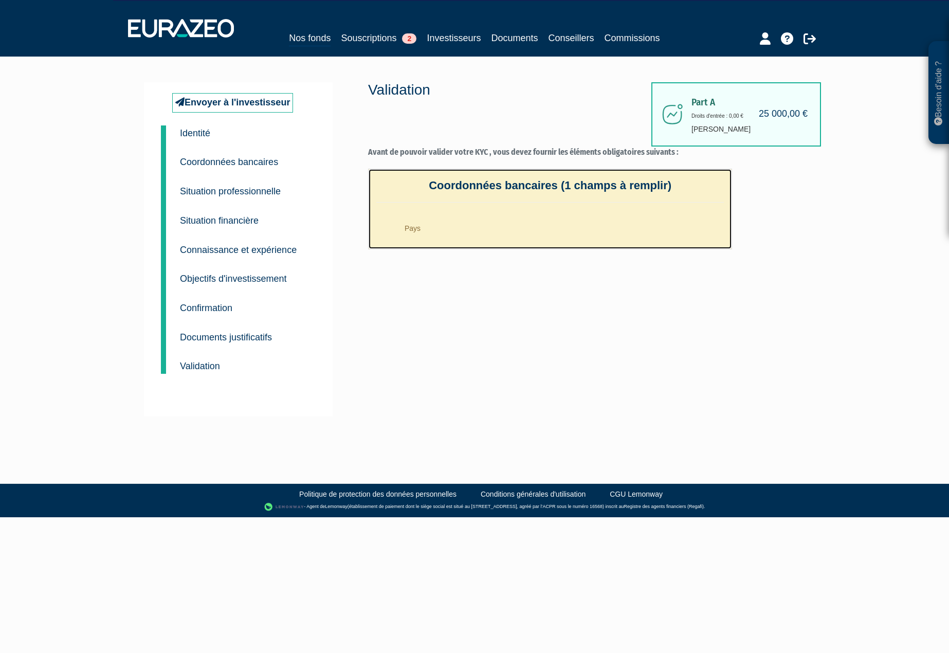
click at [405, 227] on li "Pays" at bounding box center [560, 226] width 327 height 26
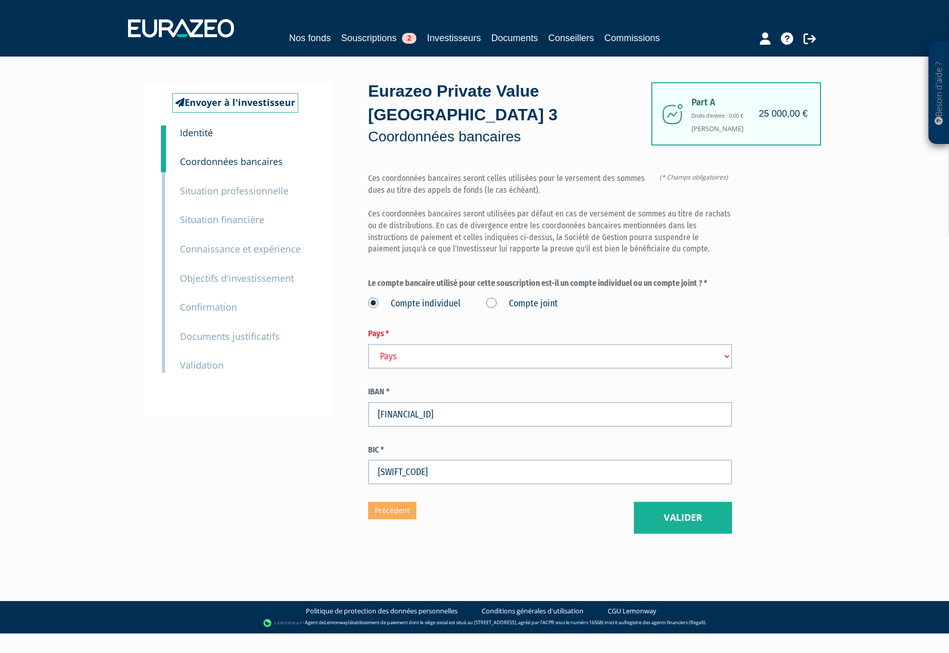
click at [438, 344] on select "Pays [GEOGRAPHIC_DATA] [GEOGRAPHIC_DATA] [GEOGRAPHIC_DATA] [GEOGRAPHIC_DATA] [G…" at bounding box center [550, 356] width 364 height 25
select select "75"
click at [368, 344] on select "Pays [GEOGRAPHIC_DATA] [GEOGRAPHIC_DATA] [GEOGRAPHIC_DATA] [GEOGRAPHIC_DATA] [G…" at bounding box center [550, 356] width 364 height 25
click at [672, 502] on button "Valider" at bounding box center [683, 518] width 98 height 32
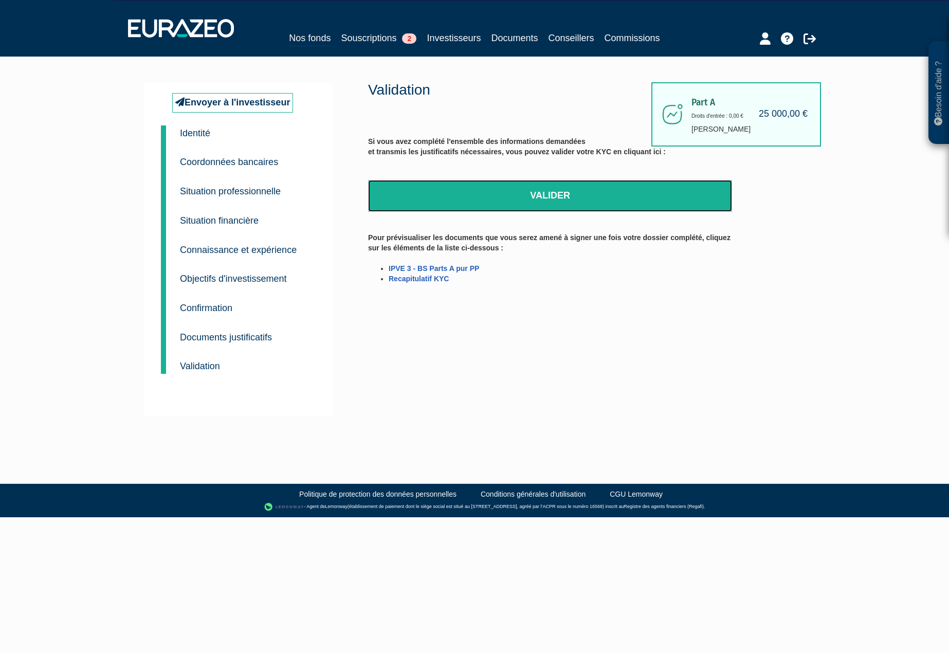
drag, startPoint x: 540, startPoint y: 193, endPoint x: 509, endPoint y: 25, distance: 170.6
click at [541, 192] on link "Valider" at bounding box center [550, 196] width 364 height 32
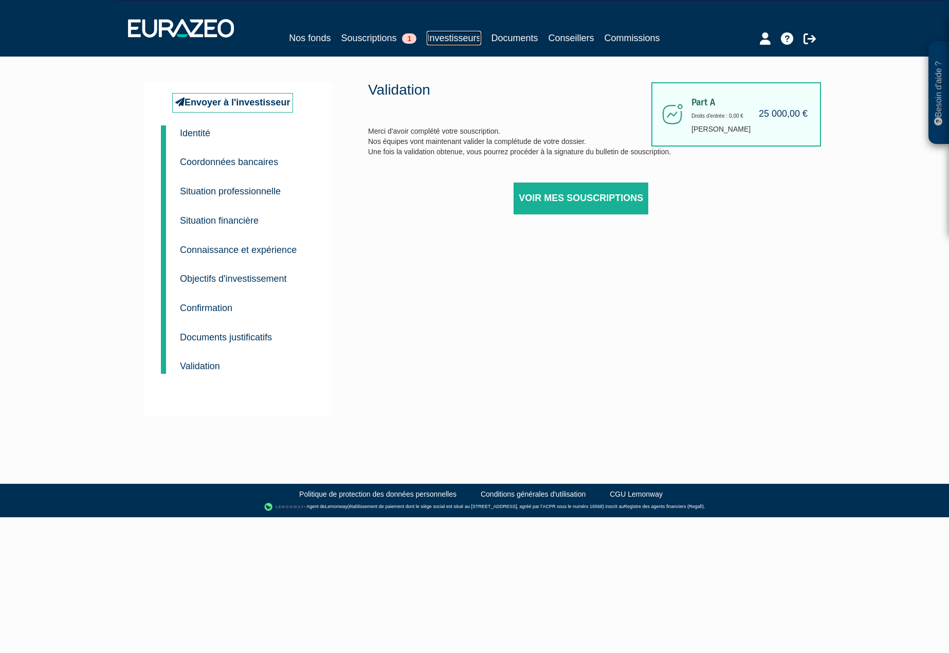
click at [456, 33] on link "Investisseurs" at bounding box center [454, 38] width 54 height 14
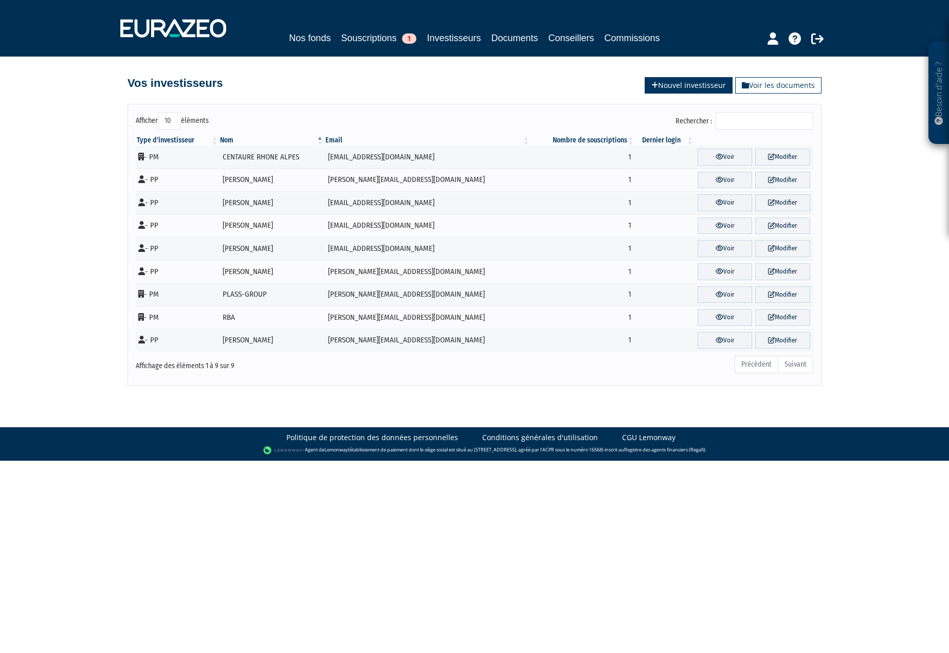
click at [683, 87] on link "Nouvel investisseur" at bounding box center [689, 85] width 88 height 16
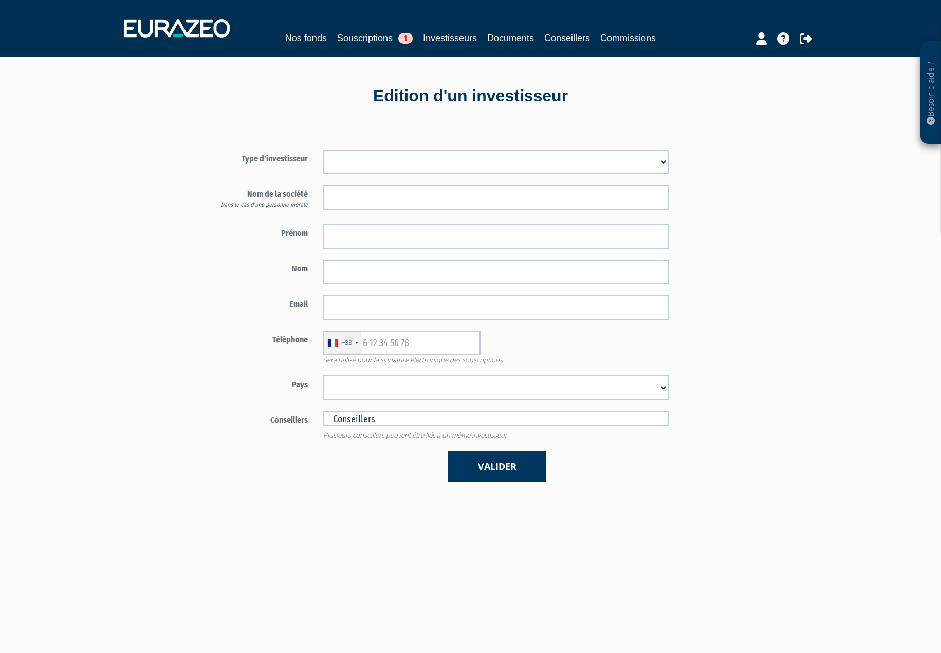
click at [475, 156] on select "Mr [PERSON_NAME] Société" at bounding box center [496, 162] width 346 height 25
select select "1"
click at [323, 150] on select "Mr Mme Société" at bounding box center [496, 162] width 346 height 25
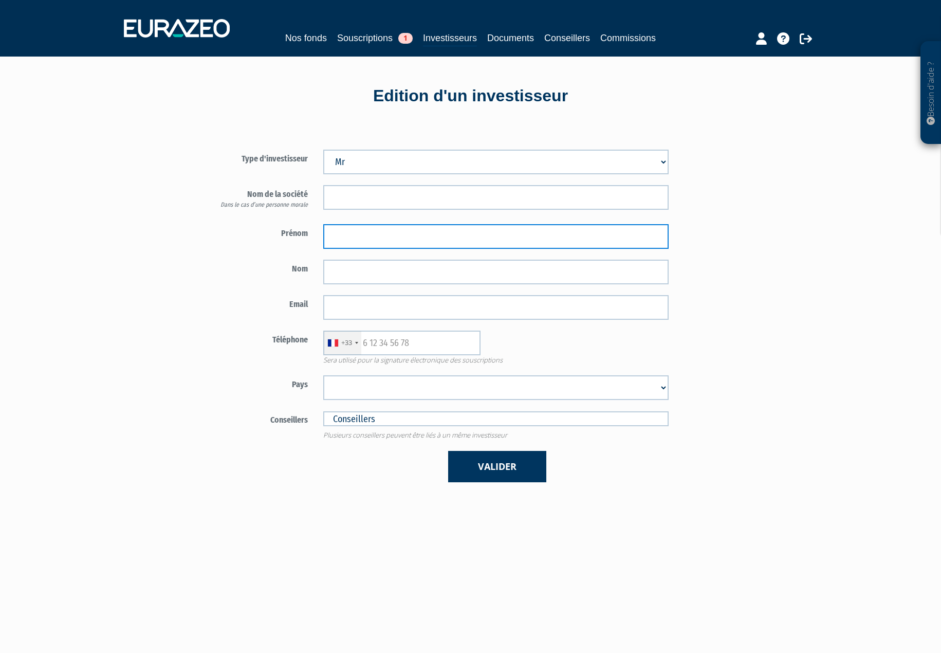
click at [346, 239] on input "text" at bounding box center [496, 236] width 346 height 25
type input "Olivier"
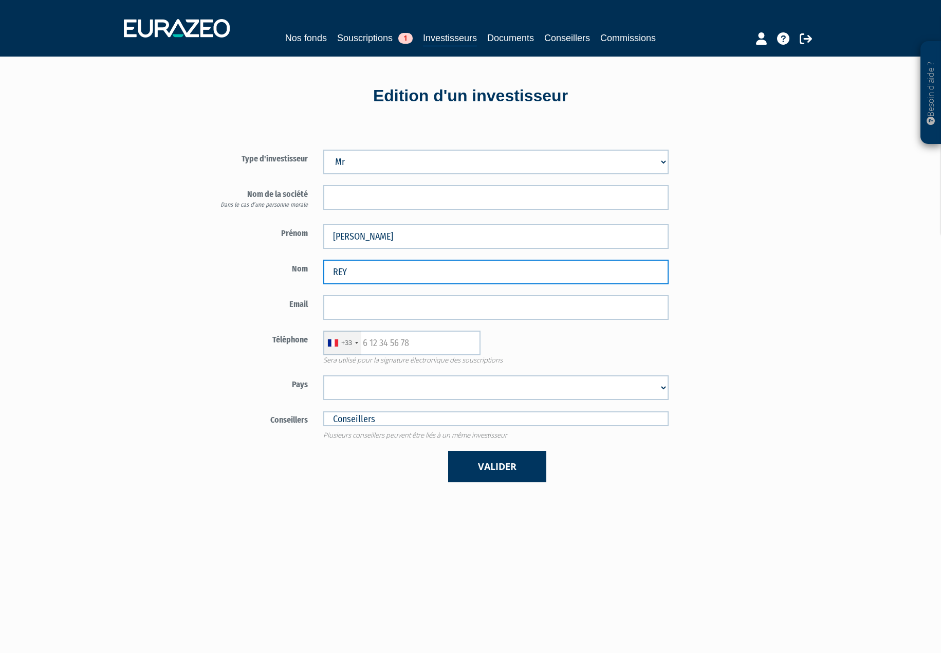
type input "REYMOND"
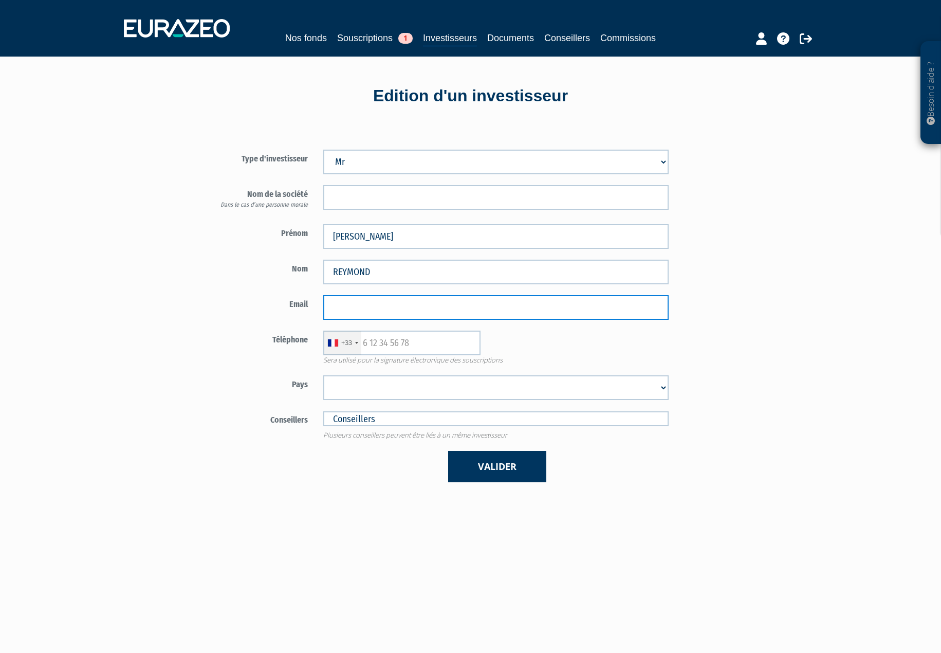
paste input "olivier.rey73@gmail.com"
type input "olivier.rey73@gmail.com"
type input "0607954032"
select select "75"
type input "[EMAIL_ADDRESS][DOMAIN_NAME]"
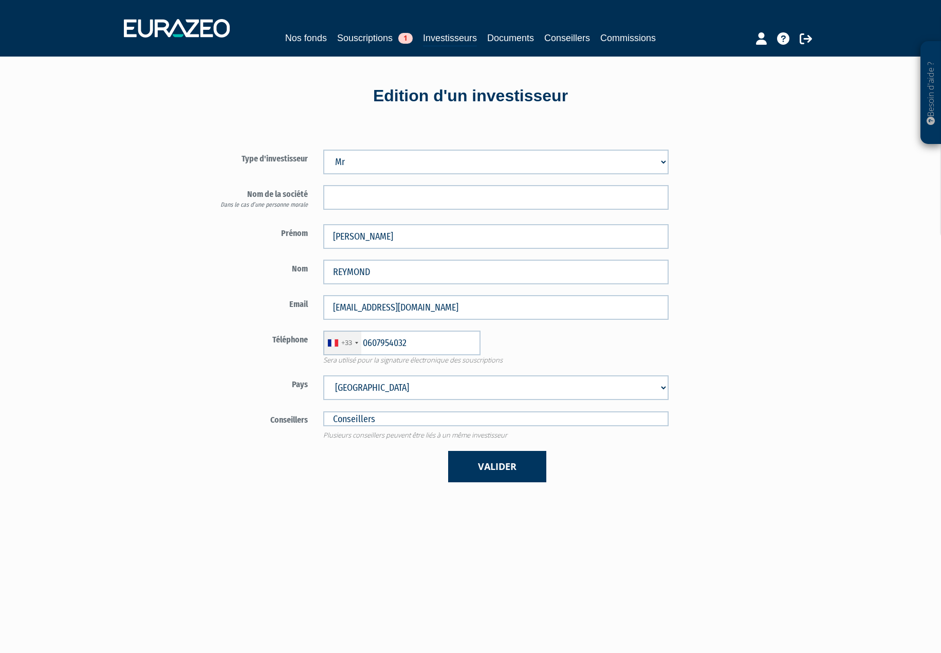
click at [367, 466] on div "Valider" at bounding box center [496, 466] width 361 height 31
click at [475, 465] on button "Valider" at bounding box center [497, 466] width 98 height 31
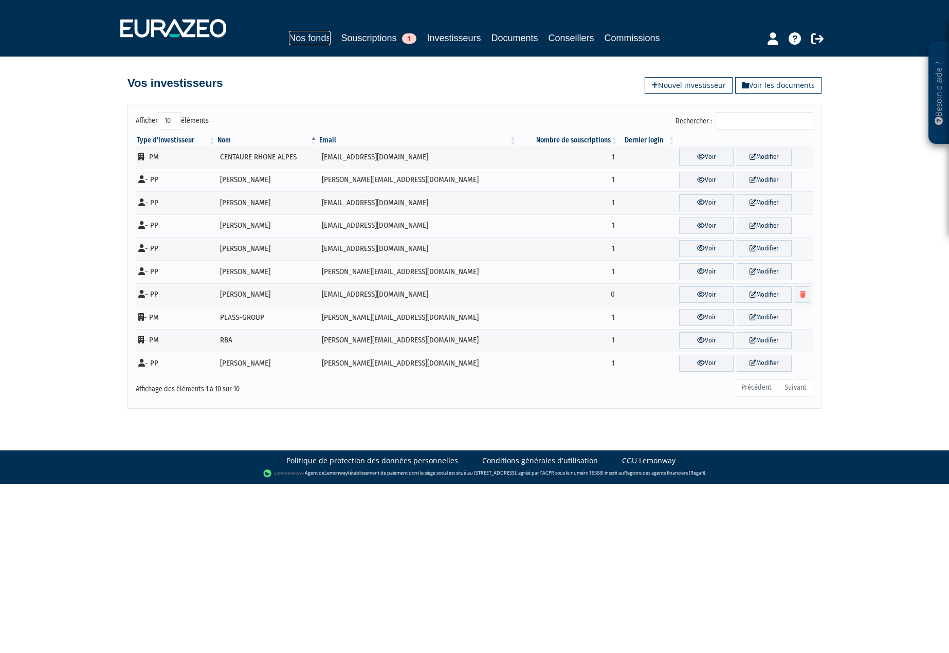
click at [312, 39] on link "Nos fonds" at bounding box center [310, 38] width 42 height 14
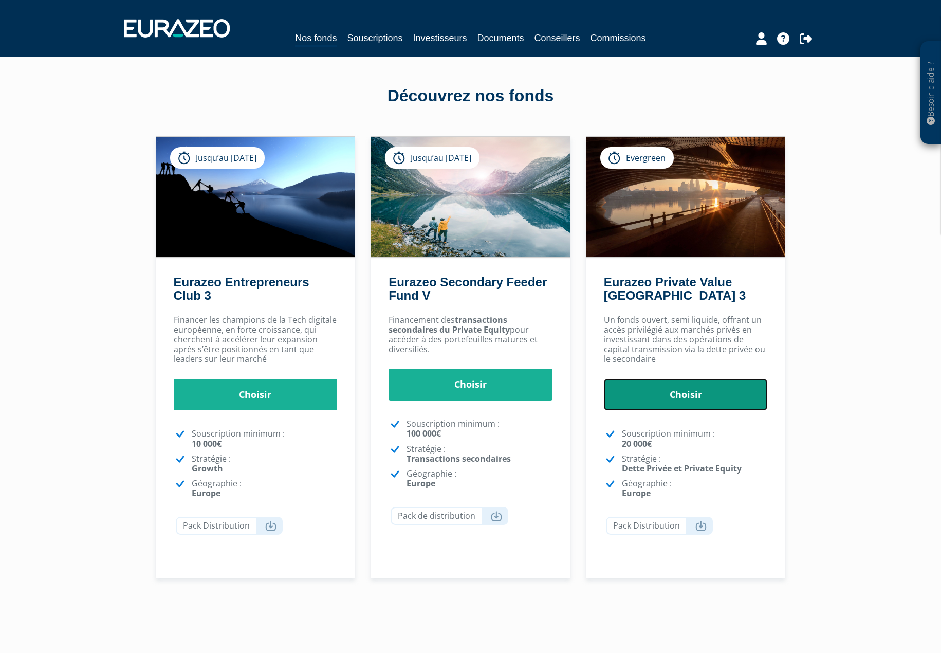
click at [692, 397] on link "Choisir" at bounding box center [686, 395] width 164 height 32
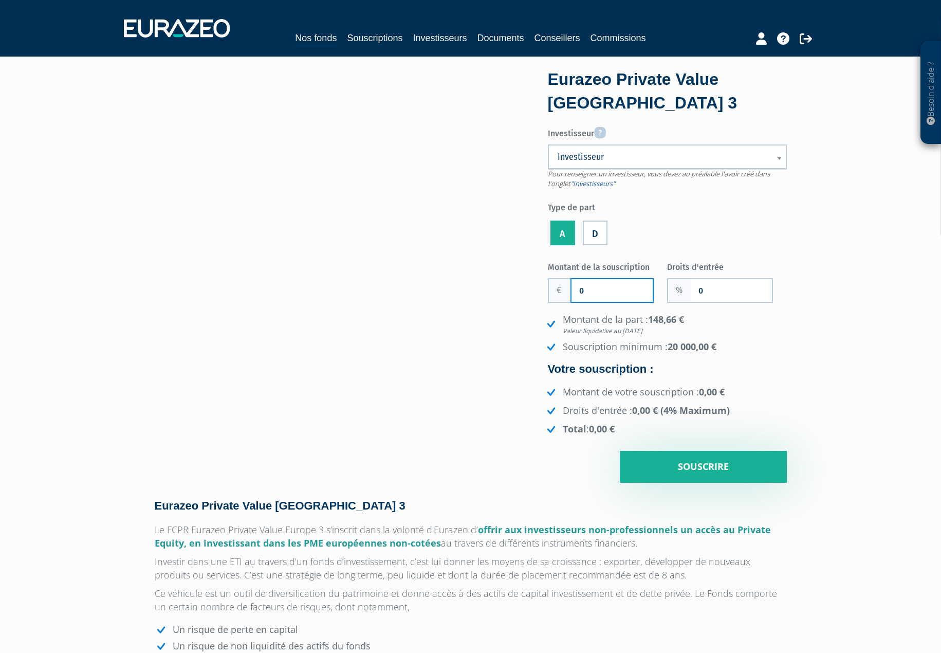
drag, startPoint x: 597, startPoint y: 283, endPoint x: 558, endPoint y: 289, distance: 39.6
click at [558, 289] on div "0" at bounding box center [601, 290] width 106 height 25
type input "20 000"
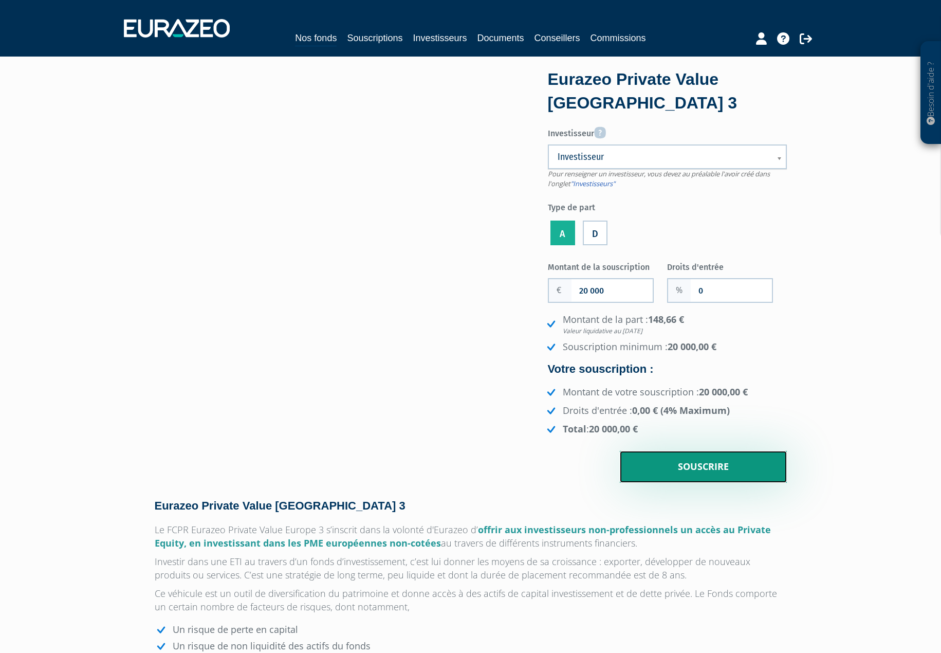
click at [694, 462] on input "Souscrire" at bounding box center [703, 467] width 167 height 32
click at [772, 156] on link "Investisseur" at bounding box center [667, 156] width 239 height 25
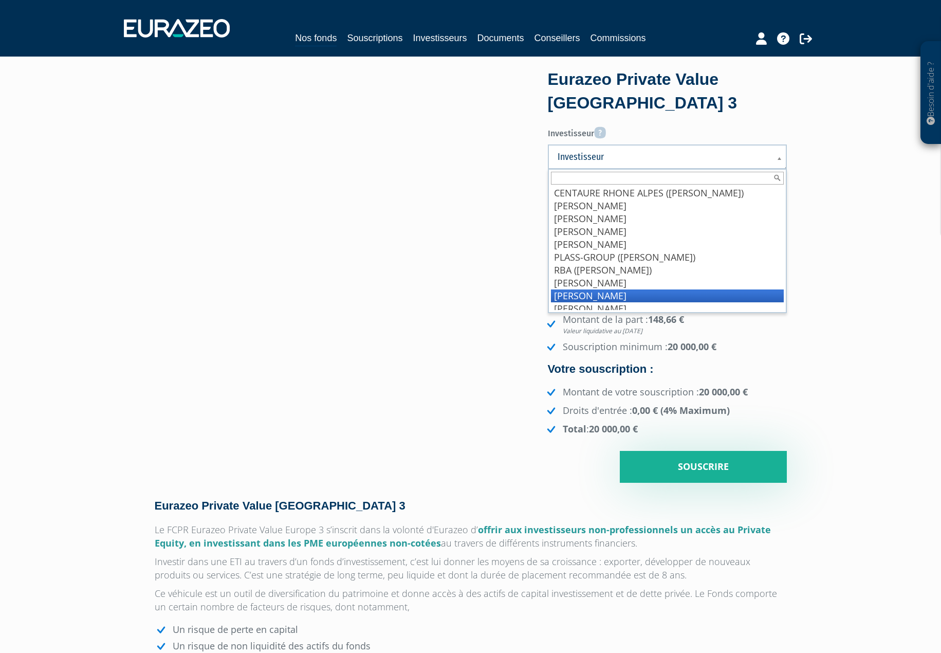
scroll to position [5, 0]
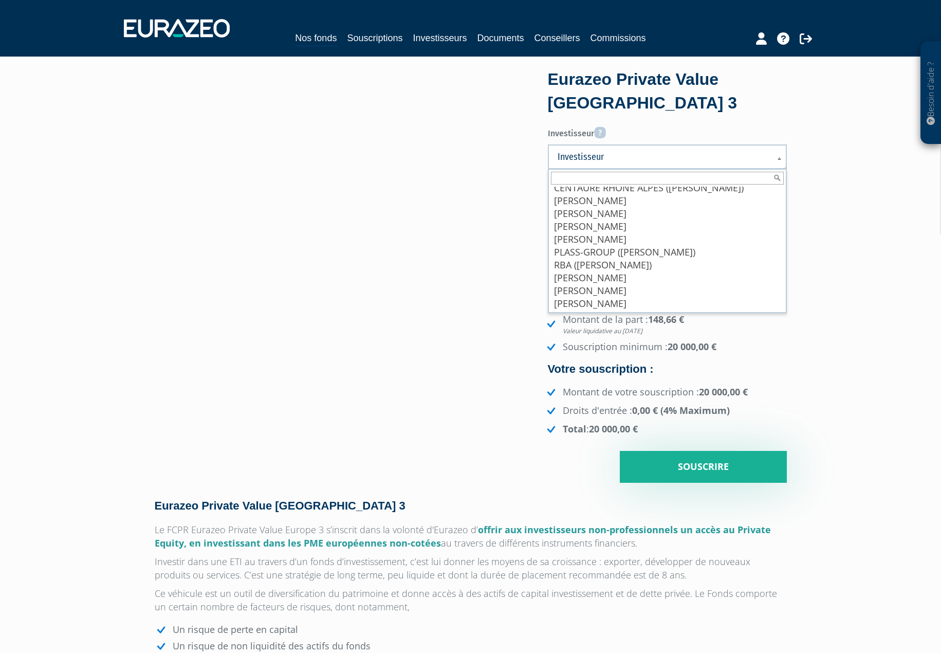
click at [468, 330] on div "Eurazeo Private Value [GEOGRAPHIC_DATA] 3 Investisseur Pour renseigner un inves…" at bounding box center [471, 277] width 648 height 411
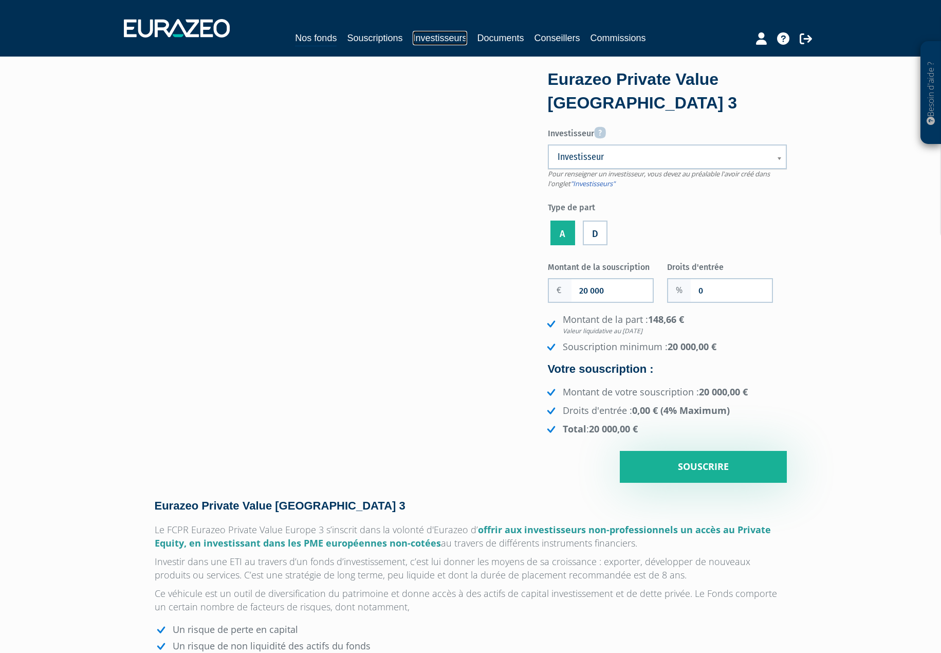
click at [437, 40] on link "Investisseurs" at bounding box center [440, 38] width 54 height 14
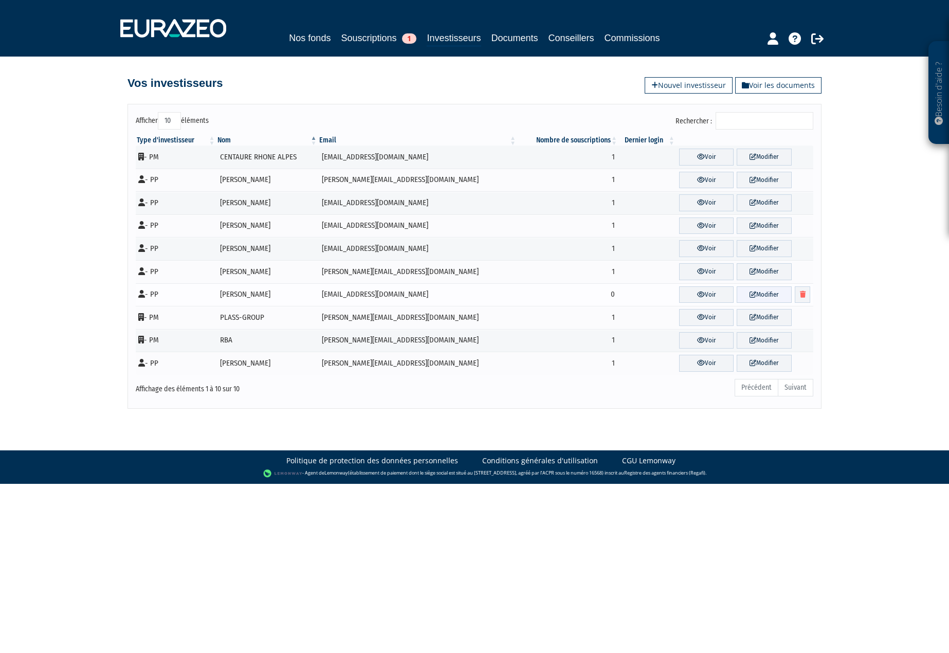
click at [758, 293] on link "Modifier" at bounding box center [764, 294] width 55 height 17
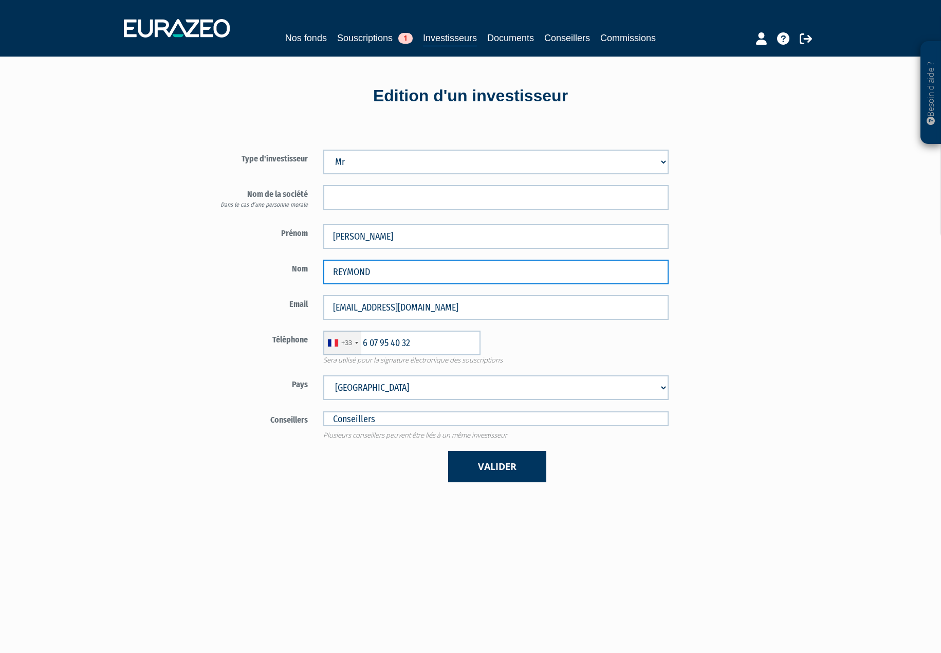
drag, startPoint x: 387, startPoint y: 263, endPoint x: 349, endPoint y: 273, distance: 38.8
click at [349, 273] on input "REYMOND" at bounding box center [496, 272] width 346 height 25
type input "REY"
click at [269, 283] on div "Nom REY" at bounding box center [436, 272] width 481 height 25
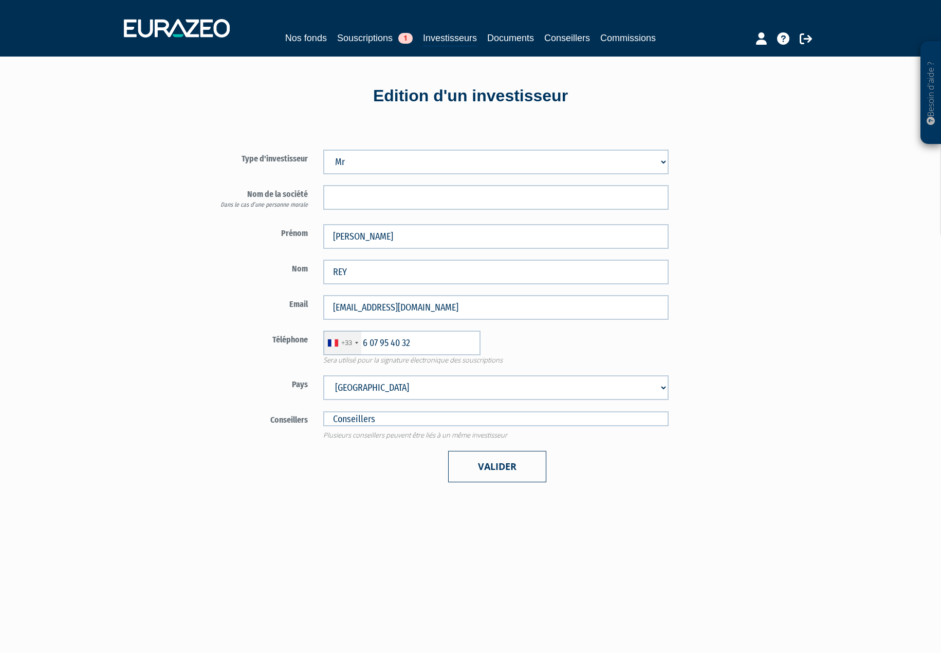
click at [478, 462] on button "Valider" at bounding box center [497, 466] width 98 height 31
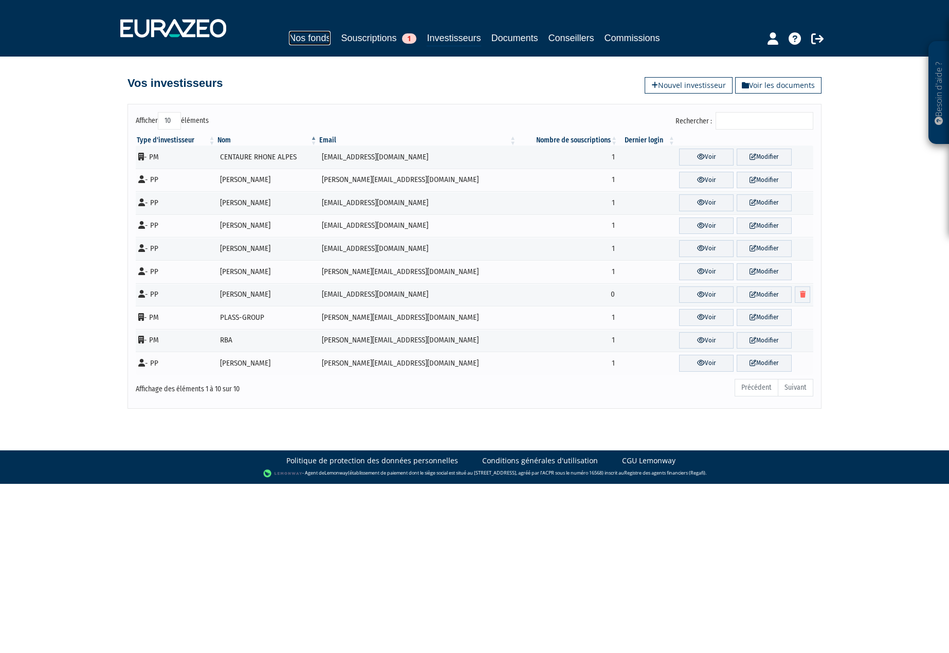
click at [310, 39] on link "Nos fonds" at bounding box center [310, 38] width 42 height 14
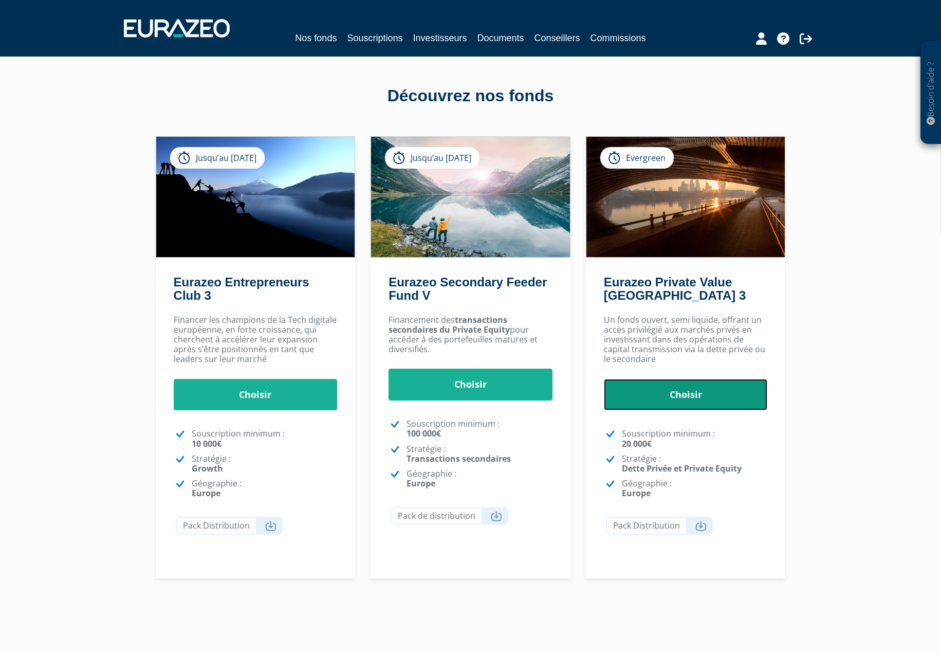
click at [705, 395] on link "Choisir" at bounding box center [686, 395] width 164 height 32
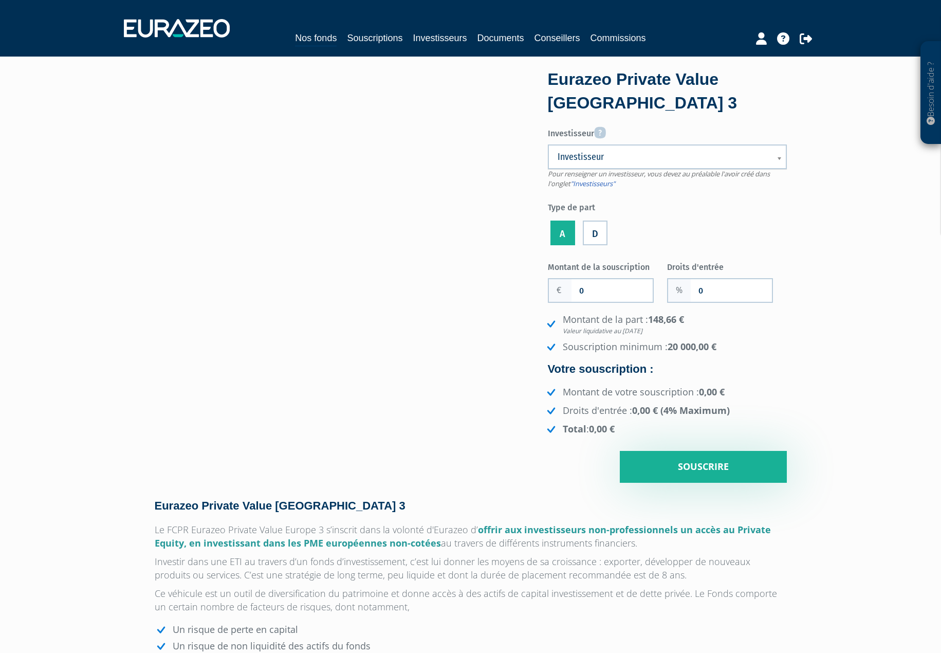
click at [692, 161] on span "Investisseur" at bounding box center [661, 157] width 206 height 12
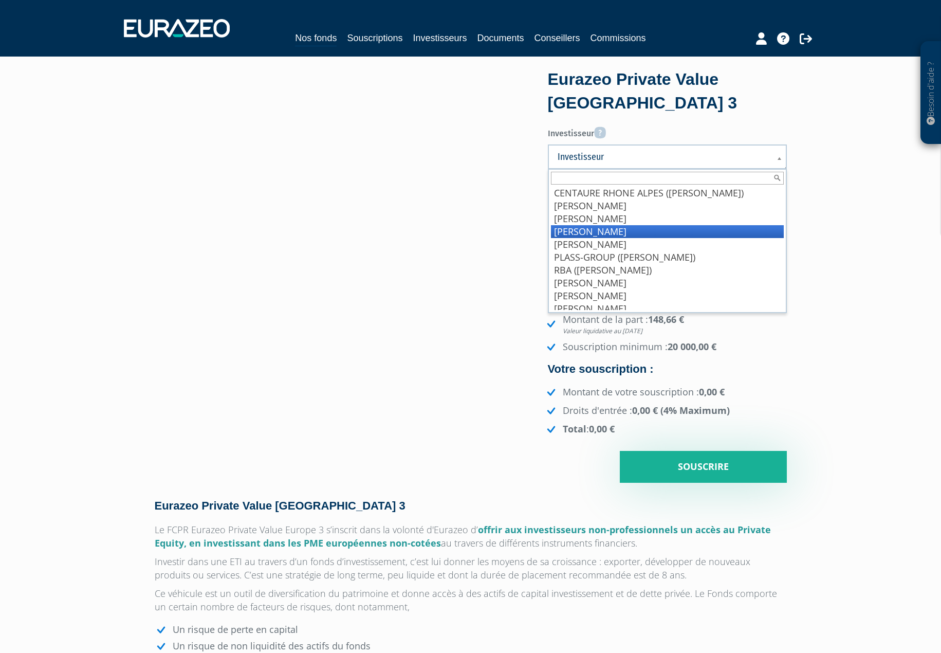
scroll to position [5, 0]
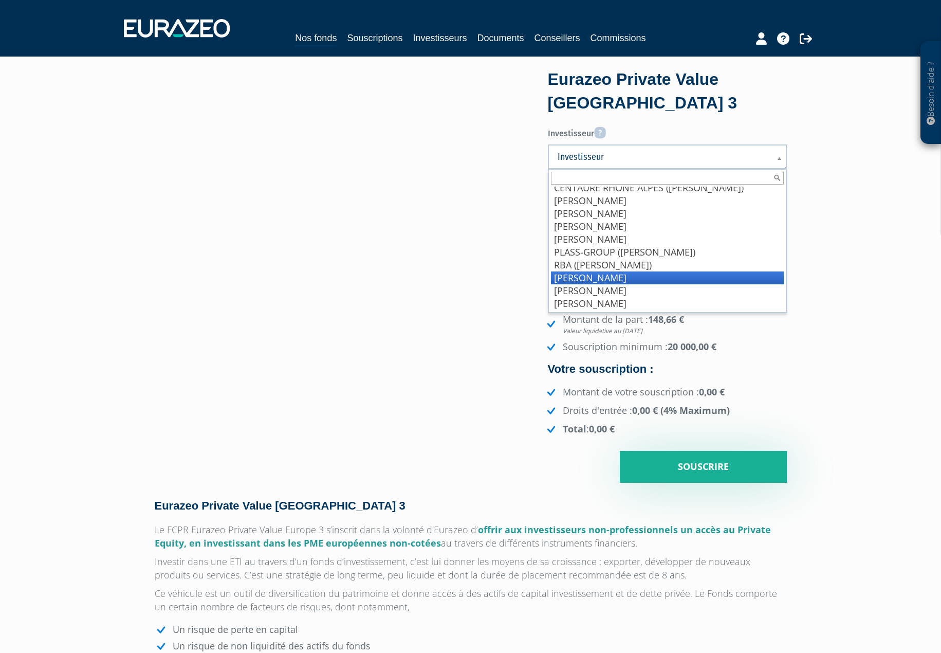
click at [605, 273] on li "REY Olivier" at bounding box center [667, 277] width 233 height 13
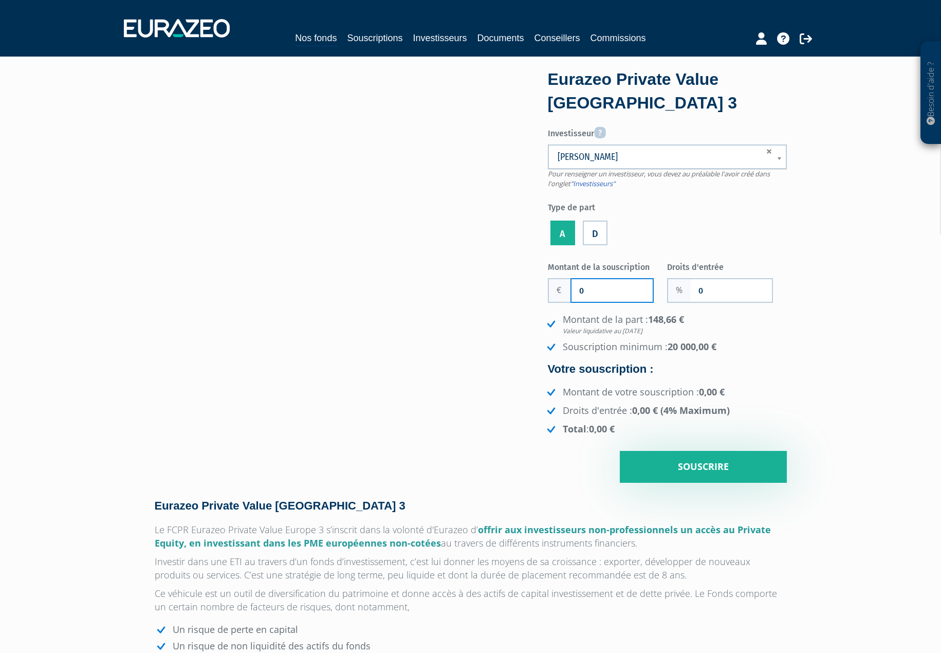
drag, startPoint x: 573, startPoint y: 292, endPoint x: 563, endPoint y: 296, distance: 11.1
click at [563, 296] on div "0" at bounding box center [601, 290] width 106 height 25
type input "20 000"
click at [515, 358] on div "Eurazeo Private Value Europe 3 Investisseur Pour renseigner un investisseur, vo…" at bounding box center [471, 277] width 648 height 411
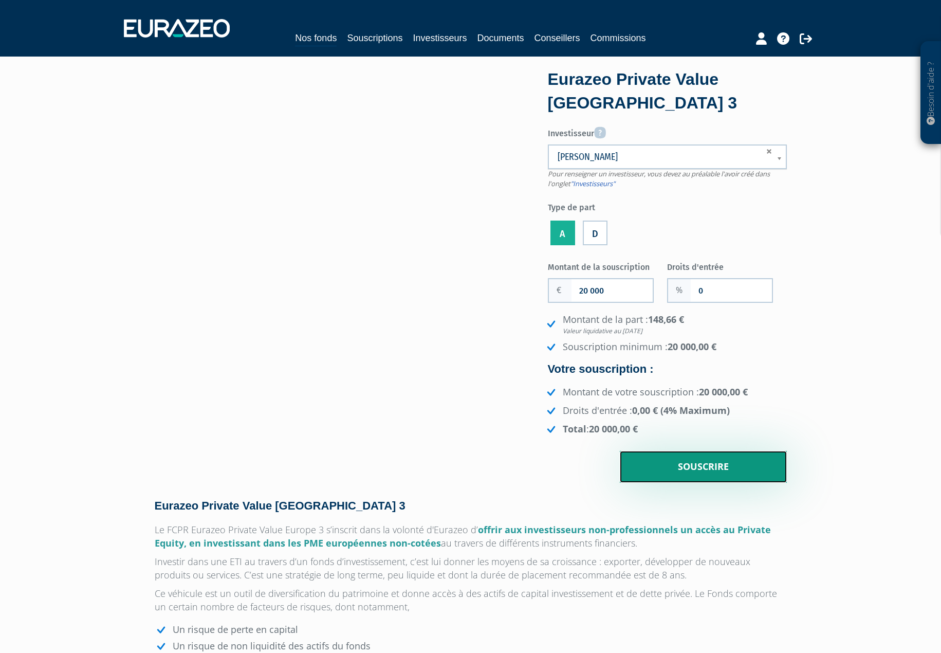
click at [687, 464] on input "Souscrire" at bounding box center [703, 467] width 167 height 32
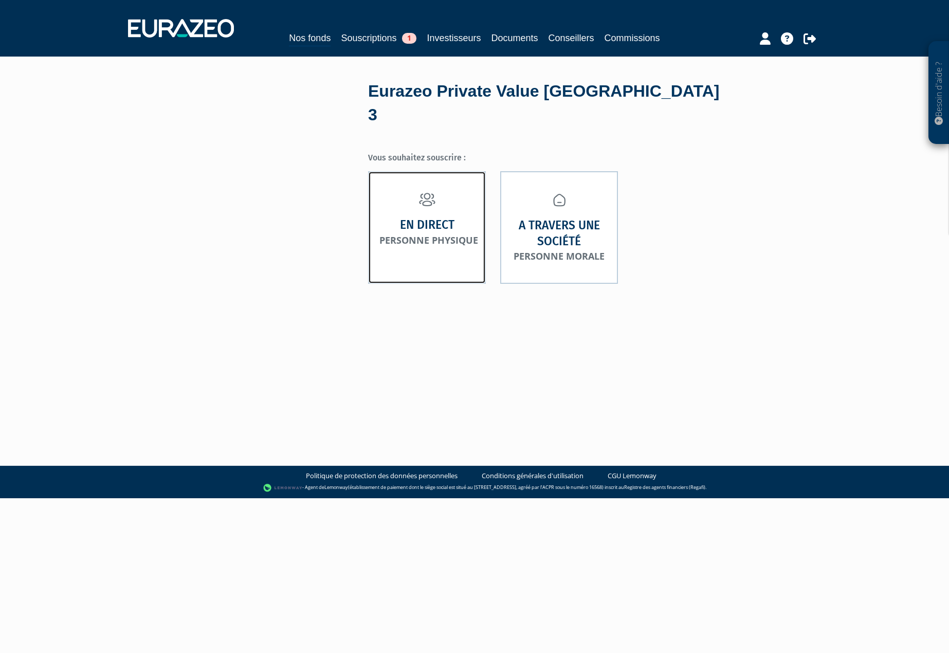
click at [446, 225] on link "En direct Personne physique" at bounding box center [427, 227] width 118 height 113
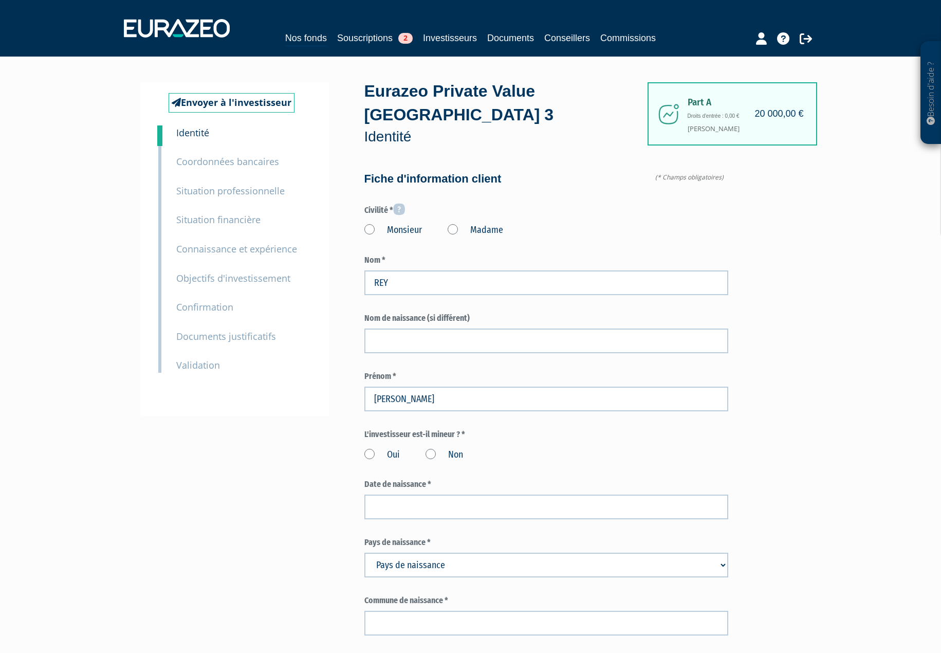
click at [372, 224] on label "Monsieur" at bounding box center [394, 230] width 58 height 13
click at [431, 448] on label "Non" at bounding box center [445, 454] width 38 height 13
click at [0, 0] on input "Non" at bounding box center [0, 0] width 0 height 0
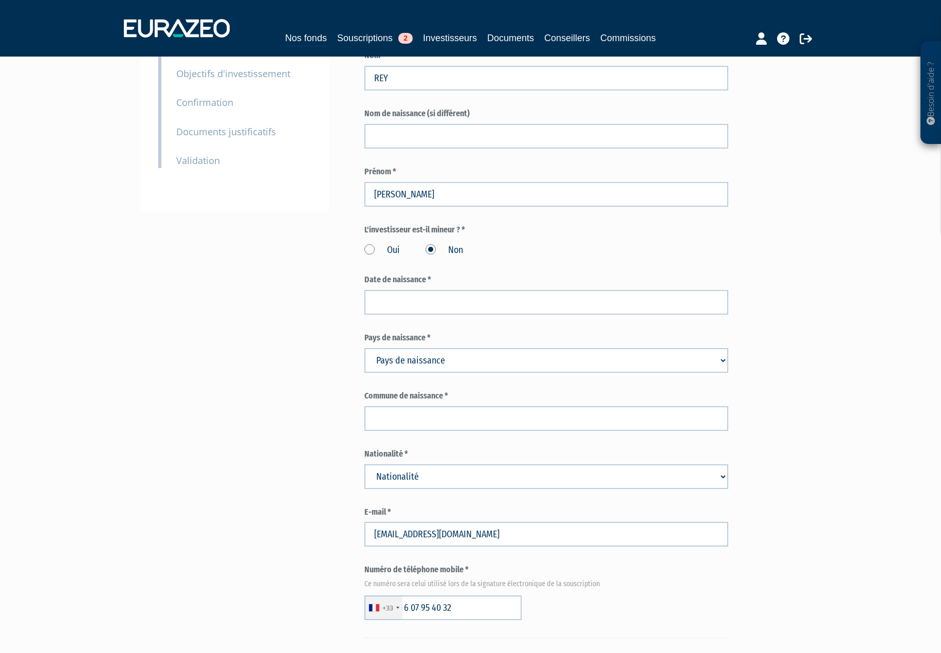
scroll to position [206, 0]
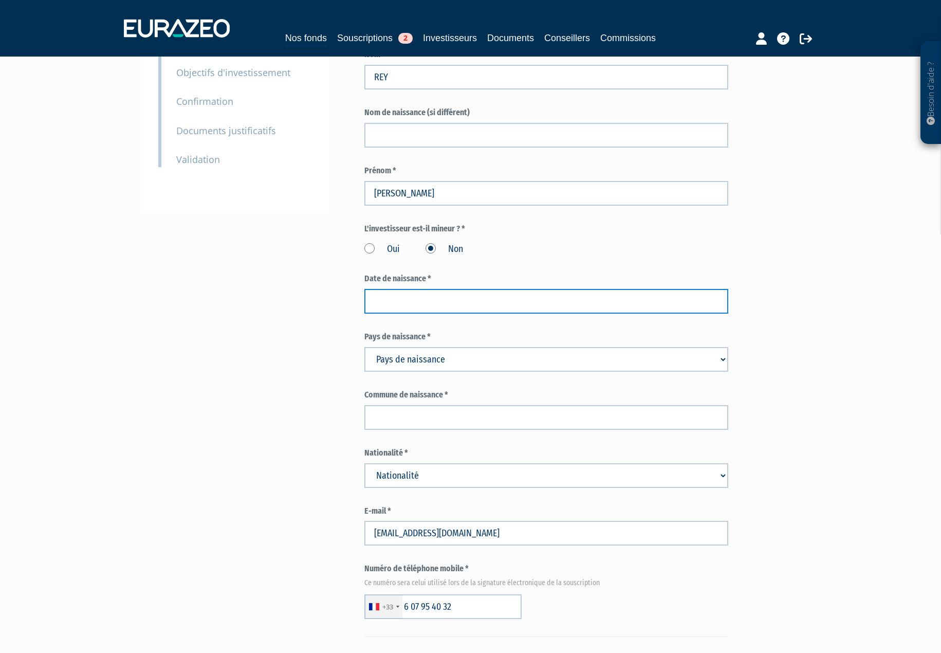
click at [397, 289] on input at bounding box center [547, 301] width 364 height 25
type input "10/03/1977"
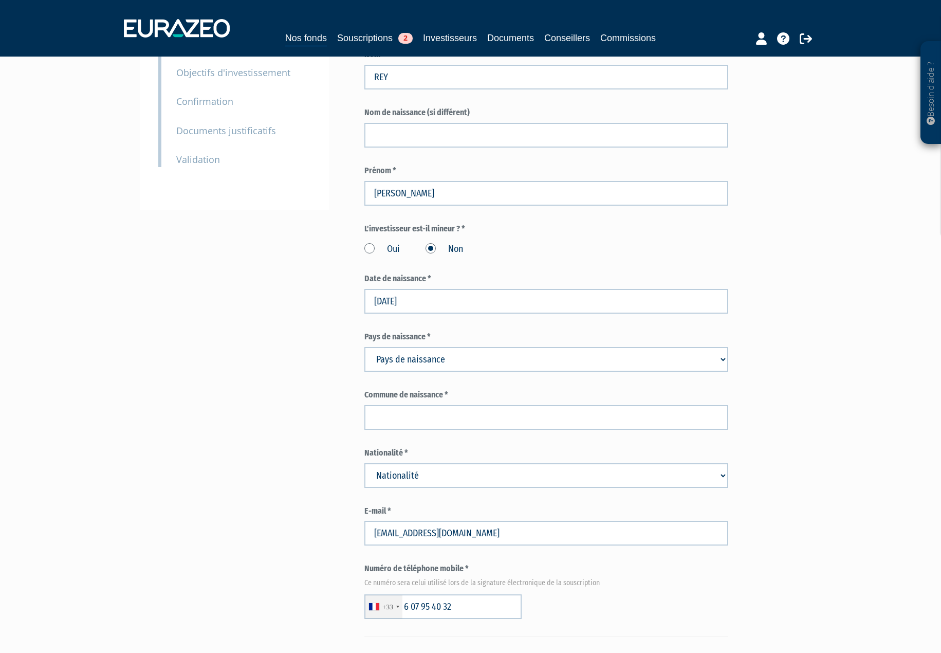
click at [422, 347] on select "Pays de naissance Afghanistan Afrique du Sud Albanie Algérie Allemagne Andorre" at bounding box center [547, 359] width 364 height 25
select select "75"
click at [365, 347] on select "Pays de naissance Afghanistan Afrique du Sud Albanie Algérie Allemagne Andorre" at bounding box center [547, 359] width 364 height 25
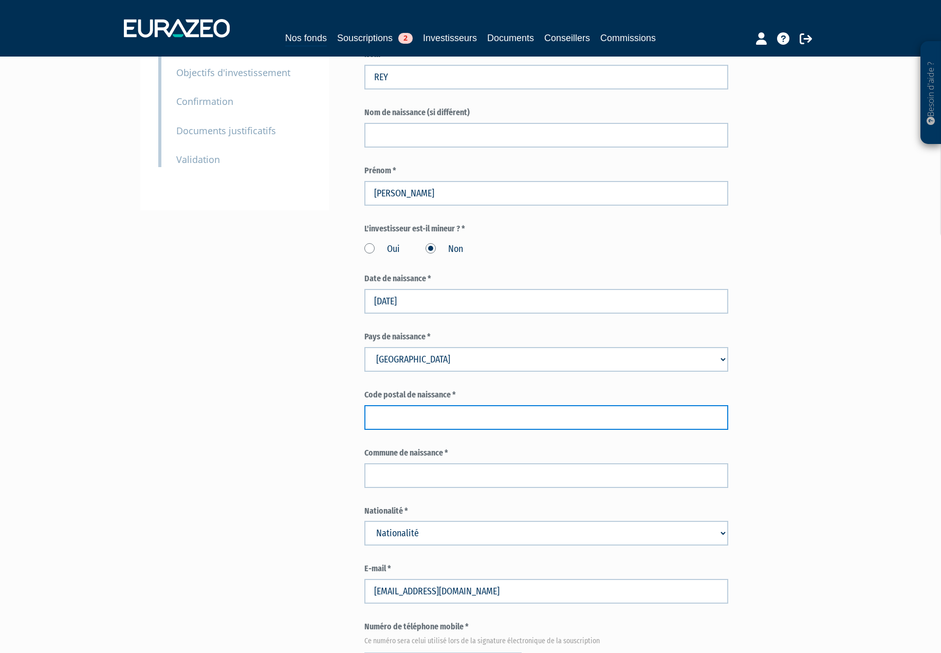
click at [403, 405] on input "text" at bounding box center [547, 417] width 364 height 25
type input "73000"
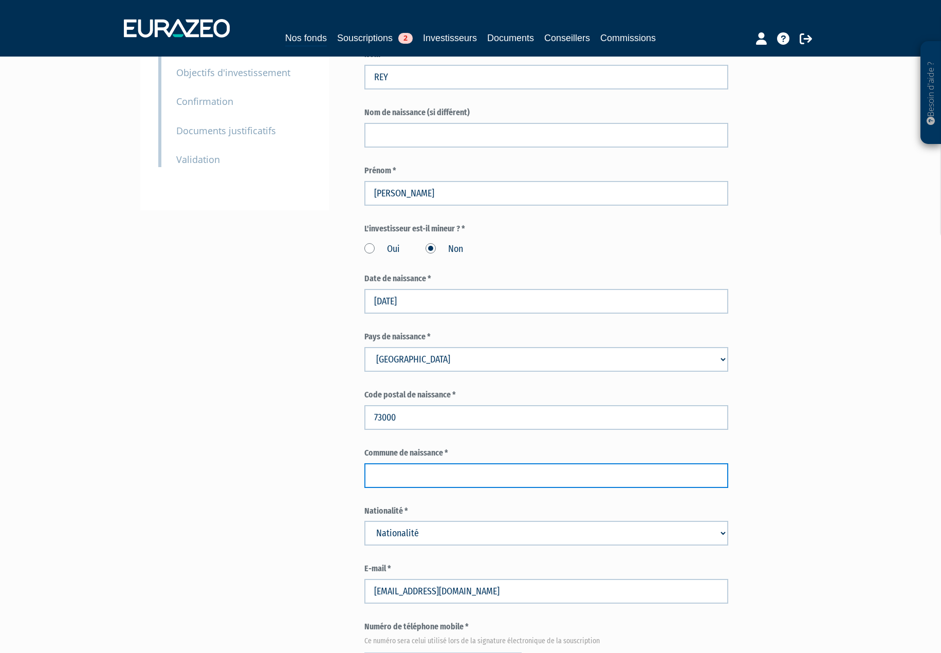
click at [400, 463] on input "text" at bounding box center [547, 475] width 364 height 25
type input "CHAMBERY"
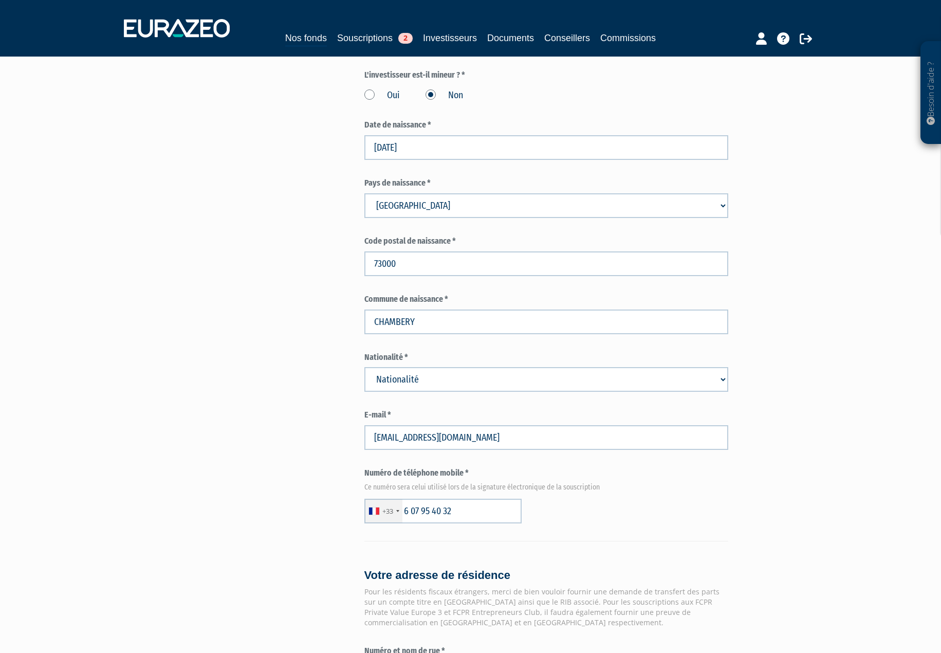
scroll to position [360, 0]
click at [446, 367] on select "Nationalité Afghanistan Afrique du Sud Albanie Algérie Allemagne Andorre" at bounding box center [547, 379] width 364 height 25
select select "75"
click at [365, 367] on select "Nationalité Afghanistan Afrique du Sud Albanie Algérie Allemagne Andorre" at bounding box center [547, 379] width 364 height 25
click at [287, 460] on div "Envoyer à l'investisseur 1 Identité 2 Coordonnées bancaires 3 Situation profess…" at bounding box center [471, 457] width 646 height 1471
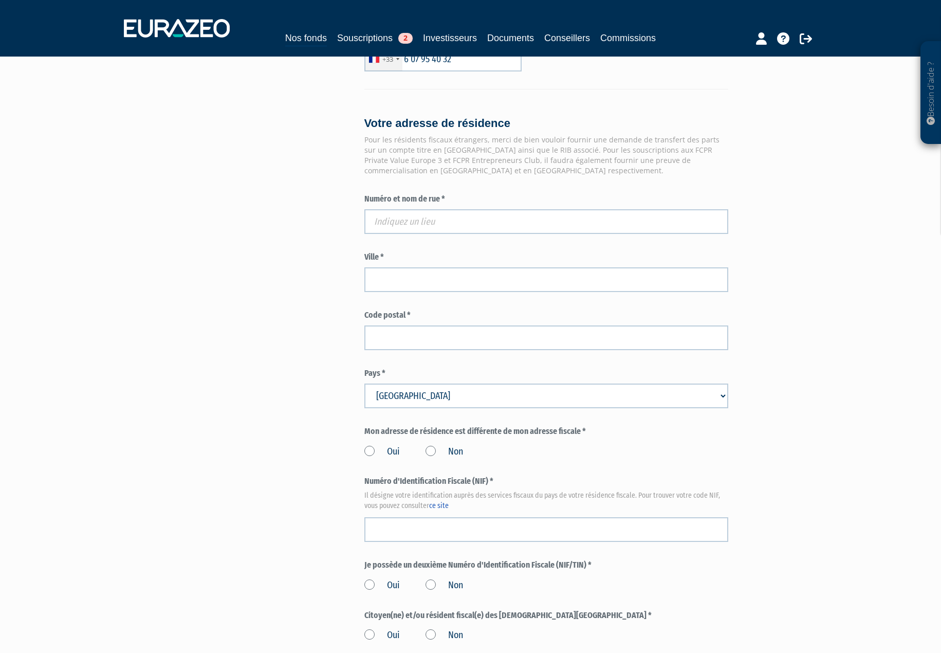
scroll to position [823, 0]
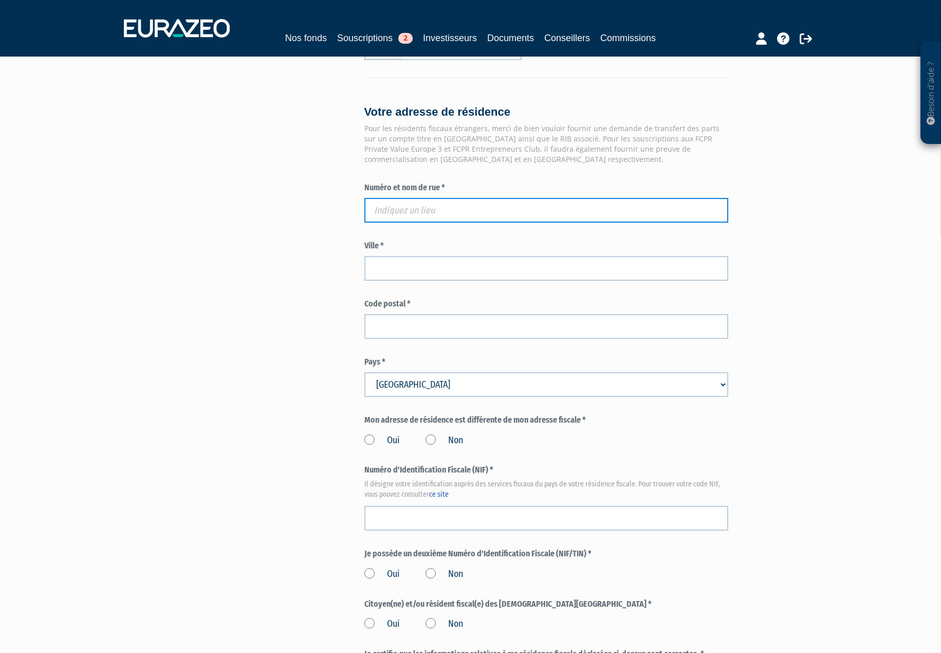
click at [385, 198] on input "text" at bounding box center [547, 210] width 364 height 25
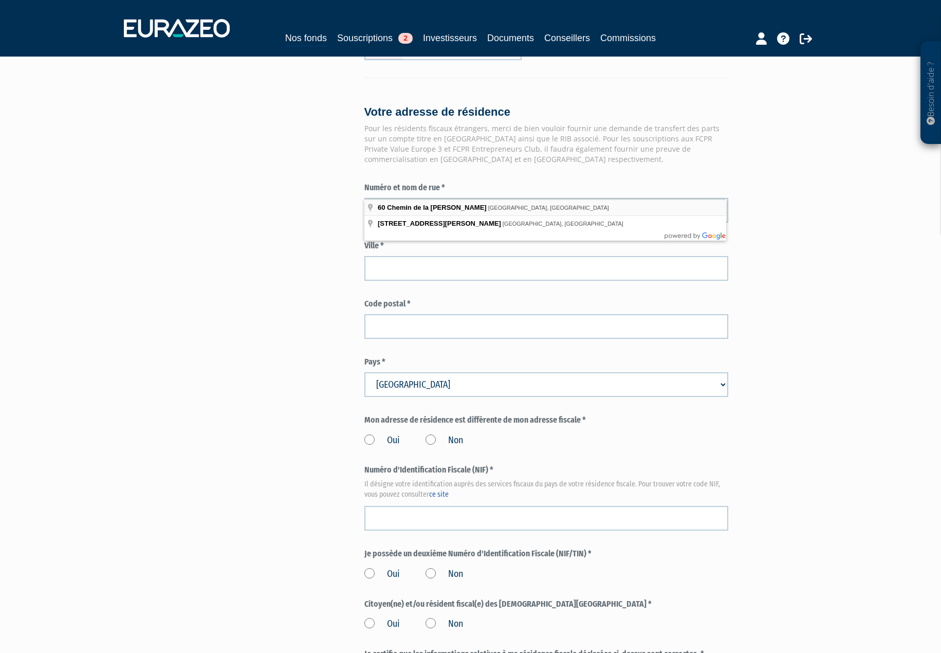
type input "60 Chemin de la Pierre du Roy, Albertville, France"
type input "Albertville"
type input "73200"
type input "60 Chemin de la Pierre du Roy"
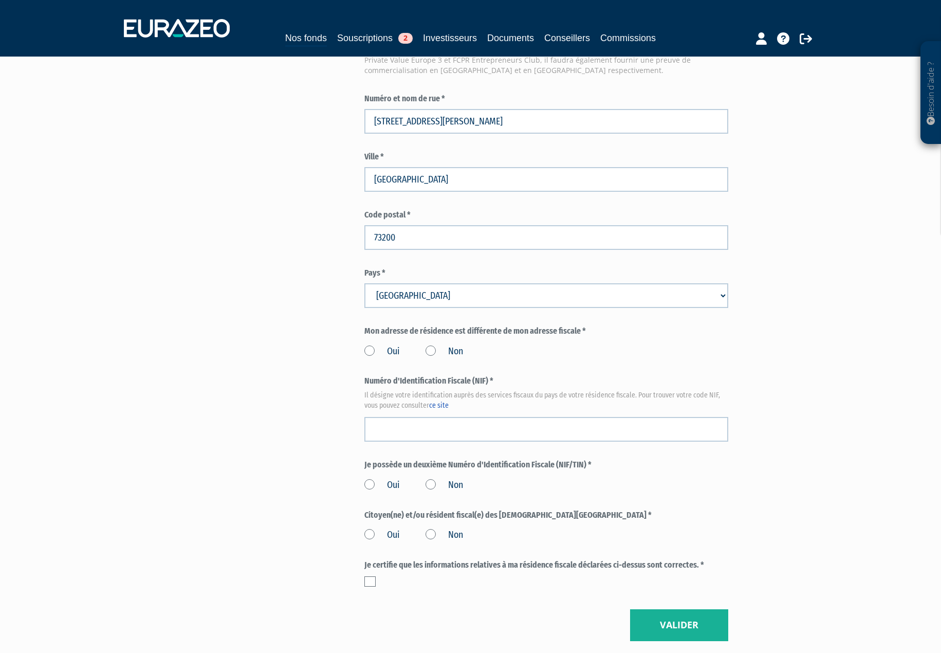
scroll to position [926, 0]
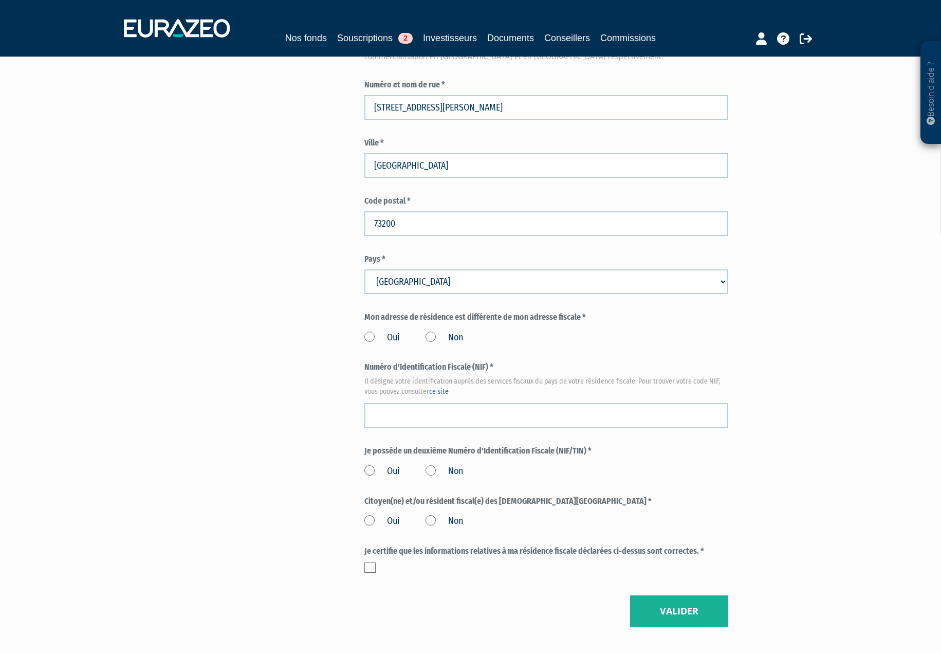
click at [432, 331] on label "Non" at bounding box center [445, 337] width 38 height 13
click at [0, 0] on input "Non" at bounding box center [0, 0] width 0 height 0
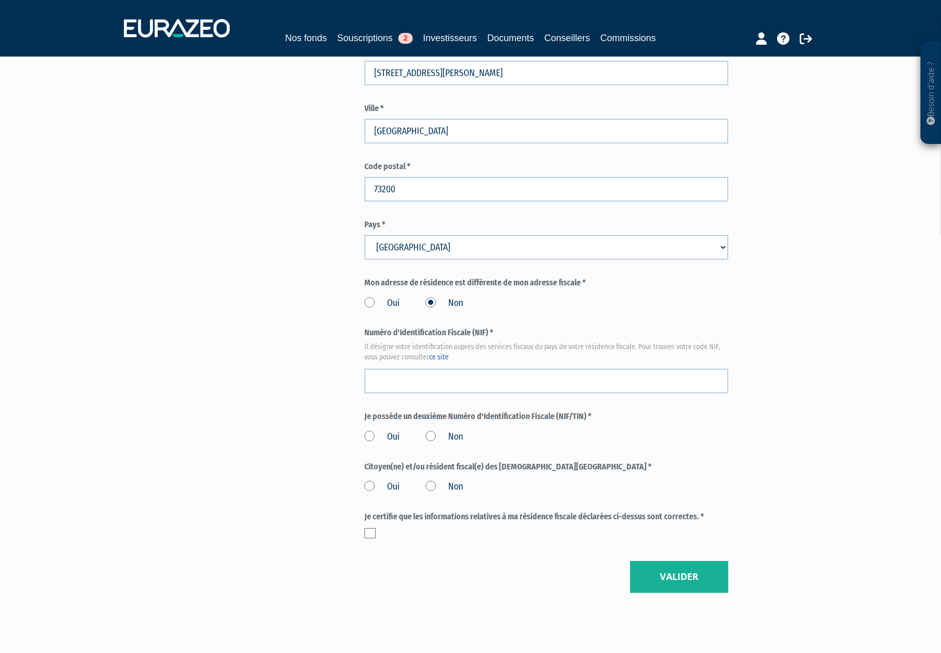
scroll to position [976, 0]
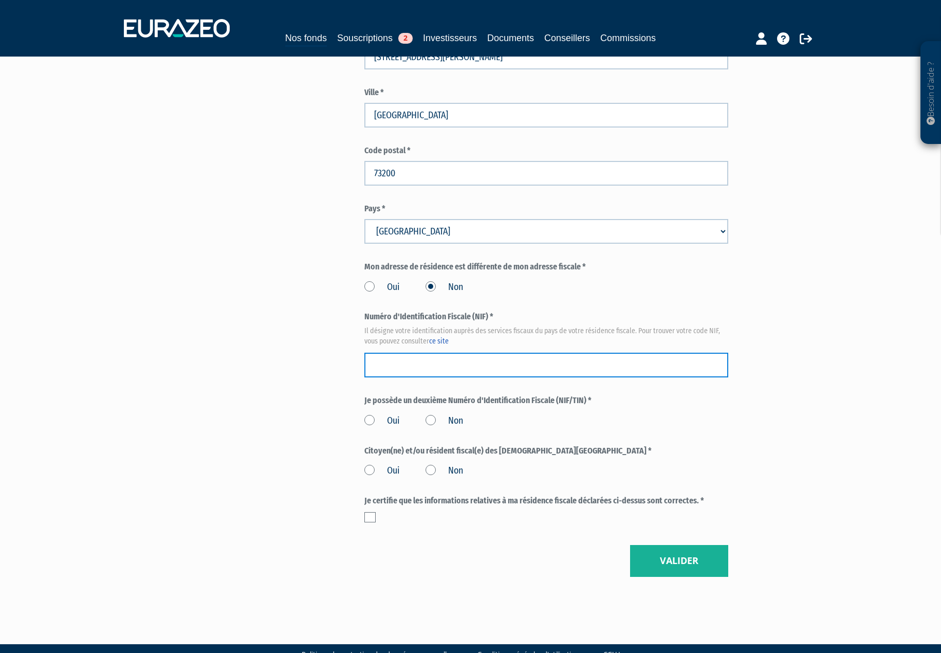
click at [398, 353] on input "text" at bounding box center [547, 365] width 364 height 25
paste input "14 64 798 446 083"
type input "14 64 798 446 083"
click at [430, 414] on label "Non" at bounding box center [445, 420] width 38 height 13
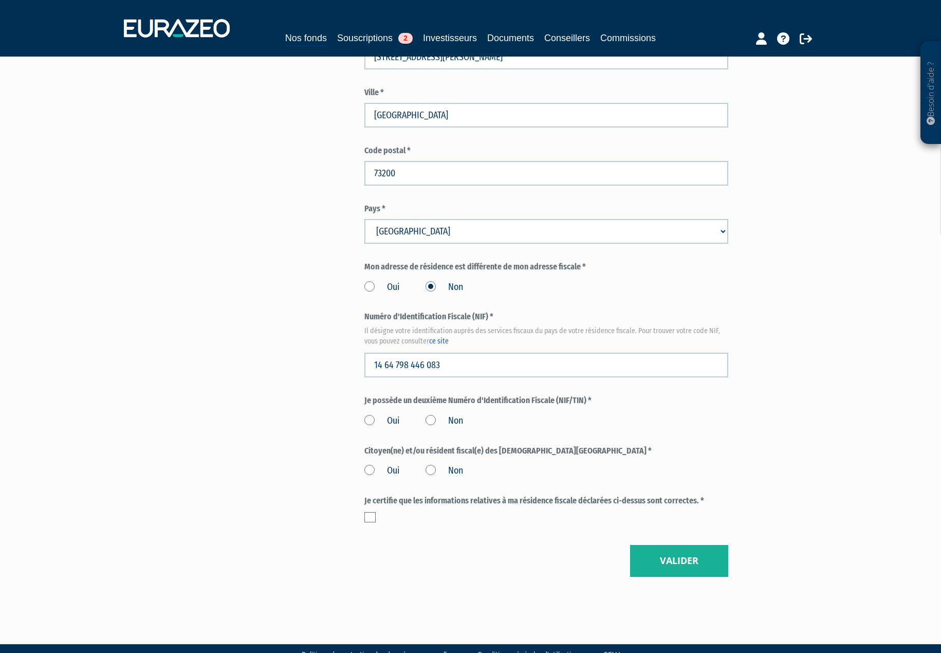
click at [0, 0] on input "Non" at bounding box center [0, 0] width 0 height 0
click at [430, 464] on label "Non" at bounding box center [445, 470] width 38 height 13
click at [0, 0] on input "Non" at bounding box center [0, 0] width 0 height 0
click at [370, 512] on label at bounding box center [370, 517] width 11 height 10
click at [0, 0] on input "checkbox" at bounding box center [0, 0] width 0 height 0
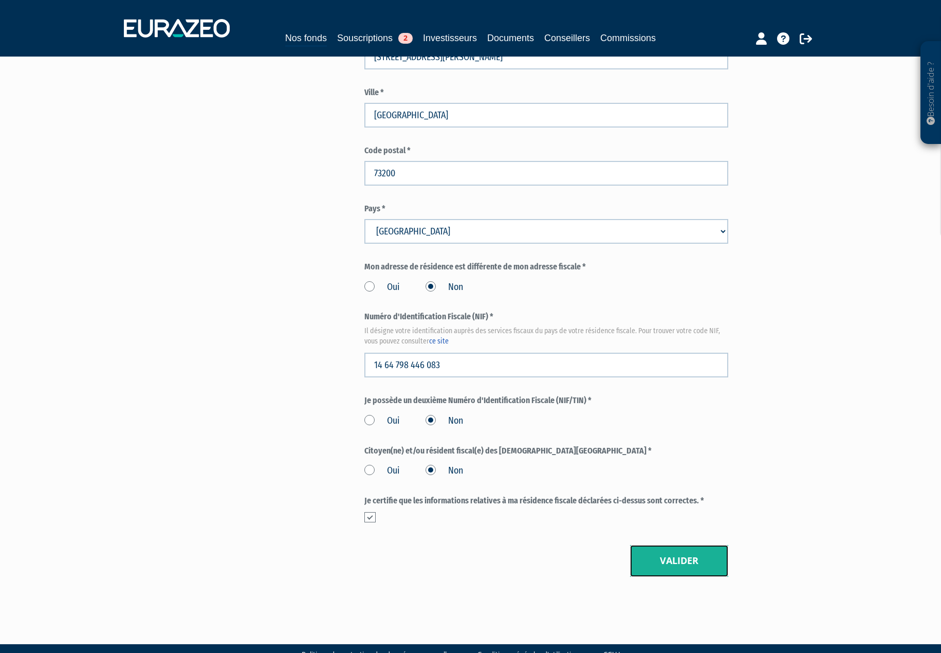
click at [666, 545] on button "Valider" at bounding box center [679, 561] width 98 height 32
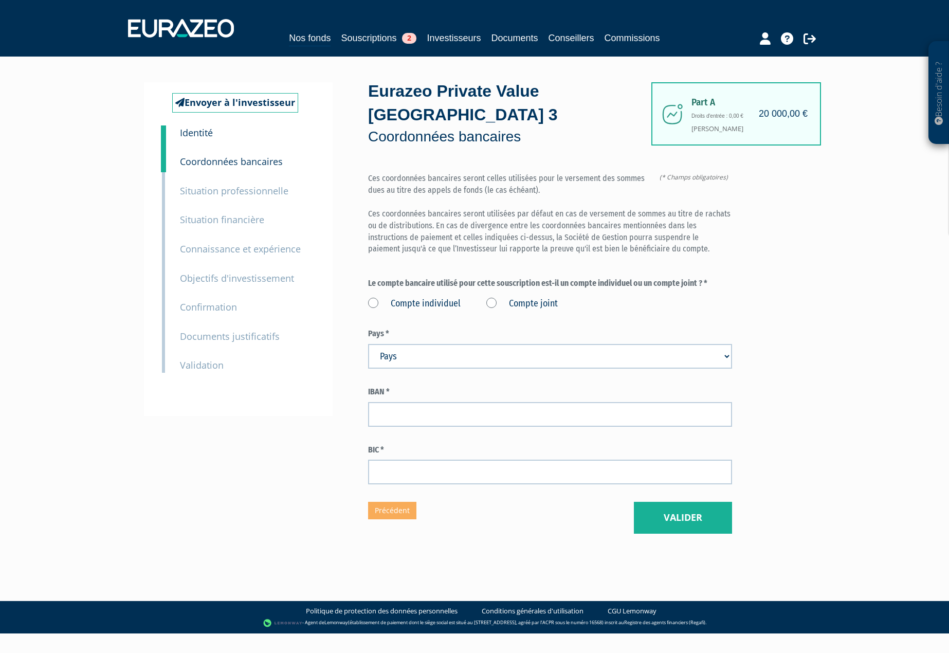
click at [374, 297] on label "Compte individuel" at bounding box center [414, 303] width 93 height 13
click at [0, 0] on individuel "Compte individuel" at bounding box center [0, 0] width 0 height 0
click at [411, 344] on select "Pays Afghanistan Afrique du Sud Albanie Algérie Allemagne Andorre" at bounding box center [550, 356] width 364 height 25
select select "75"
click at [368, 344] on select "Pays Afghanistan Afrique du Sud Albanie Algérie Allemagne Andorre" at bounding box center [550, 356] width 364 height 25
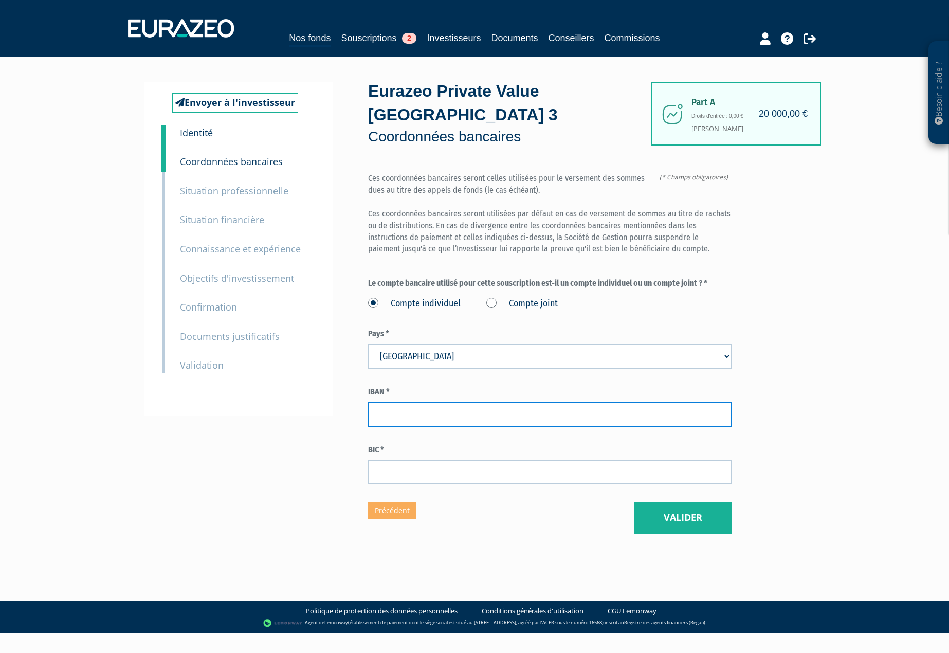
click at [409, 402] on input "text" at bounding box center [550, 414] width 364 height 25
click at [416, 402] on input "text" at bounding box center [550, 414] width 364 height 25
click at [271, 461] on div "Envoyer à l'investisseur 1 Identité 2 Coordonnées bancaires 3 Situation profess…" at bounding box center [475, 307] width 646 height 451
click at [447, 402] on input "FR7618106008" at bounding box center [550, 414] width 364 height 25
type input "FR7618106008107244675705093"
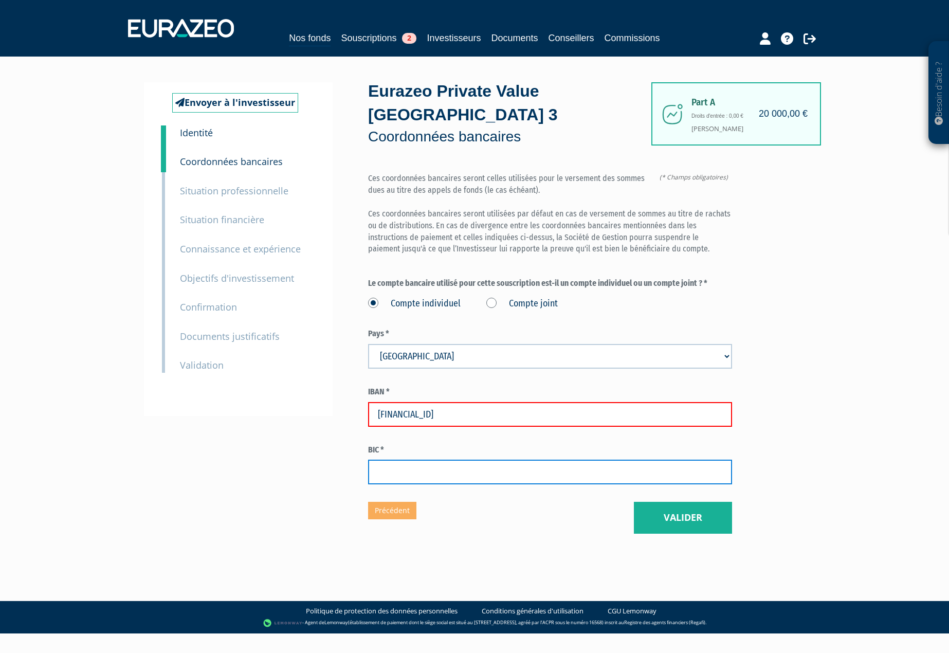
click at [440, 460] on input "text" at bounding box center [550, 472] width 364 height 25
type input "AGRIFRPP881"
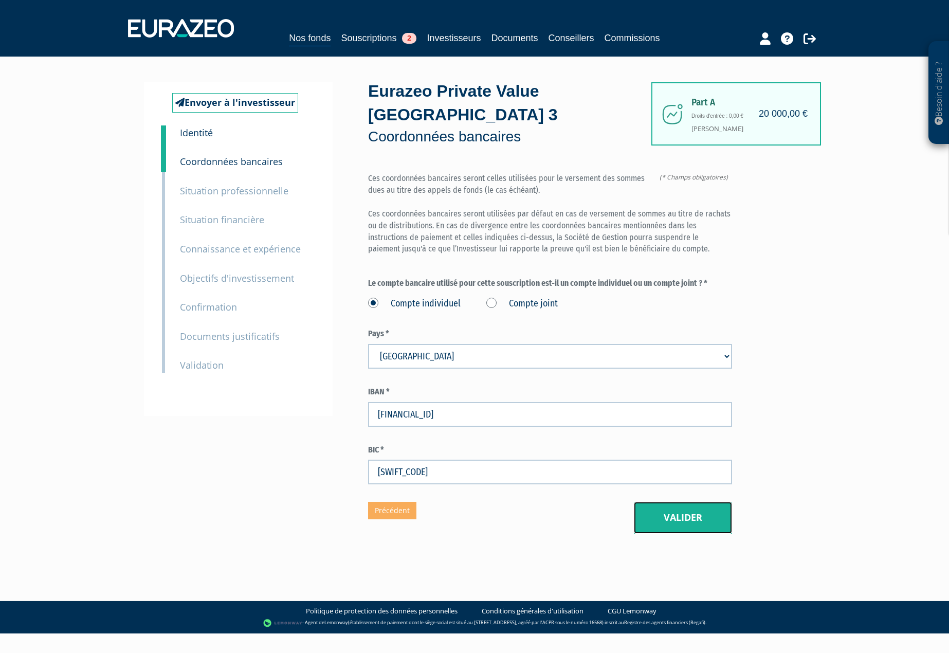
click at [673, 502] on button "Valider" at bounding box center [683, 518] width 98 height 32
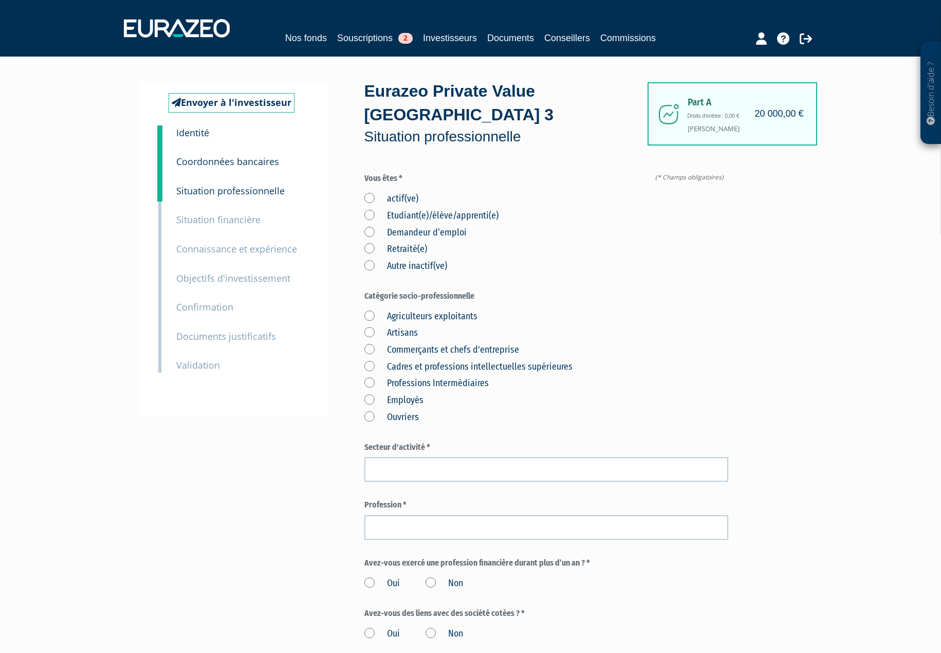
click at [371, 192] on label "actif(ve)" at bounding box center [392, 198] width 54 height 13
click at [0, 0] on input "actif(ve)" at bounding box center [0, 0] width 0 height 0
click at [369, 360] on label "Cadres et professions intellectuelles supérieures" at bounding box center [469, 366] width 208 height 13
click at [0, 0] on supérieures "Cadres et professions intellectuelles supérieures" at bounding box center [0, 0] width 0 height 0
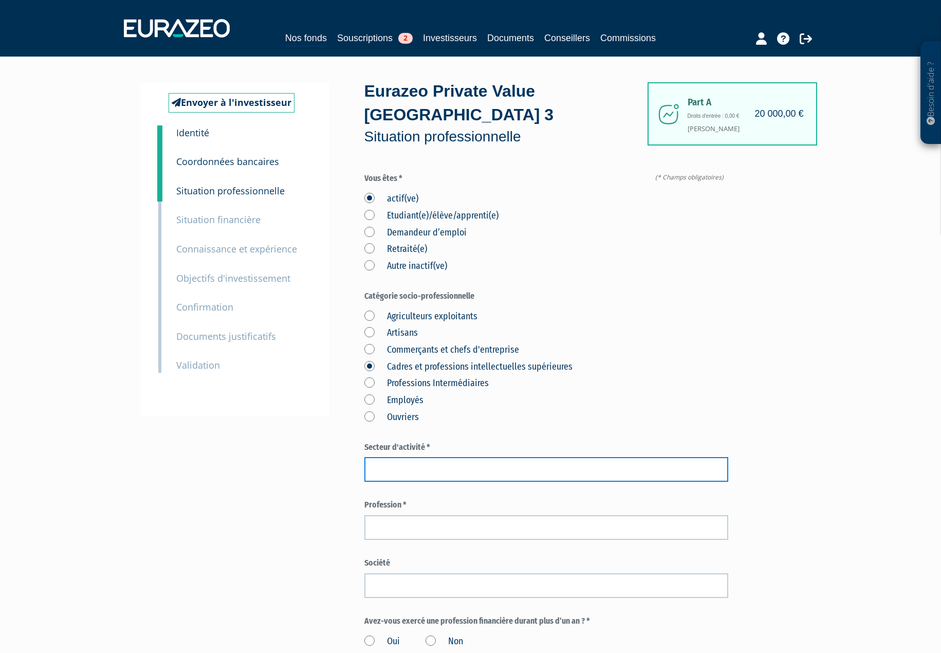
click at [404, 457] on input "text" at bounding box center [547, 469] width 364 height 25
type input "Administration publique"
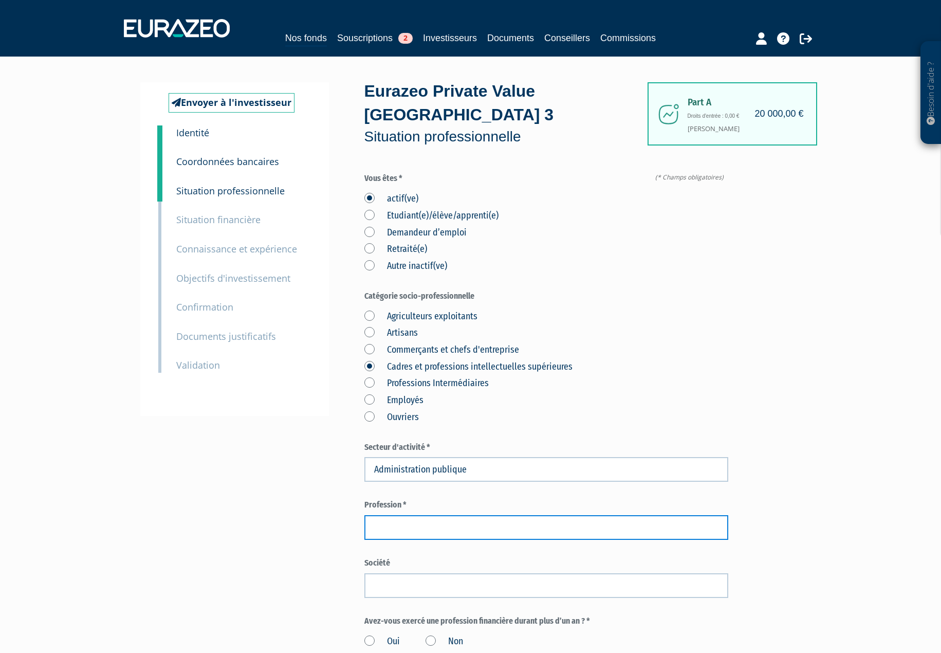
click at [395, 515] on input "text" at bounding box center [547, 527] width 364 height 25
type input "Pompier"
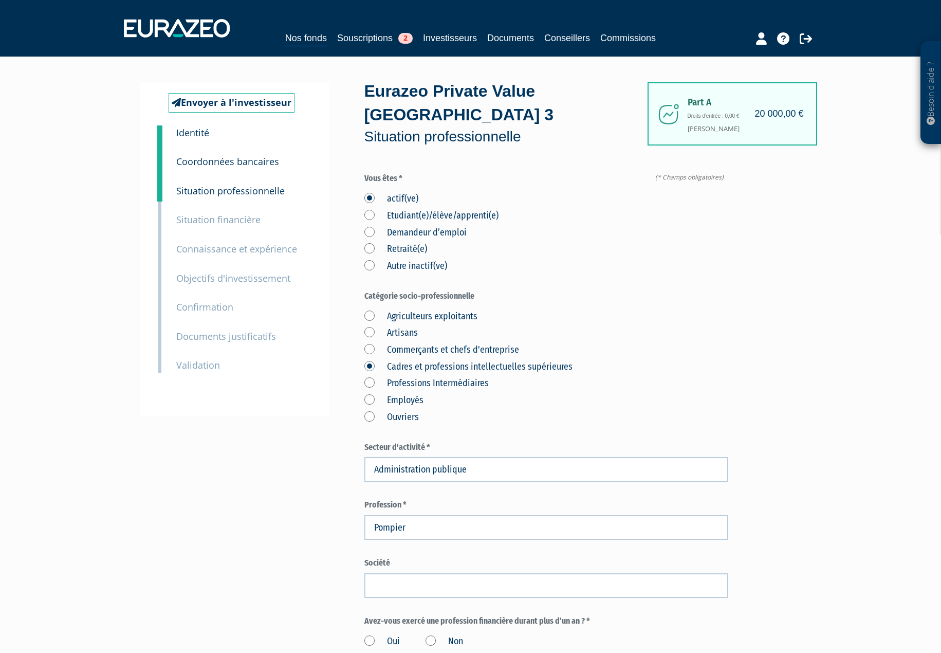
click at [302, 499] on div "Envoyer à l'investisseur 1 Identité 2 Coordonnées bancaires 3 Situation profess…" at bounding box center [471, 503] width 646 height 843
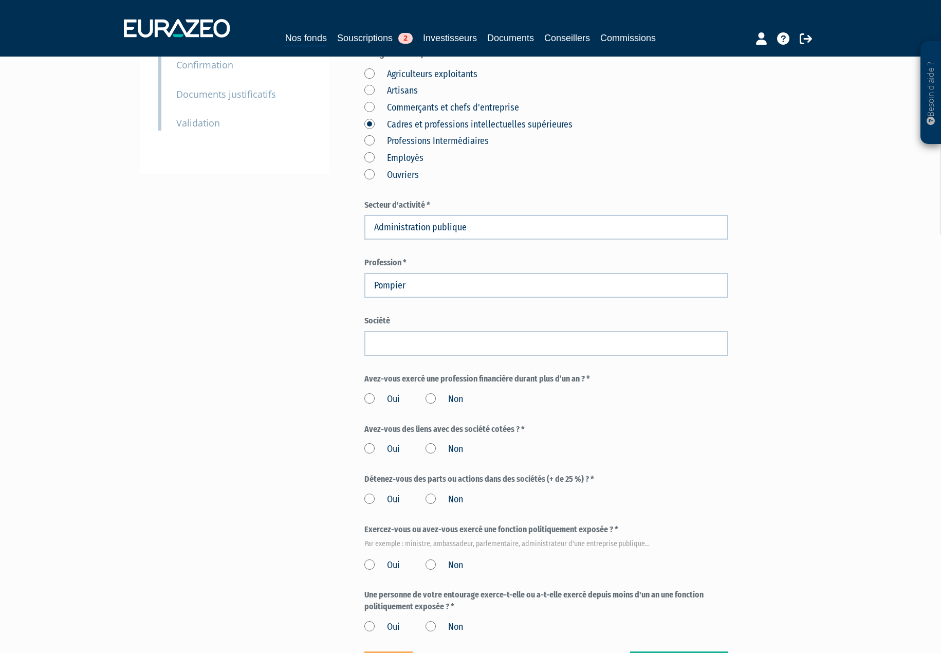
scroll to position [257, 0]
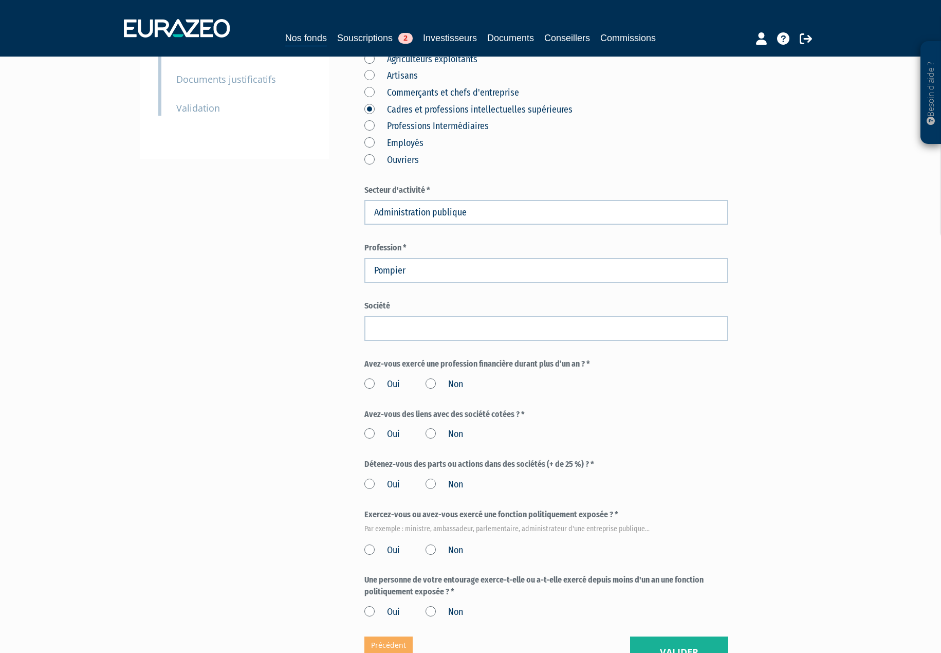
click at [426, 378] on label "Non" at bounding box center [445, 384] width 38 height 13
click at [0, 0] on input "Non" at bounding box center [0, 0] width 0 height 0
click at [429, 428] on label "Non" at bounding box center [445, 434] width 38 height 13
click at [0, 0] on input "Non" at bounding box center [0, 0] width 0 height 0
click at [432, 478] on label "Non" at bounding box center [445, 484] width 38 height 13
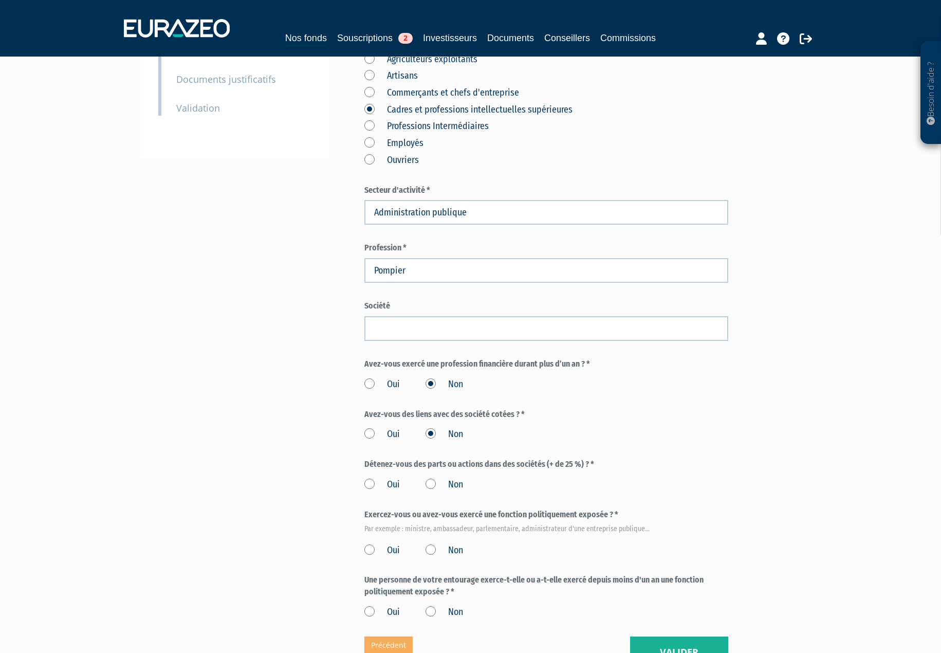
click at [0, 0] on input "Non" at bounding box center [0, 0] width 0 height 0
click at [432, 544] on label "Non" at bounding box center [445, 550] width 38 height 13
click at [0, 0] on input "Non" at bounding box center [0, 0] width 0 height 0
click at [430, 606] on label "Non" at bounding box center [445, 612] width 38 height 13
click at [0, 0] on input "Non" at bounding box center [0, 0] width 0 height 0
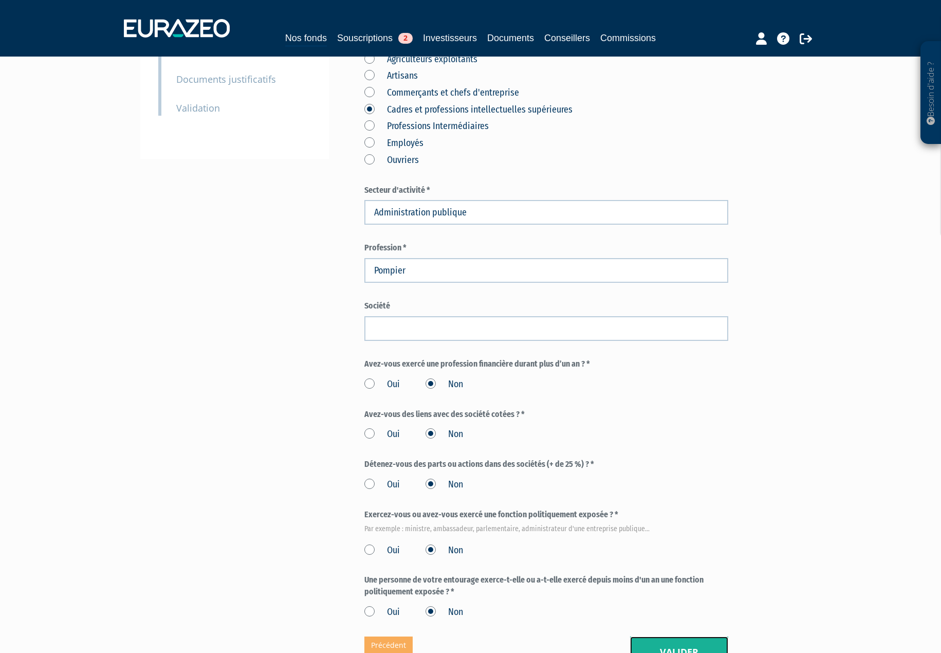
click at [685, 637] on button "Valider" at bounding box center [679, 653] width 98 height 32
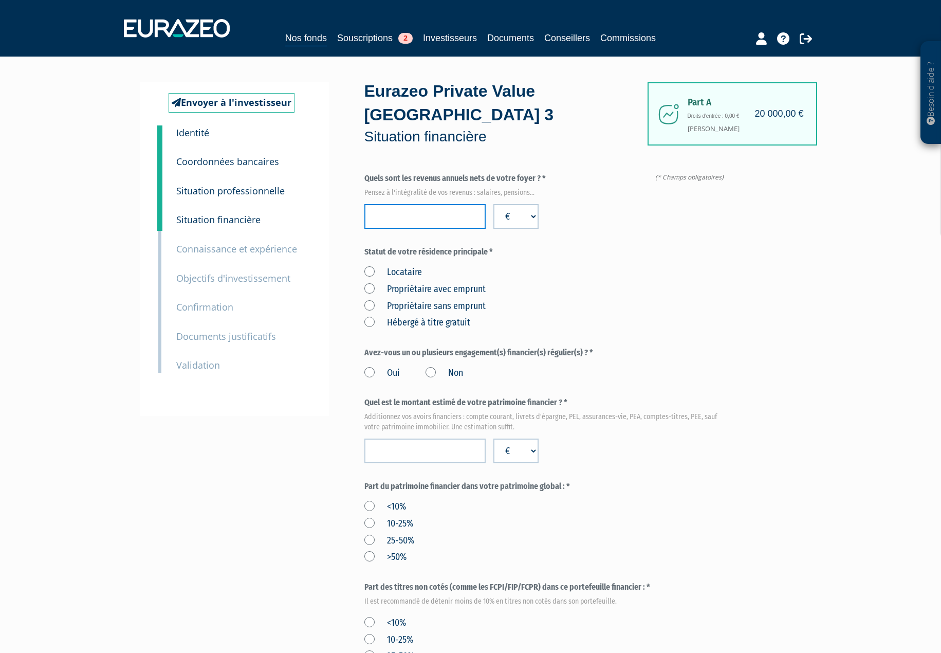
click at [439, 204] on input "number" at bounding box center [425, 216] width 121 height 25
type input "75000"
click at [338, 260] on div "Envoyer à l'investisseur 1 Identité 2 Coordonnées bancaires 3 Situation profess…" at bounding box center [471, 527] width 646 height 891
click at [367, 283] on label "Propriétaire avec emprunt" at bounding box center [425, 289] width 121 height 13
click at [0, 0] on emprunt "Propriétaire avec emprunt" at bounding box center [0, 0] width 0 height 0
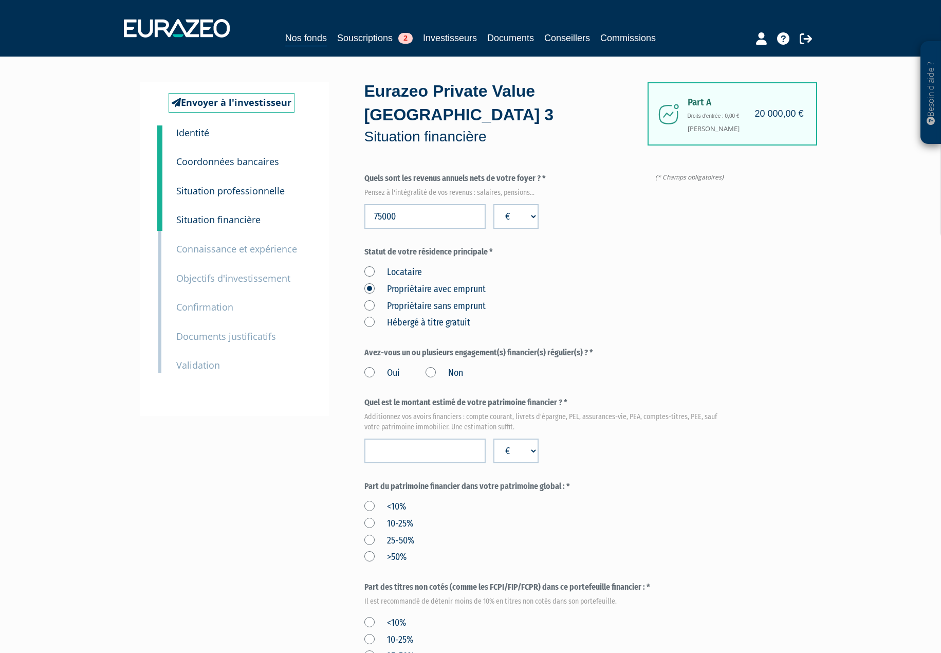
click at [432, 367] on label "Non" at bounding box center [445, 373] width 38 height 13
click at [0, 0] on input "Non" at bounding box center [0, 0] width 0 height 0
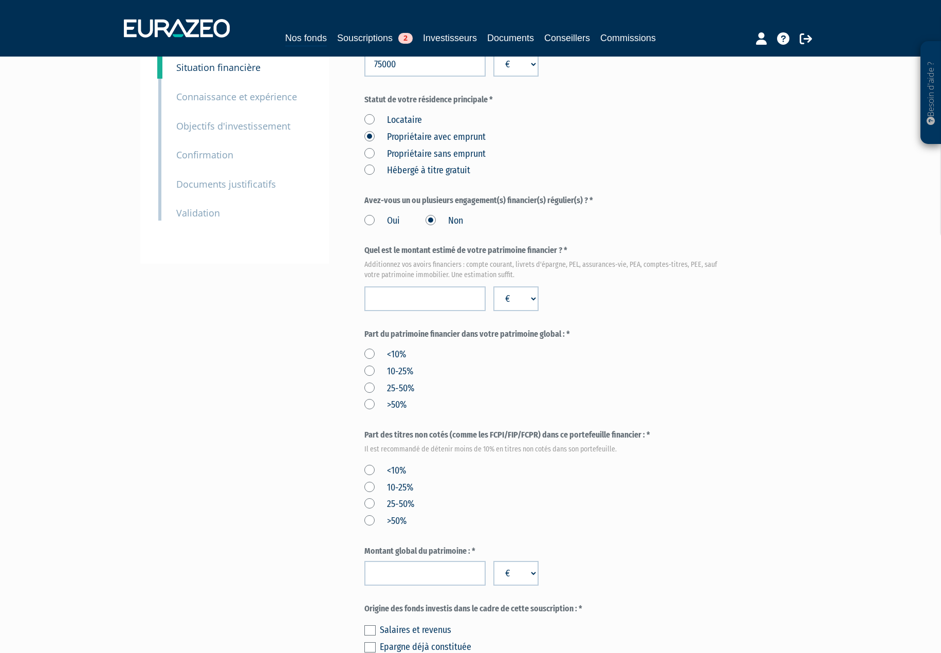
scroll to position [154, 0]
click at [429, 284] on input "number" at bounding box center [425, 296] width 121 height 25
type input "120000"
click at [370, 380] on label "25-50%" at bounding box center [390, 386] width 50 height 13
click at [0, 0] on input "25-50%" at bounding box center [0, 0] width 0 height 0
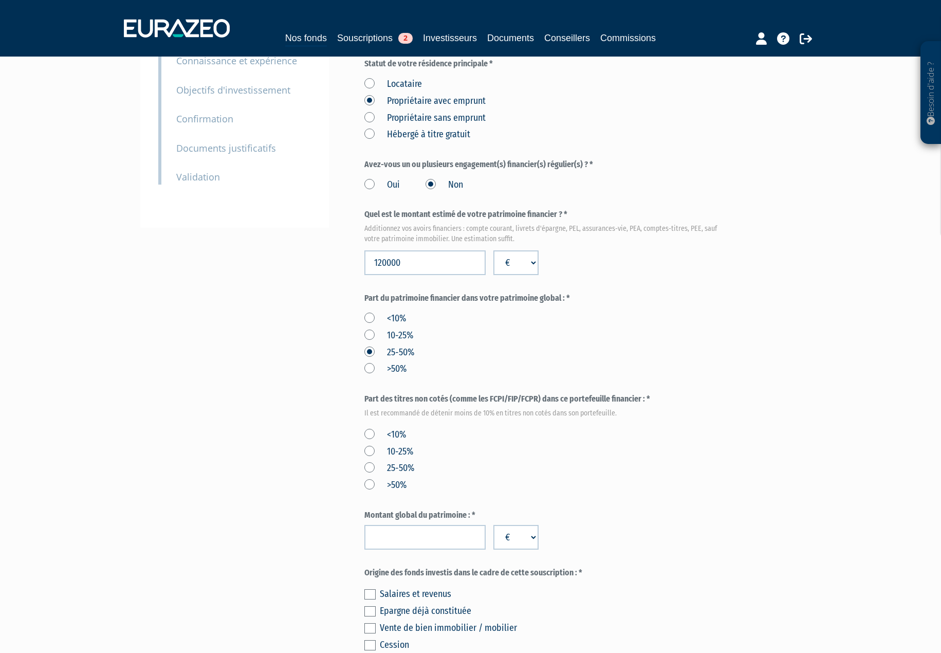
scroll to position [206, 0]
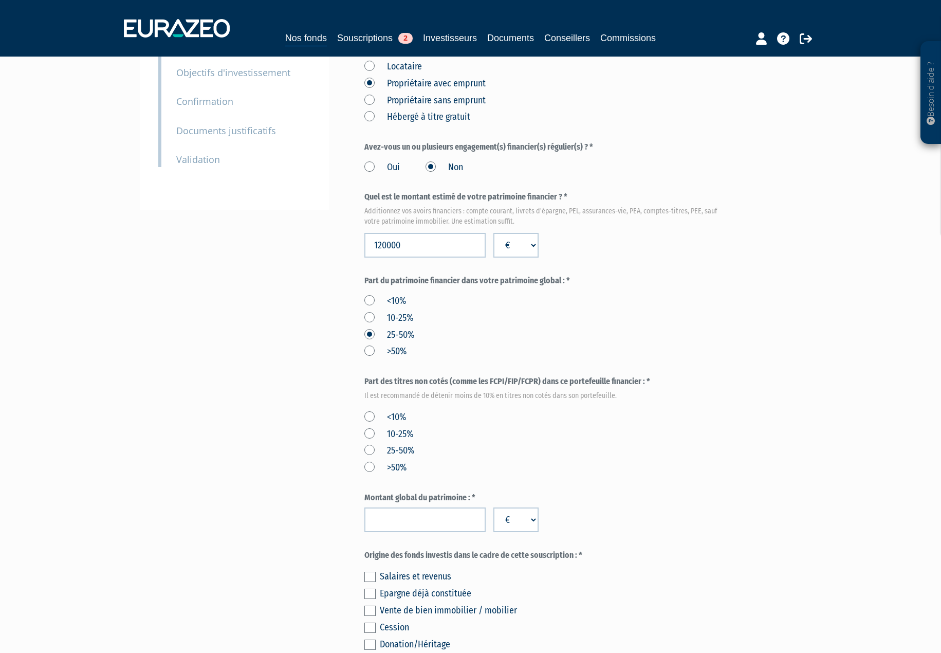
click at [369, 411] on label "<10%" at bounding box center [386, 417] width 42 height 13
click at [0, 0] on input "<10%" at bounding box center [0, 0] width 0 height 0
click at [430, 507] on input "number" at bounding box center [425, 519] width 121 height 25
type input "400000"
click at [314, 518] on div "Envoyer à l'investisseur 1 Identité 2 Coordonnées bancaires 3 Situation profess…" at bounding box center [471, 322] width 646 height 891
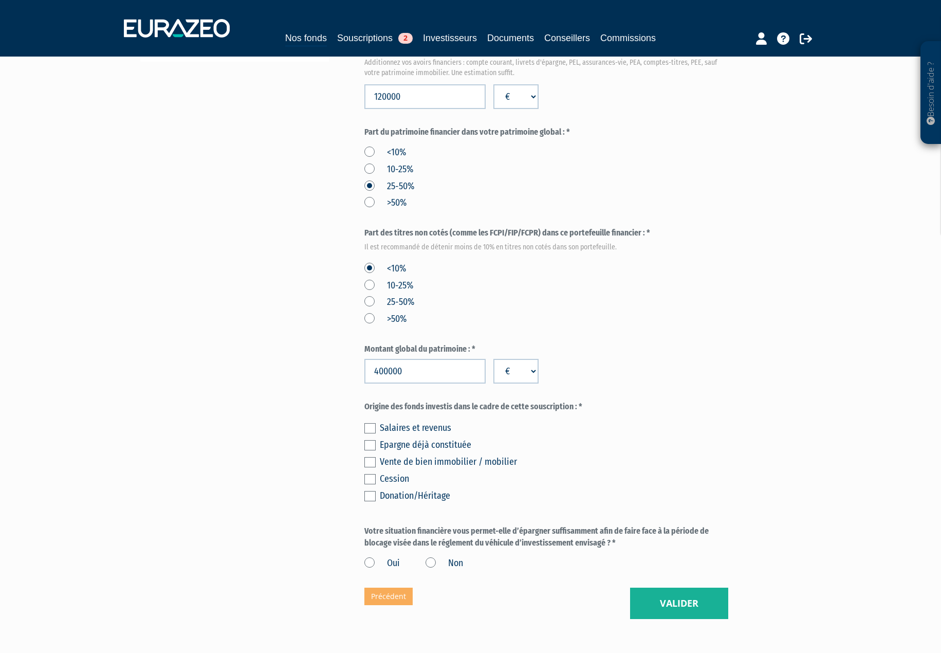
scroll to position [360, 0]
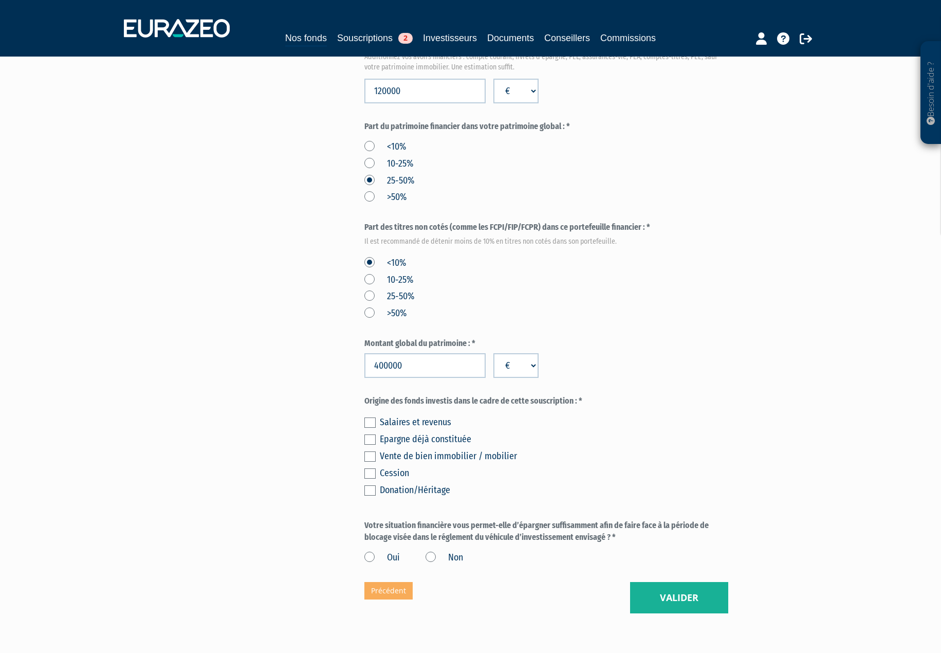
click at [373, 434] on label at bounding box center [370, 439] width 11 height 10
click at [0, 0] on input "checkbox" at bounding box center [0, 0] width 0 height 0
click at [373, 551] on label "Oui" at bounding box center [382, 557] width 35 height 13
click at [0, 0] on input "Oui" at bounding box center [0, 0] width 0 height 0
click at [654, 582] on button "Valider" at bounding box center [679, 598] width 98 height 32
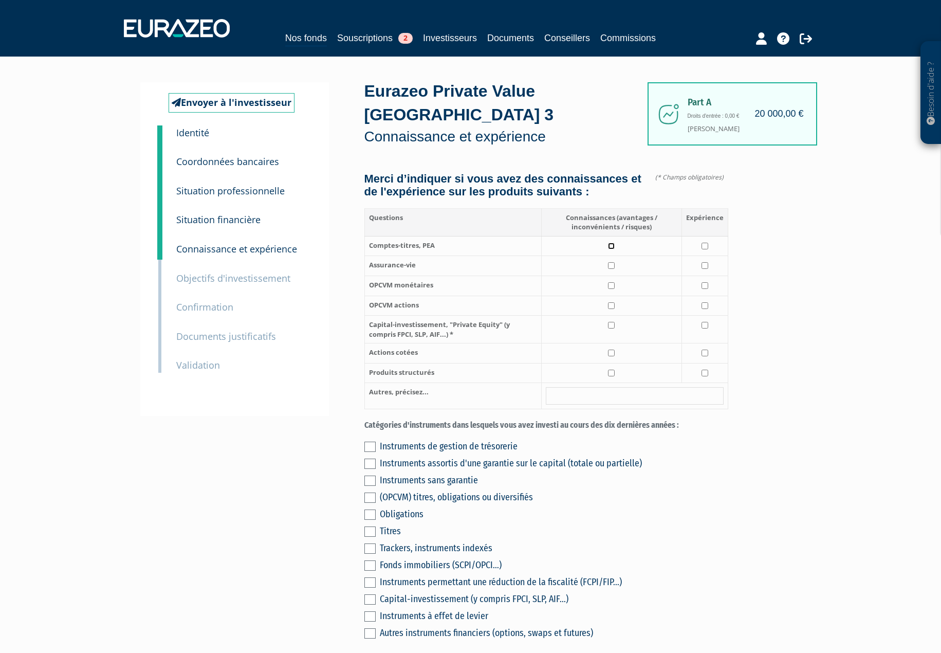
click at [611, 243] on input "checkbox" at bounding box center [611, 246] width 7 height 7
checkbox input "true"
click at [613, 262] on input "checkbox" at bounding box center [611, 265] width 7 height 7
checkbox input "true"
click at [706, 262] on input "checkbox" at bounding box center [705, 265] width 7 height 7
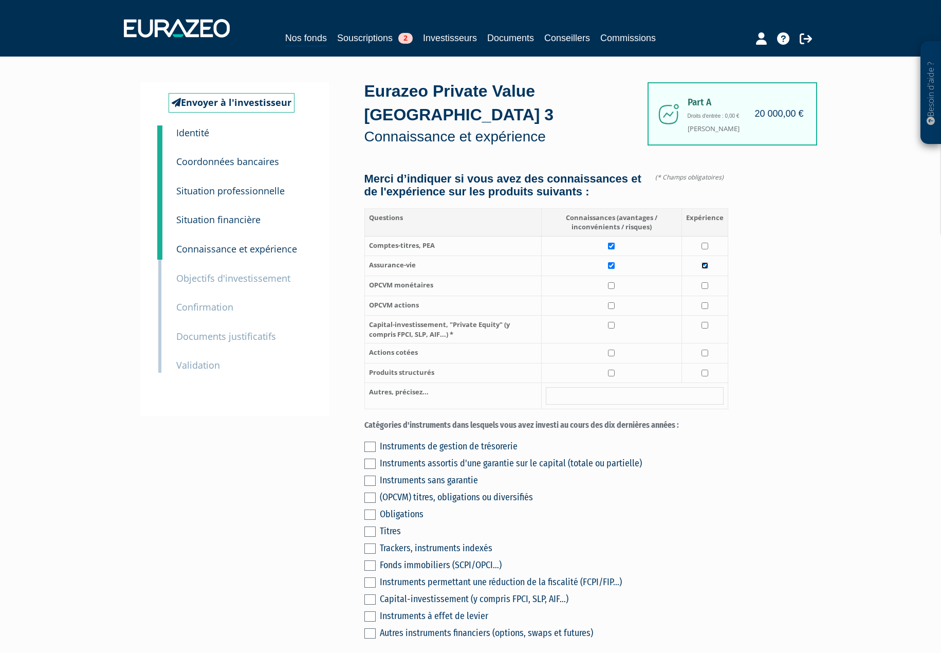
checkbox input "true"
click at [614, 282] on input "checkbox" at bounding box center [611, 285] width 7 height 7
checkbox input "true"
click at [703, 282] on input "checkbox" at bounding box center [705, 285] width 7 height 7
checkbox input "true"
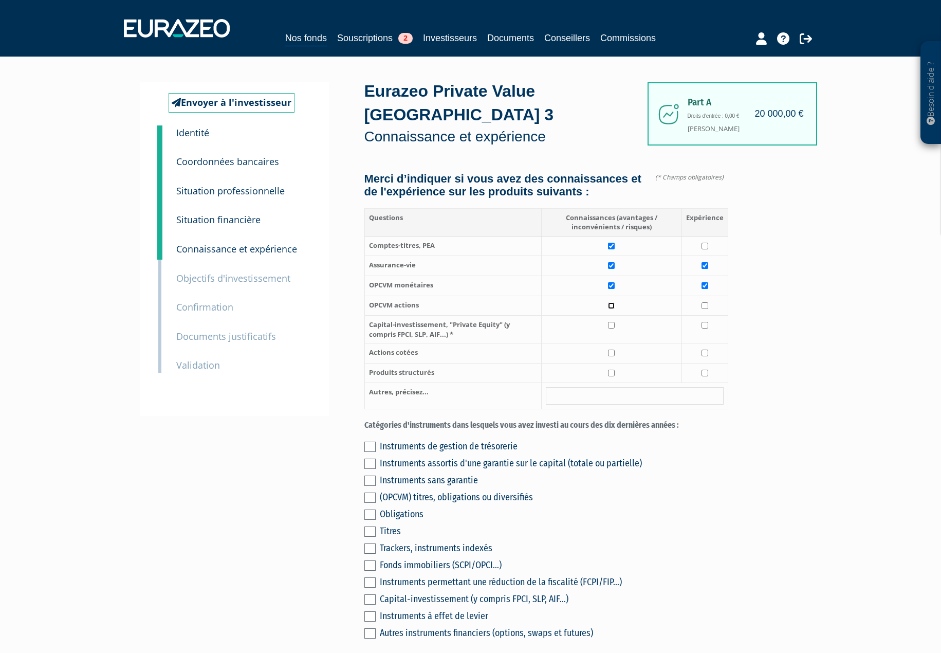
click at [614, 302] on input "checkbox" at bounding box center [611, 305] width 7 height 7
checkbox input "true"
click at [704, 302] on input "checkbox" at bounding box center [705, 305] width 7 height 7
checkbox input "true"
click at [610, 322] on input "checkbox" at bounding box center [611, 325] width 7 height 7
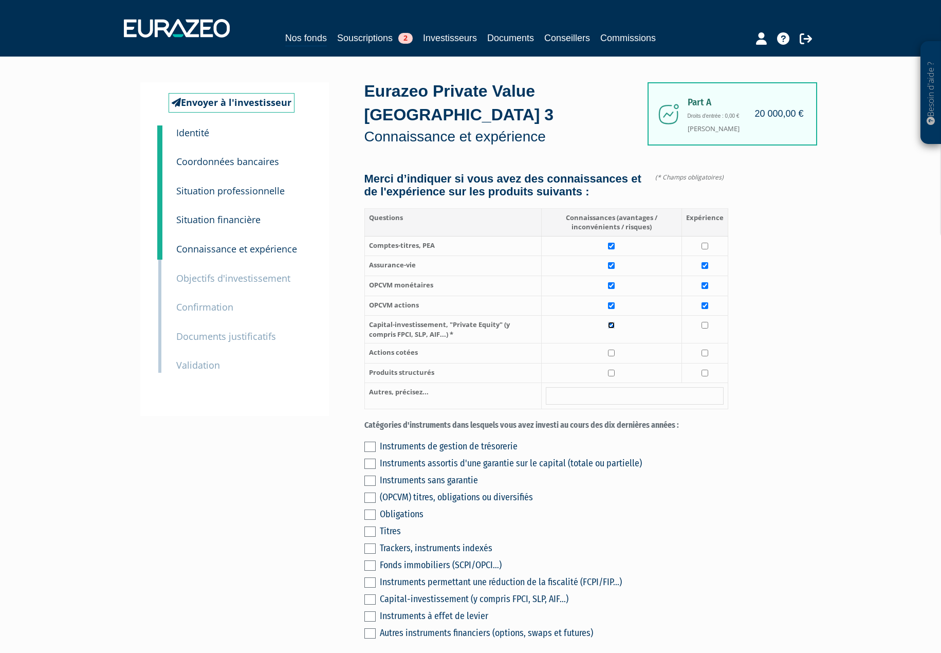
checkbox input "true"
click at [613, 350] on input "checkbox" at bounding box center [611, 353] width 7 height 7
checkbox input "true"
click at [611, 370] on input "checkbox" at bounding box center [611, 373] width 7 height 7
checkbox input "true"
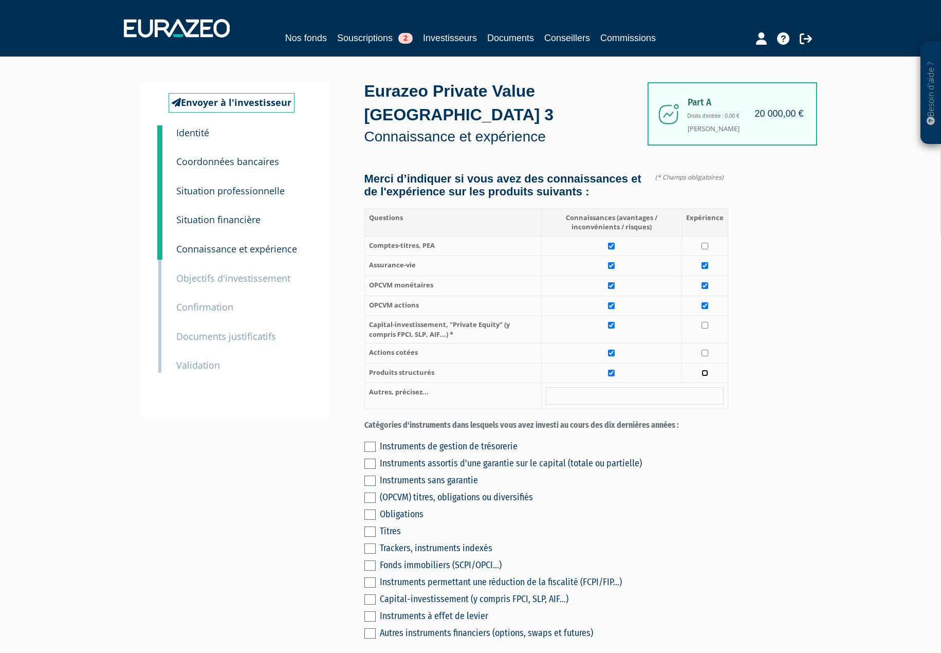
click at [704, 370] on input "checkbox" at bounding box center [705, 373] width 7 height 7
checkbox input "true"
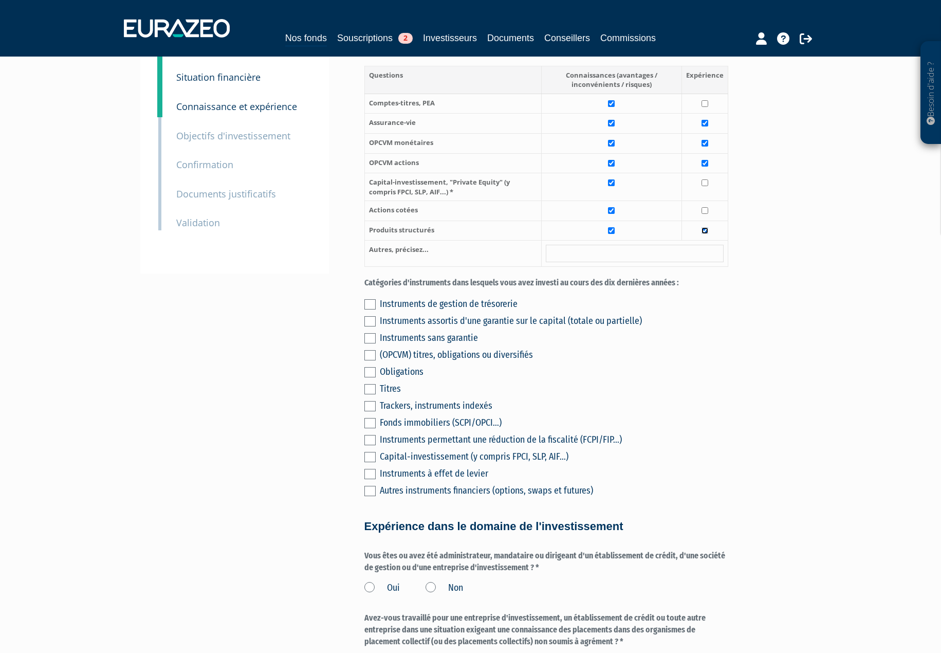
scroll to position [154, 0]
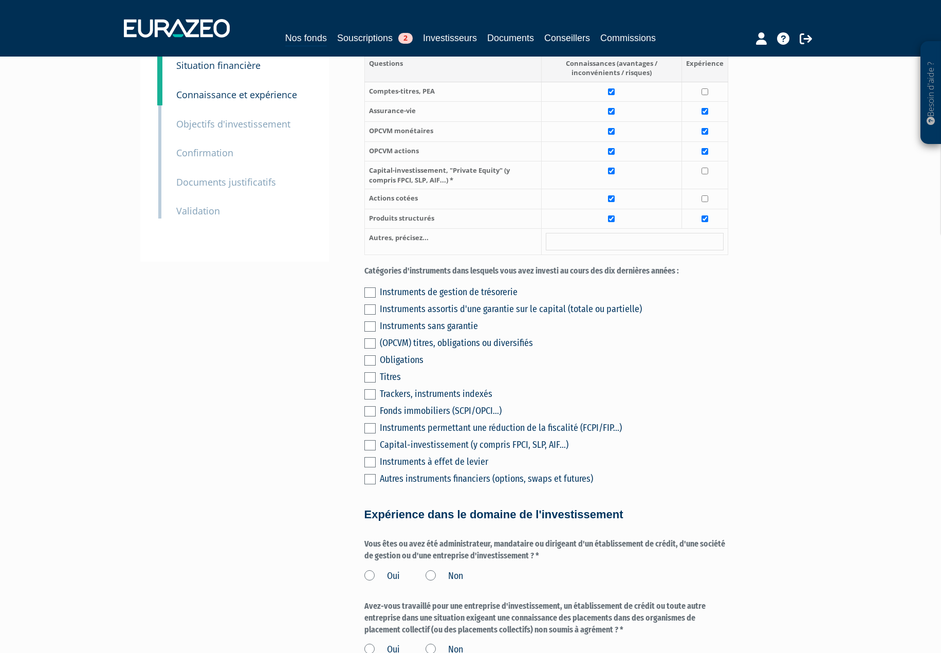
click at [373, 287] on label at bounding box center [370, 292] width 11 height 10
click at [0, 0] on input "checkbox" at bounding box center [0, 0] width 0 height 0
click at [375, 304] on label at bounding box center [370, 309] width 11 height 10
click at [0, 0] on input "checkbox" at bounding box center [0, 0] width 0 height 0
click at [372, 321] on label at bounding box center [370, 326] width 11 height 10
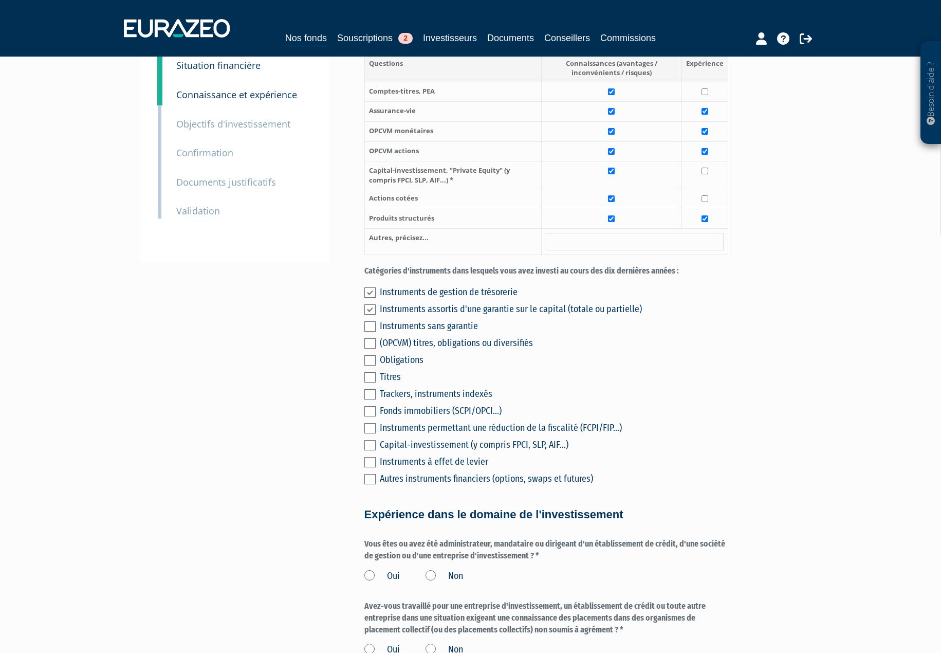
click at [0, 0] on input "checkbox" at bounding box center [0, 0] width 0 height 0
click at [373, 338] on label at bounding box center [370, 343] width 11 height 10
click at [0, 0] on input "checkbox" at bounding box center [0, 0] width 0 height 0
click at [372, 355] on label at bounding box center [370, 360] width 11 height 10
click at [0, 0] on input "checkbox" at bounding box center [0, 0] width 0 height 0
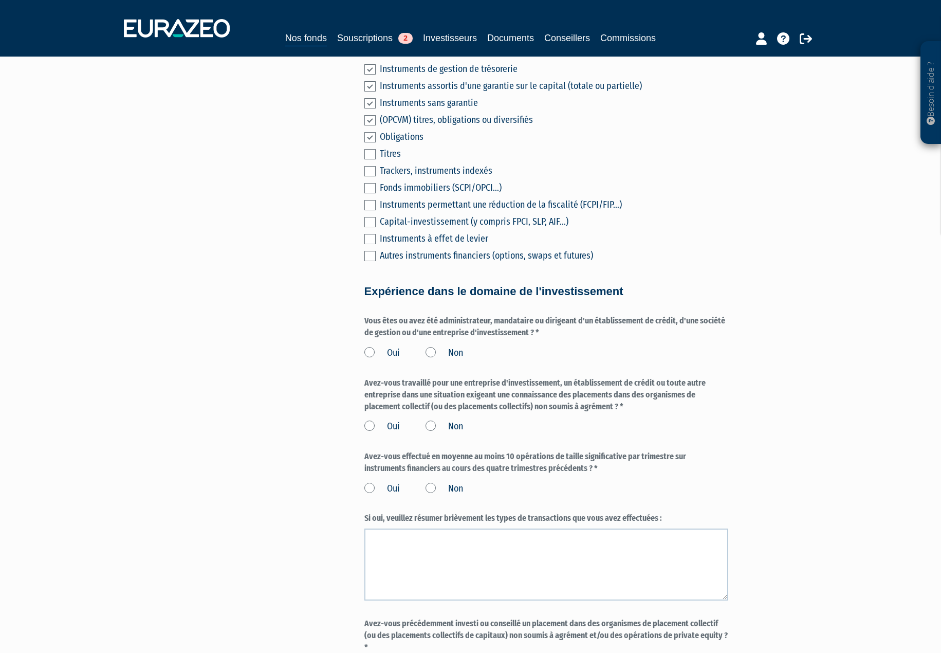
scroll to position [411, 0]
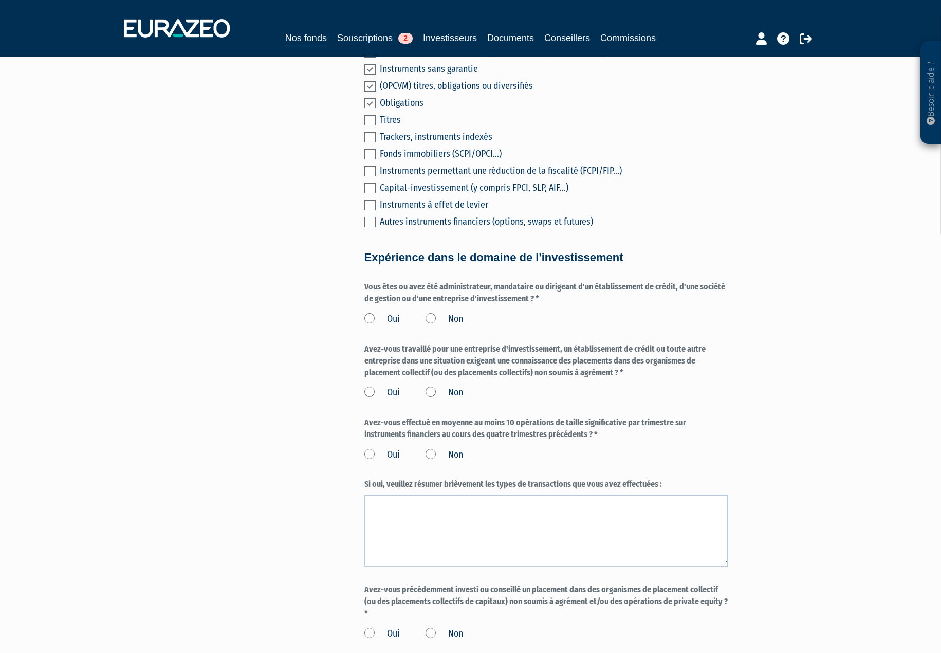
click at [430, 313] on label "Non" at bounding box center [445, 319] width 38 height 13
click at [0, 0] on input "Non" at bounding box center [0, 0] width 0 height 0
click at [428, 386] on label "Non" at bounding box center [445, 392] width 38 height 13
drag, startPoint x: 428, startPoint y: 381, endPoint x: 433, endPoint y: 384, distance: 5.7
click at [433, 386] on label "Non" at bounding box center [445, 392] width 38 height 13
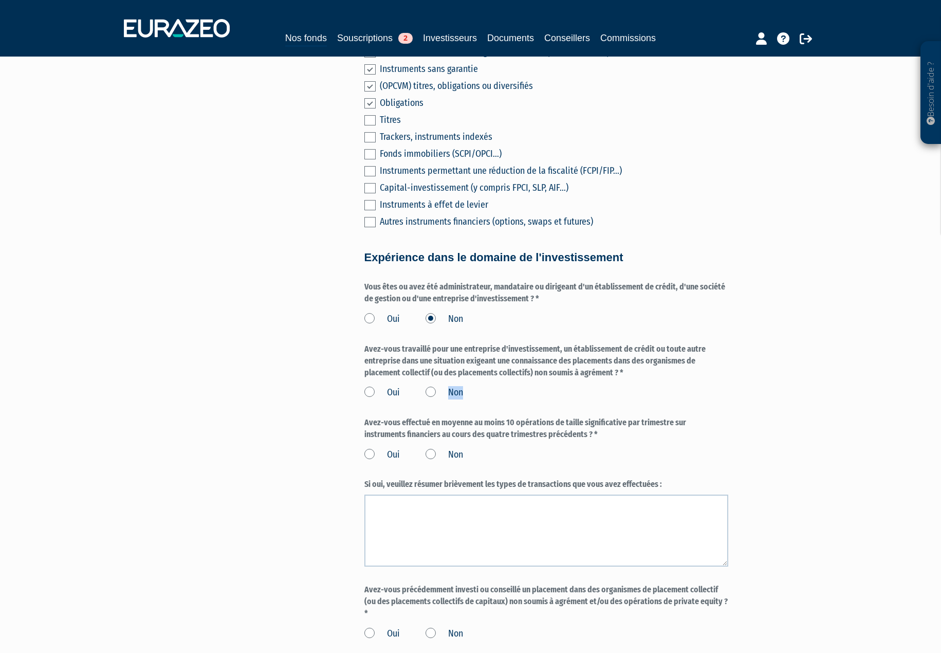
click at [0, 0] on input "Non" at bounding box center [0, 0] width 0 height 0
click at [431, 448] on label "Non" at bounding box center [445, 454] width 38 height 13
click at [0, 0] on input "Non" at bounding box center [0, 0] width 0 height 0
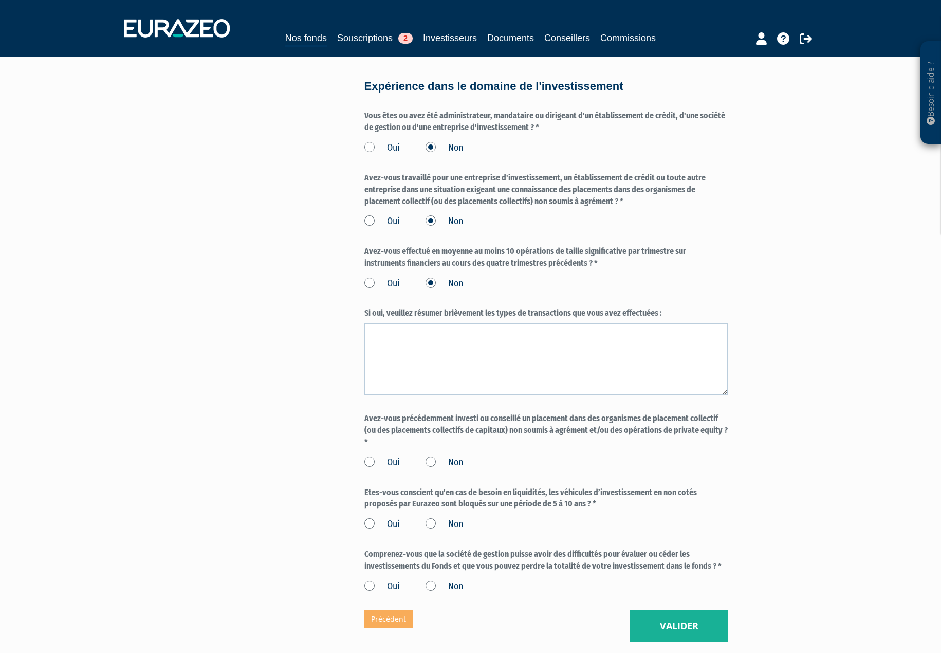
scroll to position [617, 0]
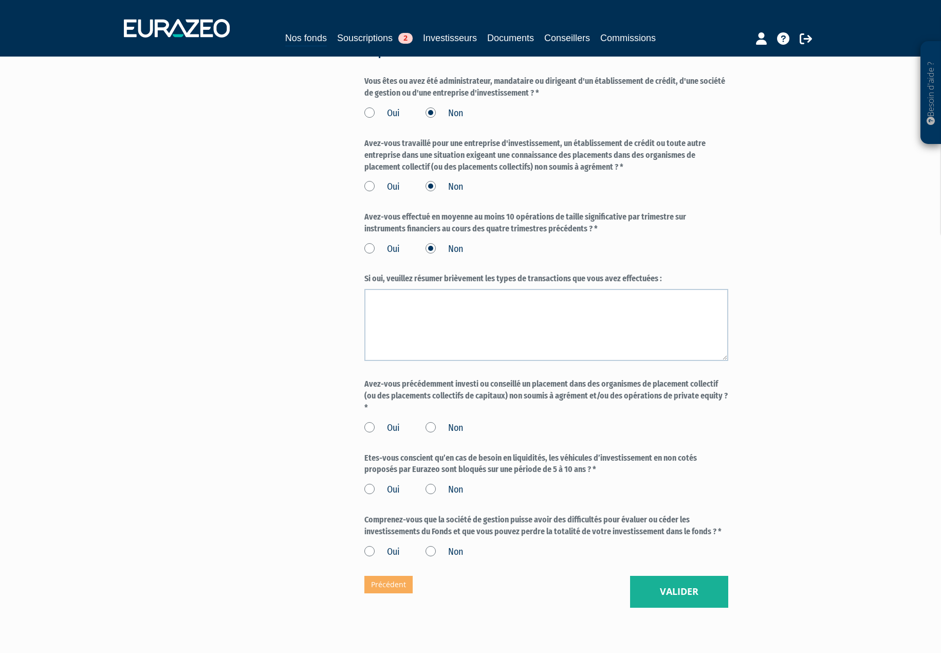
click at [430, 422] on label "Non" at bounding box center [445, 428] width 38 height 13
click at [0, 0] on input "Non" at bounding box center [0, 0] width 0 height 0
click at [371, 483] on label "Oui" at bounding box center [382, 489] width 35 height 13
click at [0, 0] on input "Oui" at bounding box center [0, 0] width 0 height 0
click at [371, 546] on label "Oui" at bounding box center [382, 552] width 35 height 13
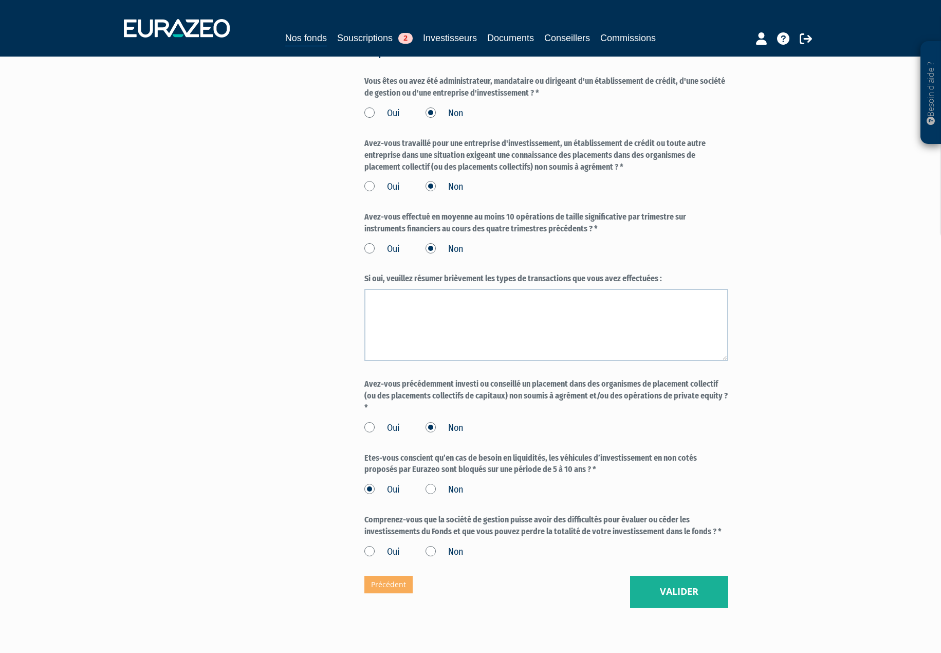
click at [0, 0] on input "Oui" at bounding box center [0, 0] width 0 height 0
click at [666, 578] on button "Valider" at bounding box center [679, 592] width 98 height 32
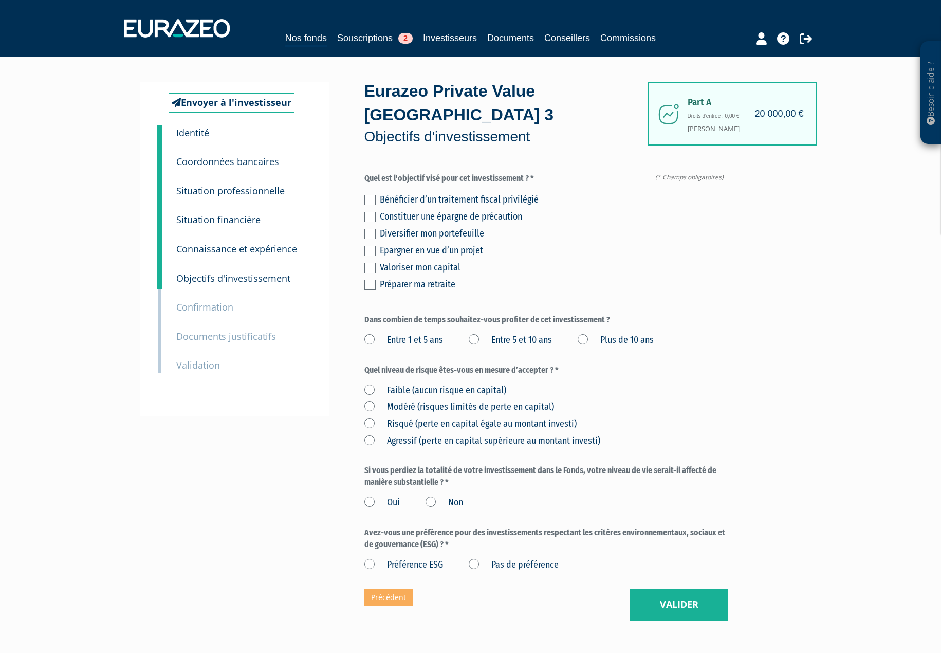
click at [371, 263] on label at bounding box center [370, 268] width 11 height 10
click at [0, 0] on input "checkbox" at bounding box center [0, 0] width 0 height 0
click at [477, 334] on label "Entre 5 et 10 ans" at bounding box center [510, 340] width 83 height 13
click at [0, 0] on ans "Entre 5 et 10 ans" at bounding box center [0, 0] width 0 height 0
click at [368, 418] on label "Risqué (perte en capital égale au montant investi)" at bounding box center [471, 424] width 212 height 13
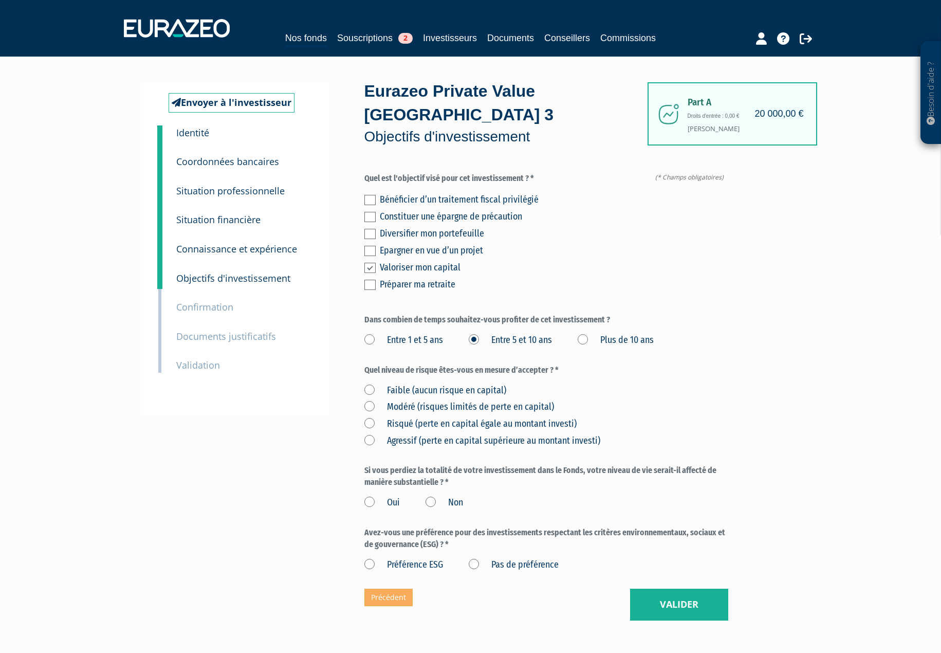
click at [0, 0] on investi\) "Risqué (perte en capital égale au montant investi)" at bounding box center [0, 0] width 0 height 0
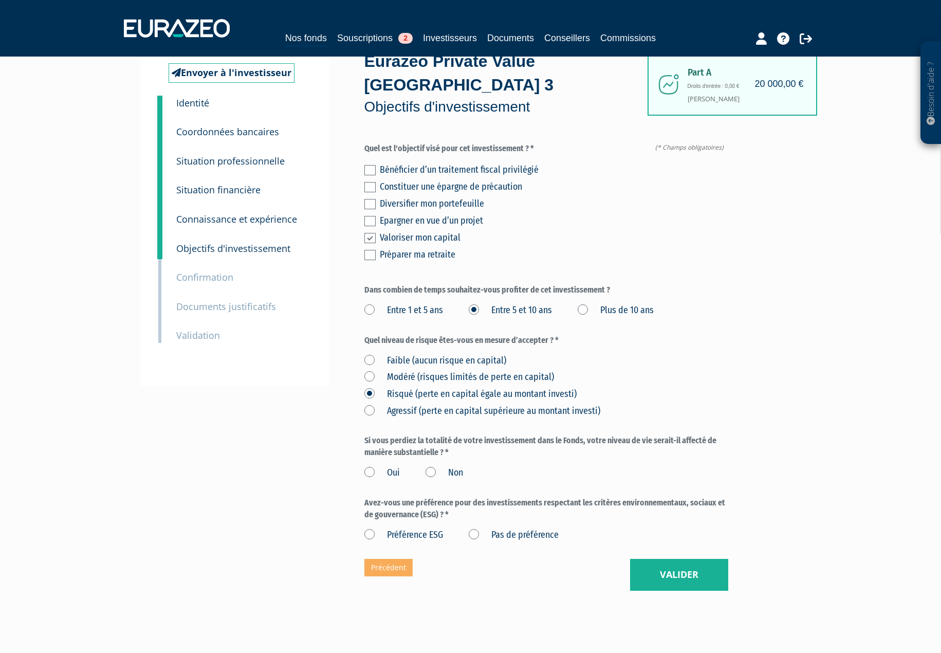
scroll to position [44, 0]
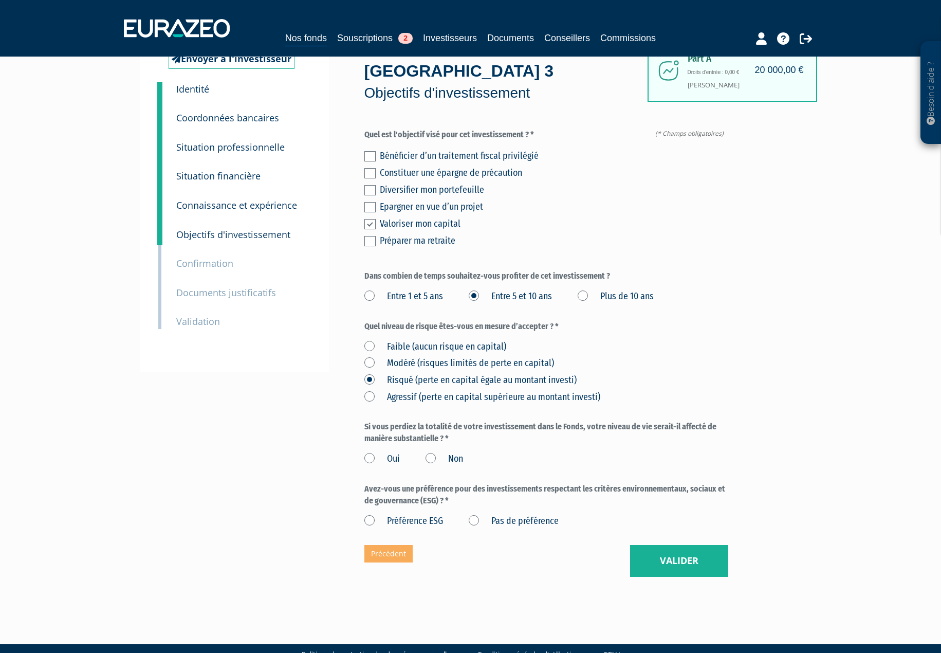
click at [430, 452] on label "Non" at bounding box center [445, 458] width 38 height 13
click at [0, 0] on input "Non" at bounding box center [0, 0] width 0 height 0
click at [474, 515] on label "Pas de préférence" at bounding box center [514, 521] width 90 height 13
click at [0, 0] on préférence "Pas de préférence" at bounding box center [0, 0] width 0 height 0
click at [674, 545] on button "Valider" at bounding box center [679, 561] width 98 height 32
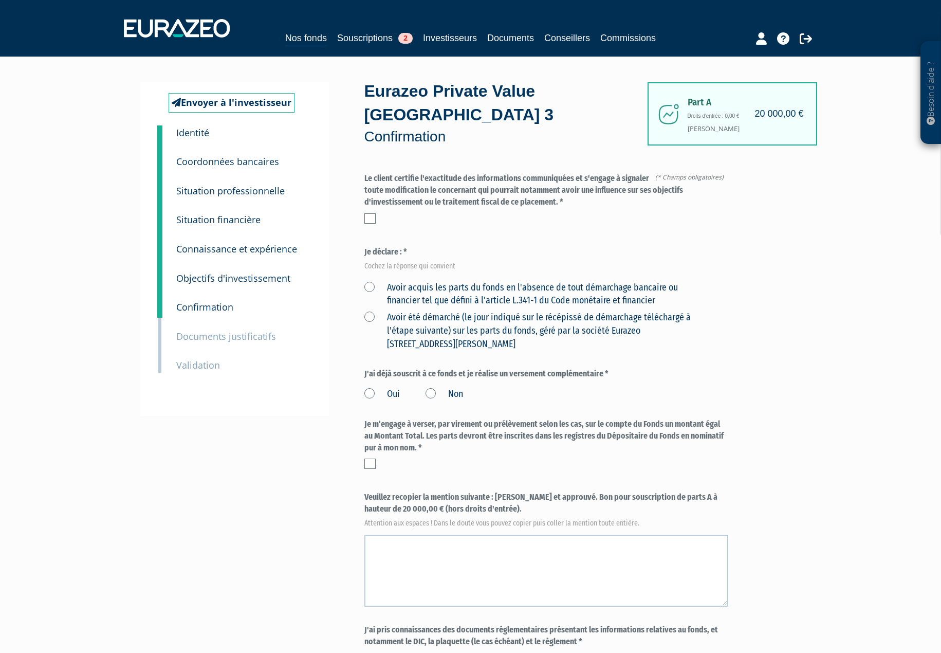
click at [371, 213] on label at bounding box center [370, 218] width 11 height 10
click at [0, 0] on input "checkbox" at bounding box center [0, 0] width 0 height 0
click at [369, 281] on label "Avoir acquis les parts du fonds en l'absence de tout démarchage bancaire ou fin…" at bounding box center [535, 294] width 340 height 26
click at [0, 0] on financier "Avoir acquis les parts du fonds en l'absence de tout démarchage bancaire ou fin…" at bounding box center [0, 0] width 0 height 0
click at [431, 388] on label "Non" at bounding box center [445, 394] width 38 height 13
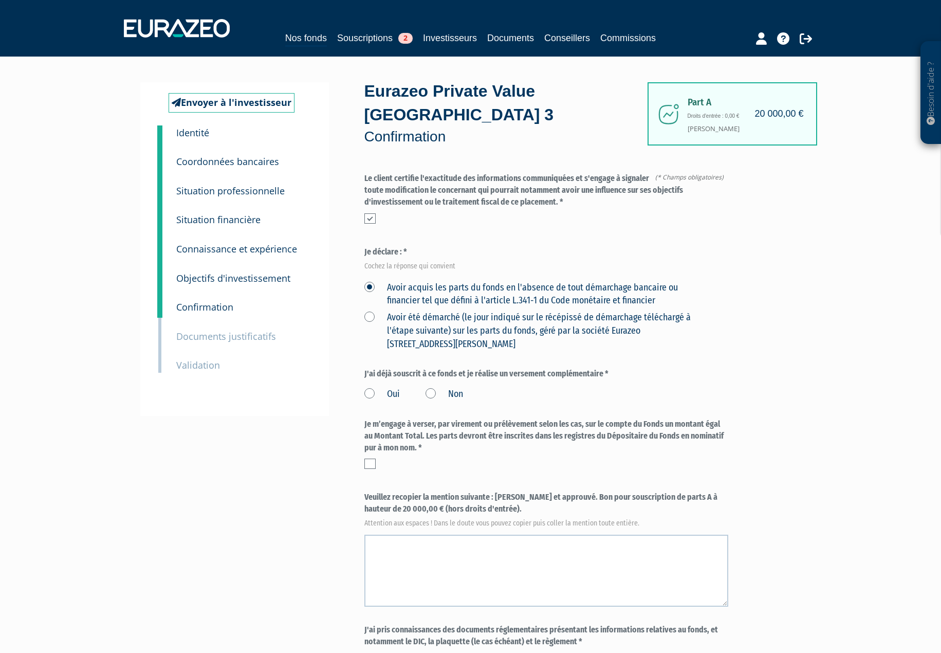
click at [0, 0] on input "Non" at bounding box center [0, 0] width 0 height 0
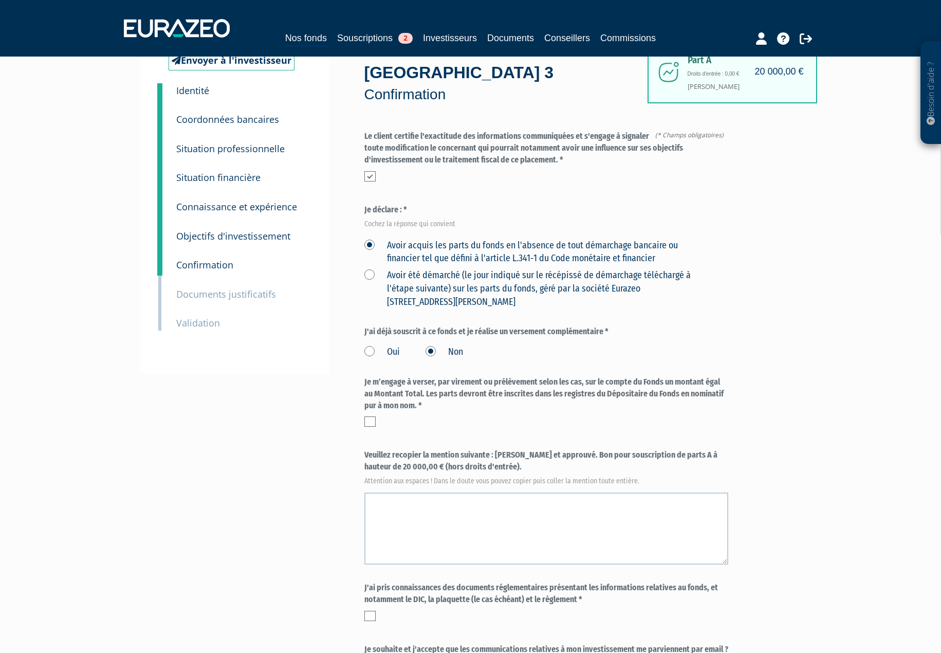
scroll to position [103, 0]
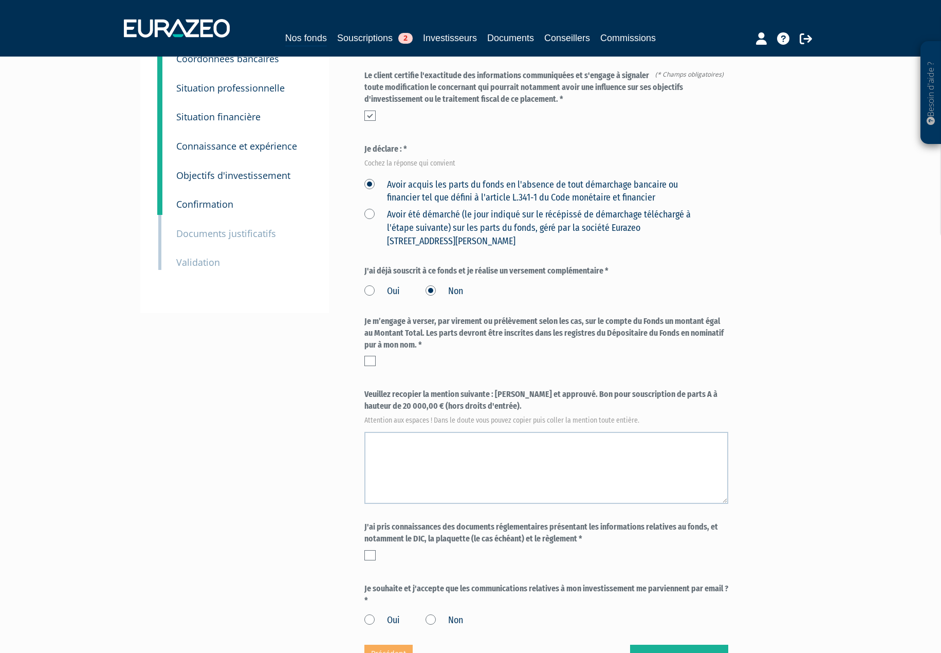
click at [371, 356] on label at bounding box center [370, 361] width 11 height 10
click at [0, 0] on input "checkbox" at bounding box center [0, 0] width 0 height 0
drag, startPoint x: 496, startPoint y: 372, endPoint x: 481, endPoint y: 385, distance: 20.1
click at [481, 389] on label "Veuillez recopier la mention suivante : Lu et approuvé. Bon pour souscription d…" at bounding box center [547, 406] width 364 height 34
copy label "Lu et approuvé. Bon pour souscription de parts A à hauteur de 20 000,00 € (hors…"
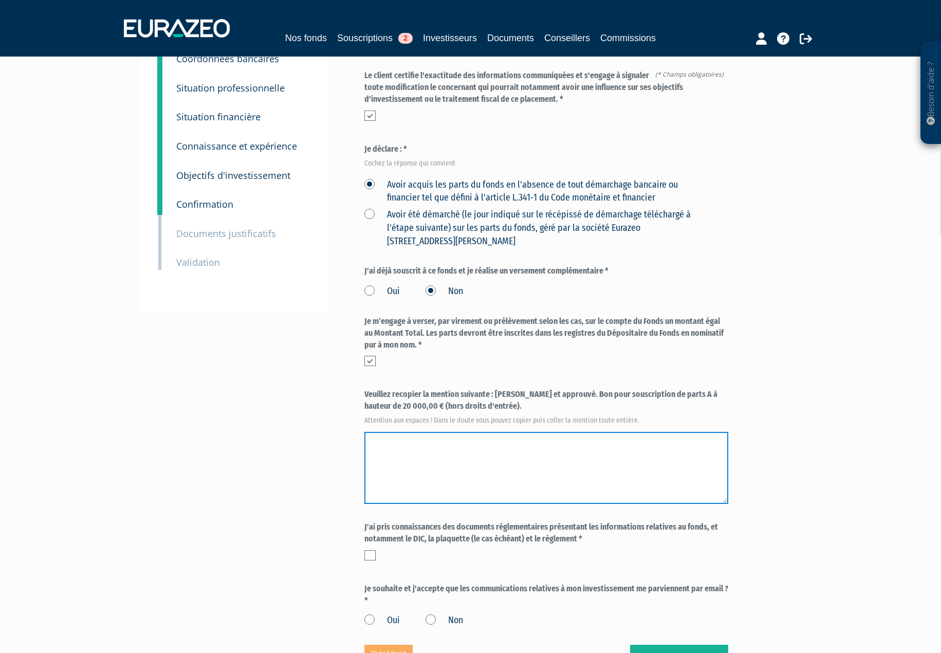
click at [462, 432] on textarea at bounding box center [547, 468] width 364 height 72
paste textarea "Lu et approuvé. Bon pour souscription de parts A à hauteur de 20 000,00 € (hors…"
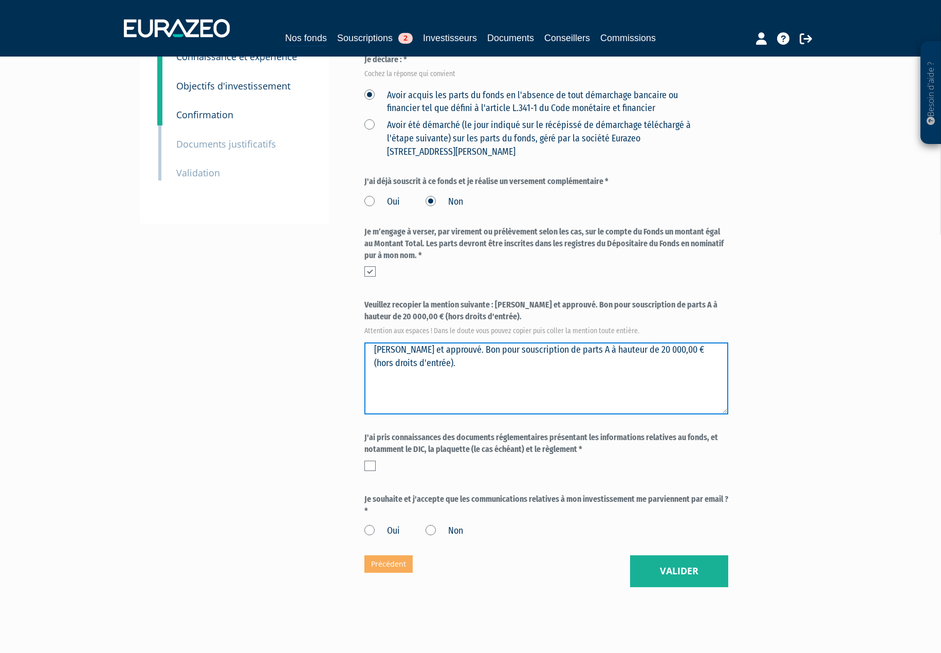
scroll to position [203, 0]
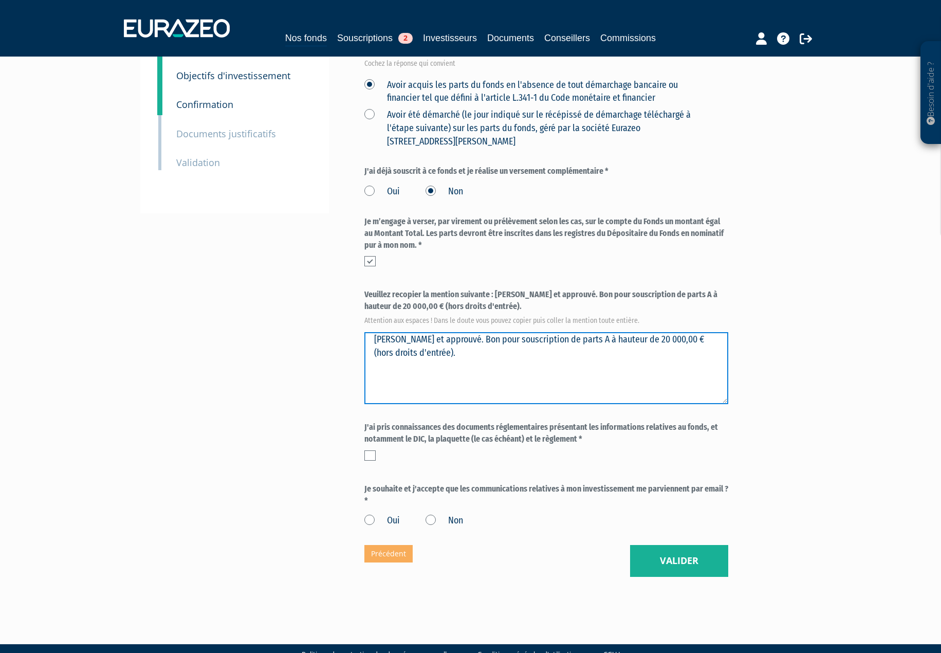
type textarea "Lu et approuvé. Bon pour souscription de parts A à hauteur de 20 000,00 € (hors…"
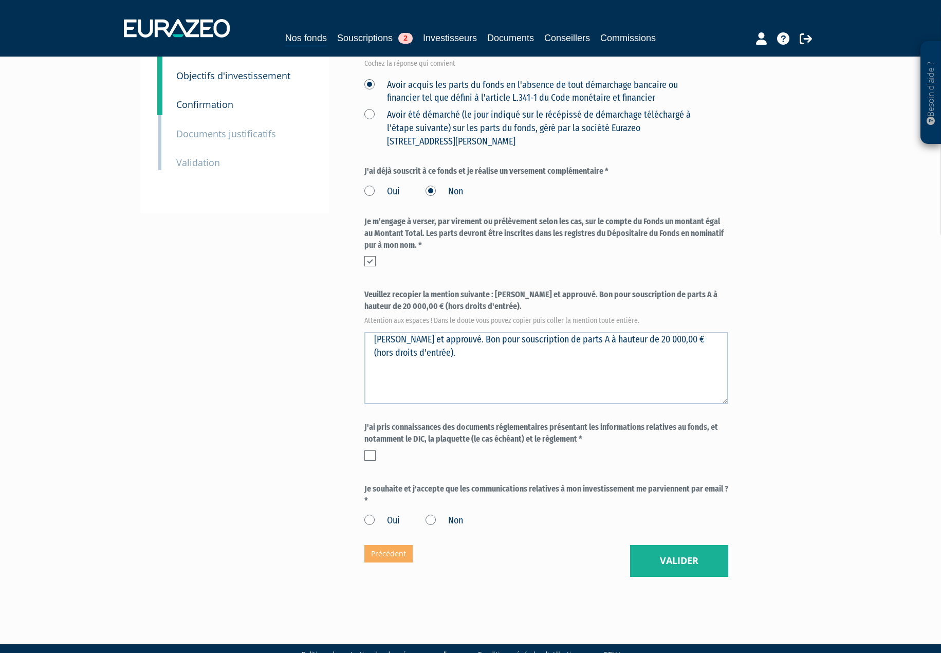
click at [370, 450] on label at bounding box center [370, 455] width 11 height 10
click at [0, 0] on input "checkbox" at bounding box center [0, 0] width 0 height 0
click at [371, 514] on label "Oui" at bounding box center [382, 520] width 35 height 13
click at [0, 0] on input "Oui" at bounding box center [0, 0] width 0 height 0
click at [656, 545] on button "Valider" at bounding box center [679, 561] width 98 height 32
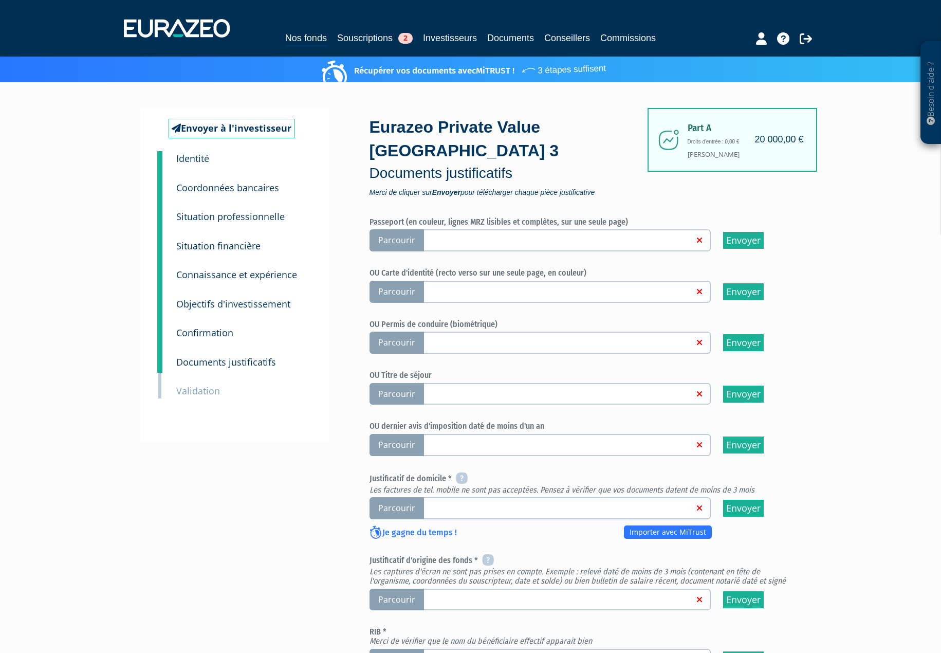
click at [394, 281] on span "Parcourir" at bounding box center [397, 292] width 55 height 22
click at [0, 0] on input "Parcourir" at bounding box center [0, 0] width 0 height 0
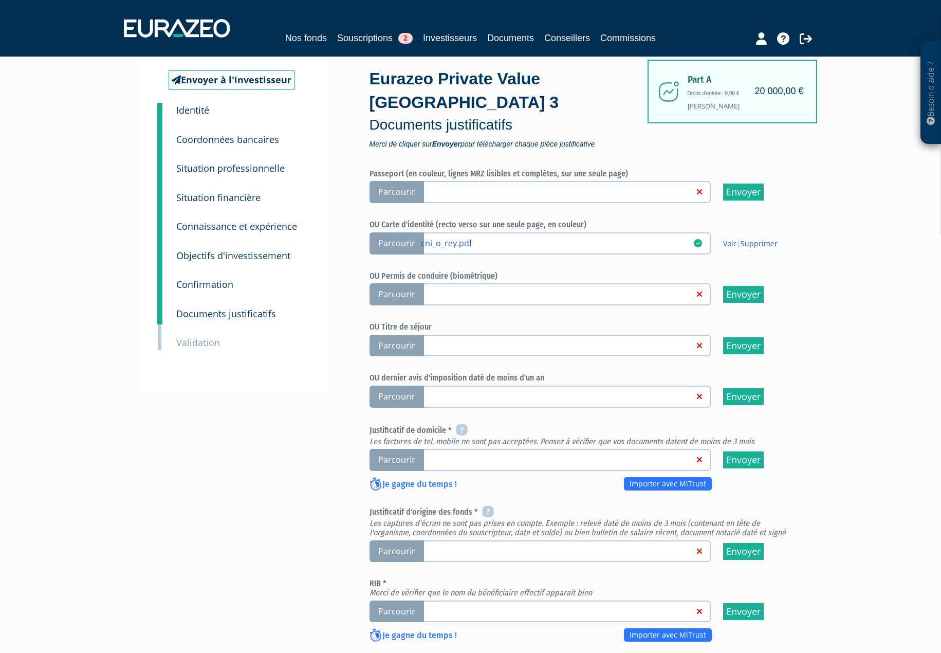
scroll to position [103, 0]
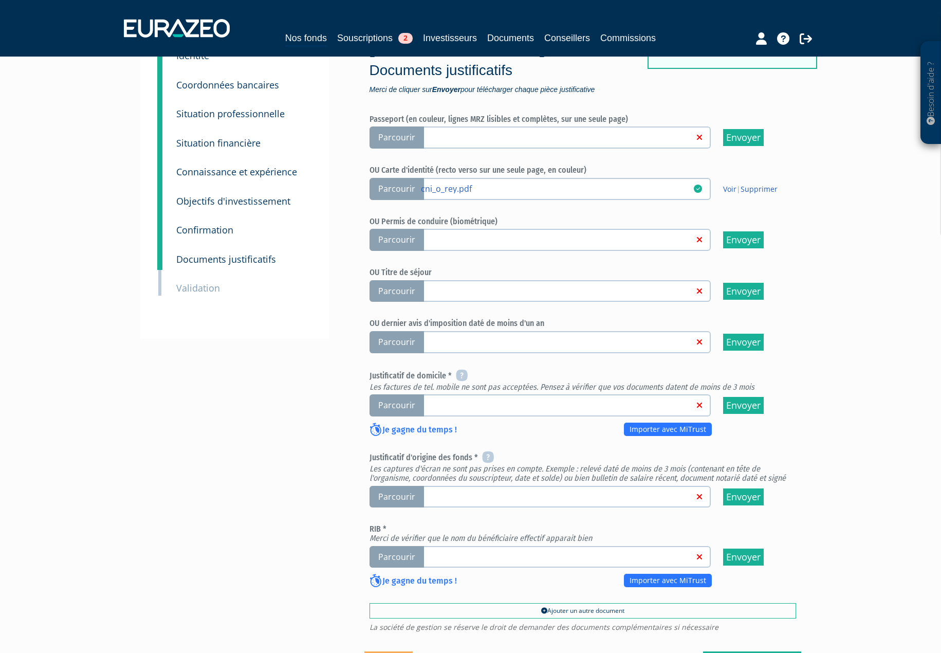
click at [390, 394] on span "Parcourir" at bounding box center [397, 405] width 55 height 22
click at [0, 0] on input "Parcourir" at bounding box center [0, 0] width 0 height 0
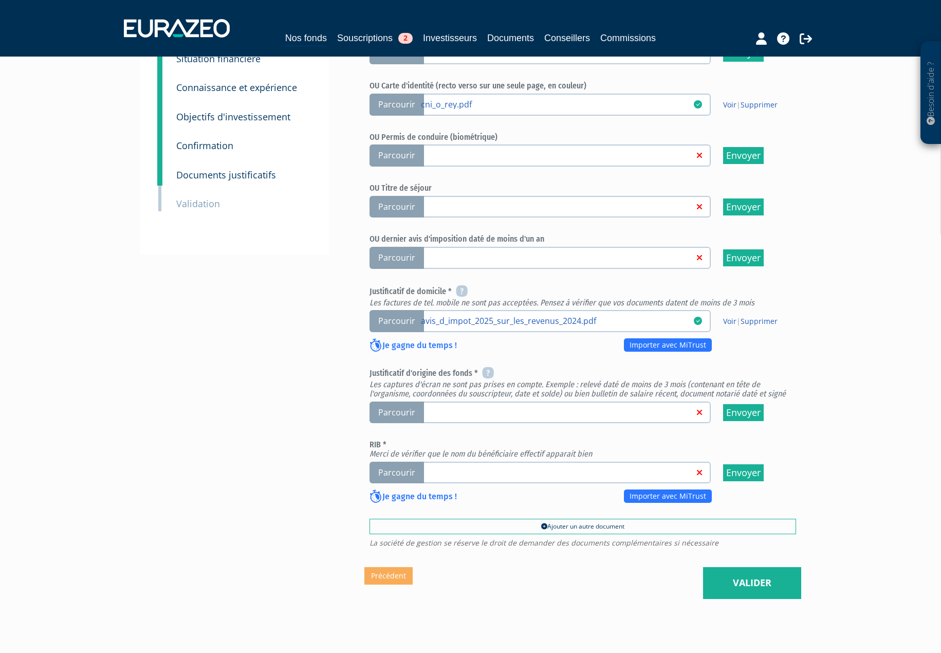
scroll to position [206, 0]
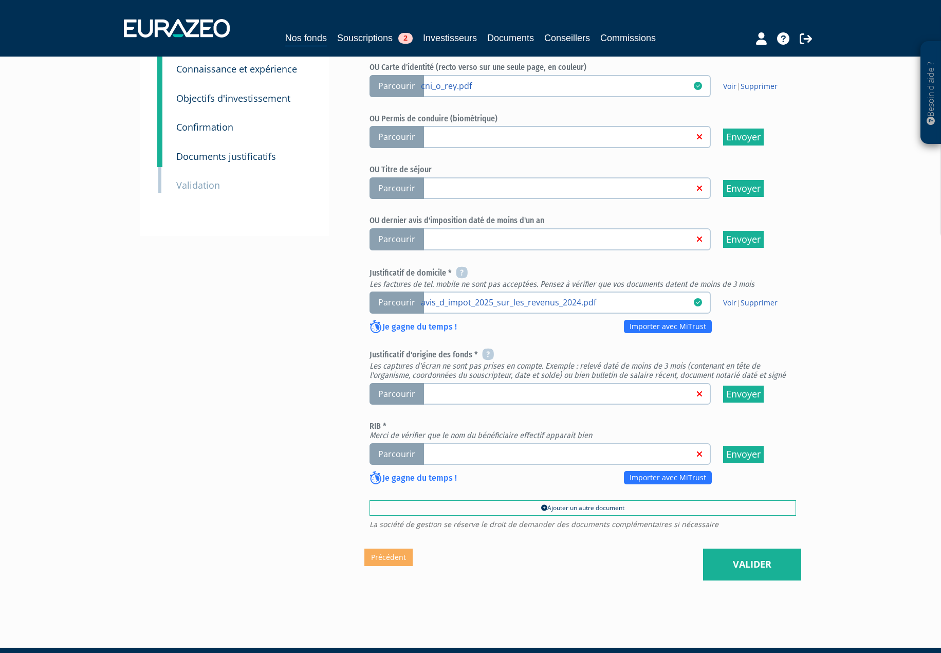
click at [394, 383] on span "Parcourir" at bounding box center [397, 394] width 55 height 22
click at [0, 0] on input "Parcourir" at bounding box center [0, 0] width 0 height 0
click at [394, 443] on span "Parcourir" at bounding box center [397, 454] width 55 height 22
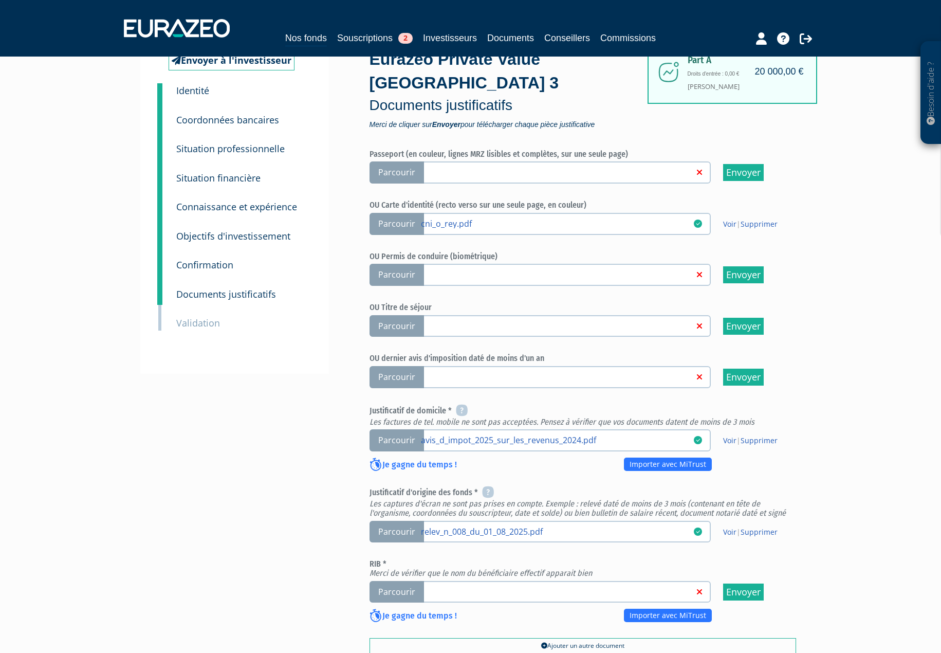
scroll to position [154, 0]
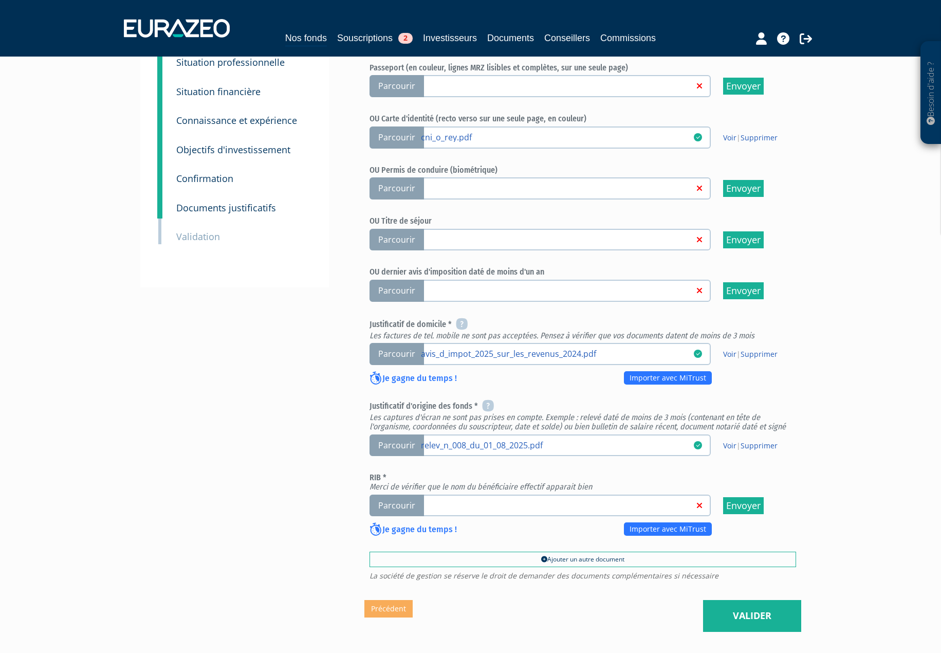
click at [386, 495] on span "Parcourir" at bounding box center [397, 506] width 55 height 22
click at [0, 0] on input "Parcourir" at bounding box center [0, 0] width 0 height 0
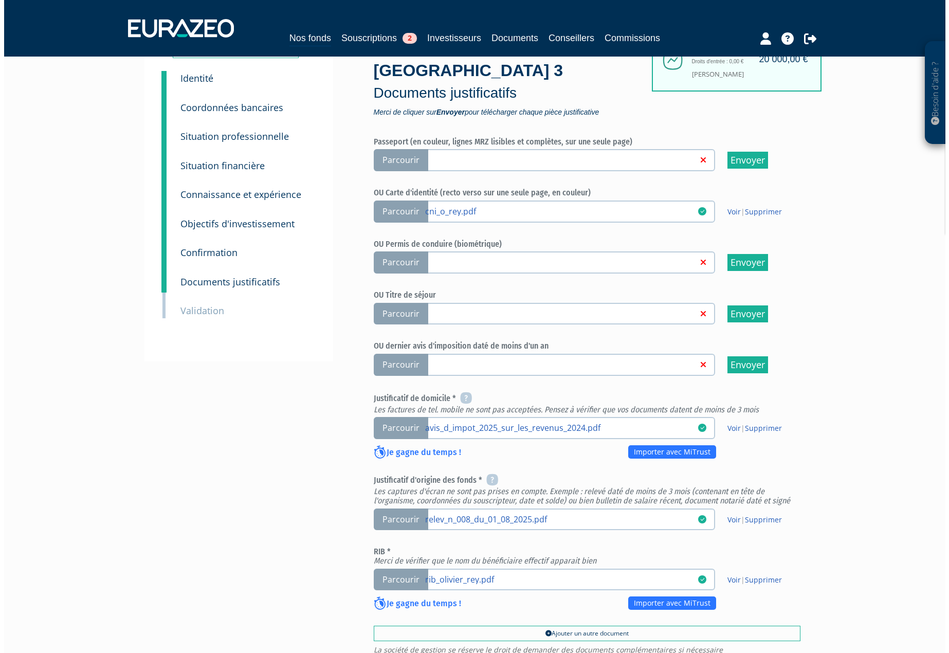
scroll to position [210, 0]
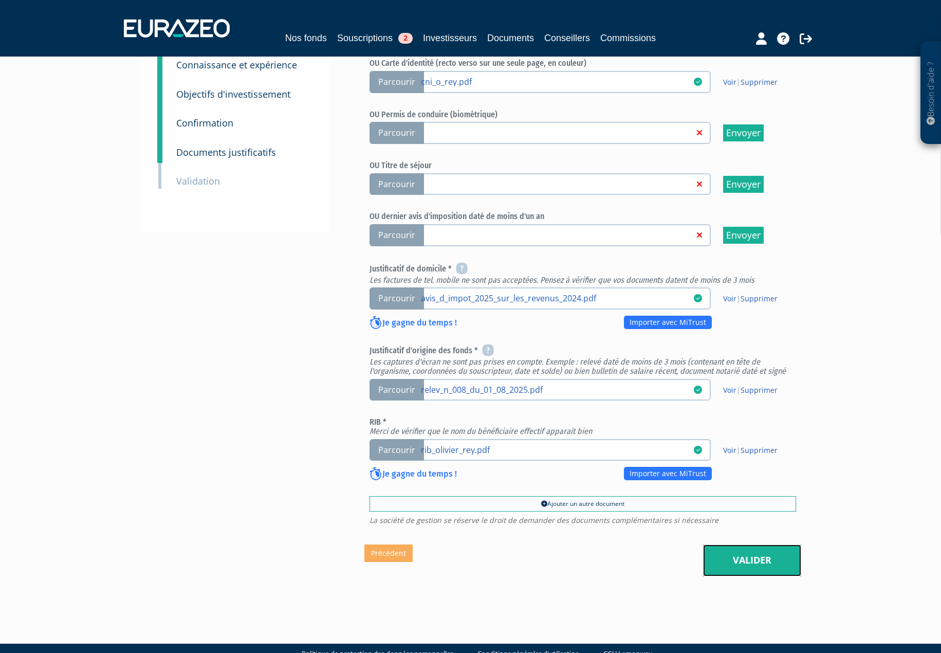
click at [734, 545] on link "Valider" at bounding box center [752, 561] width 98 height 32
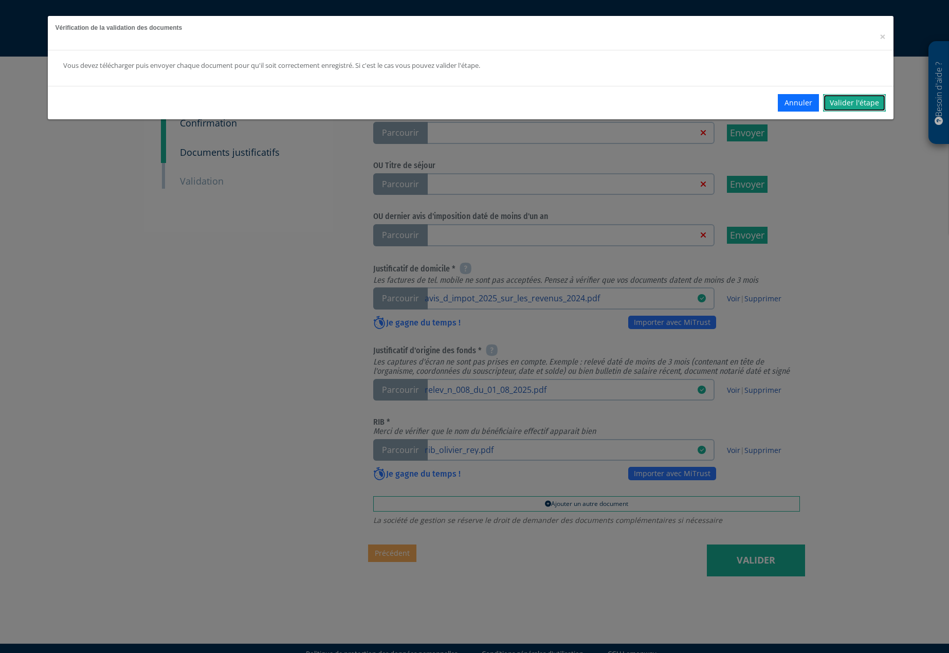
click at [847, 103] on link "Valider l'étape" at bounding box center [854, 102] width 63 height 17
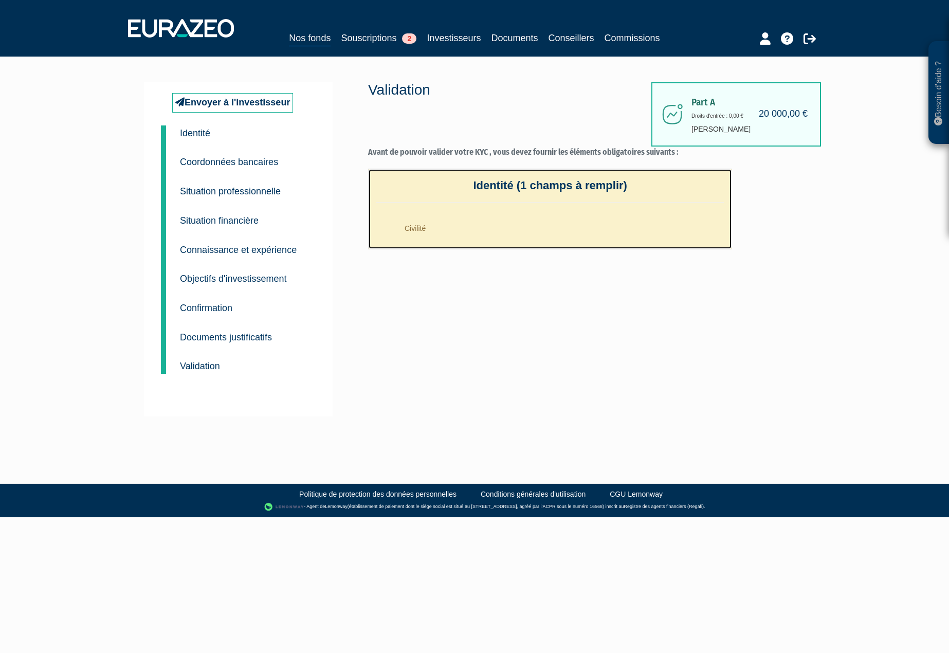
click at [405, 224] on li "Civilité" at bounding box center [560, 226] width 327 height 26
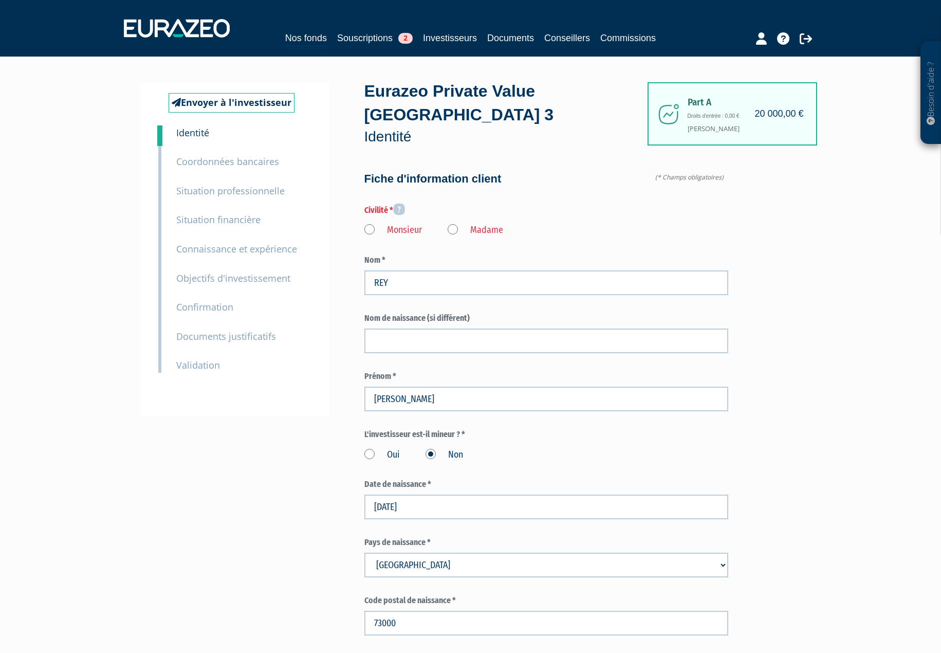
click at [372, 224] on label "Monsieur" at bounding box center [394, 230] width 58 height 13
click at [0, 0] on input "Monsieur" at bounding box center [0, 0] width 0 height 0
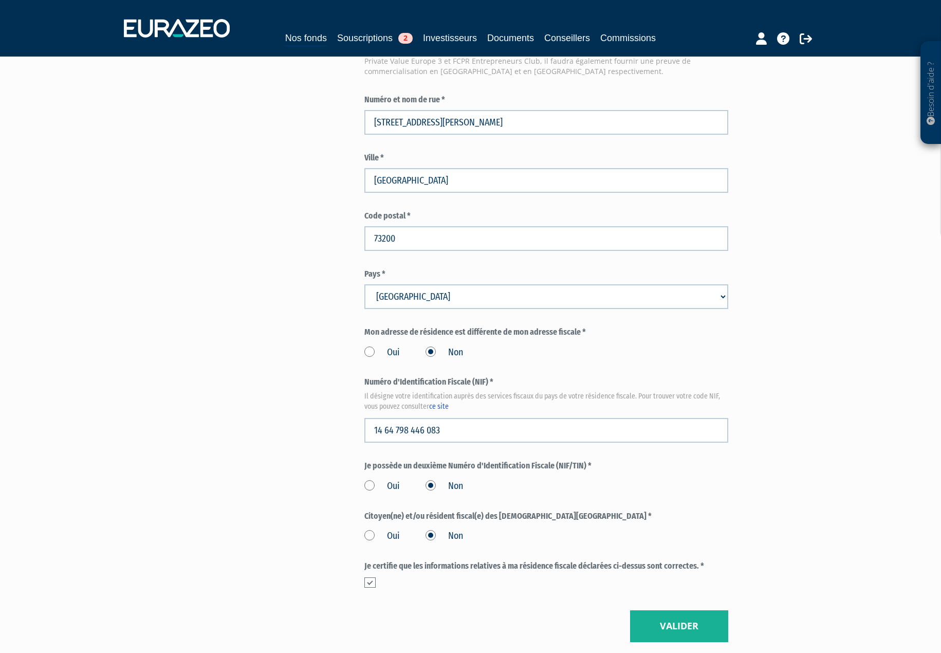
scroll to position [976, 0]
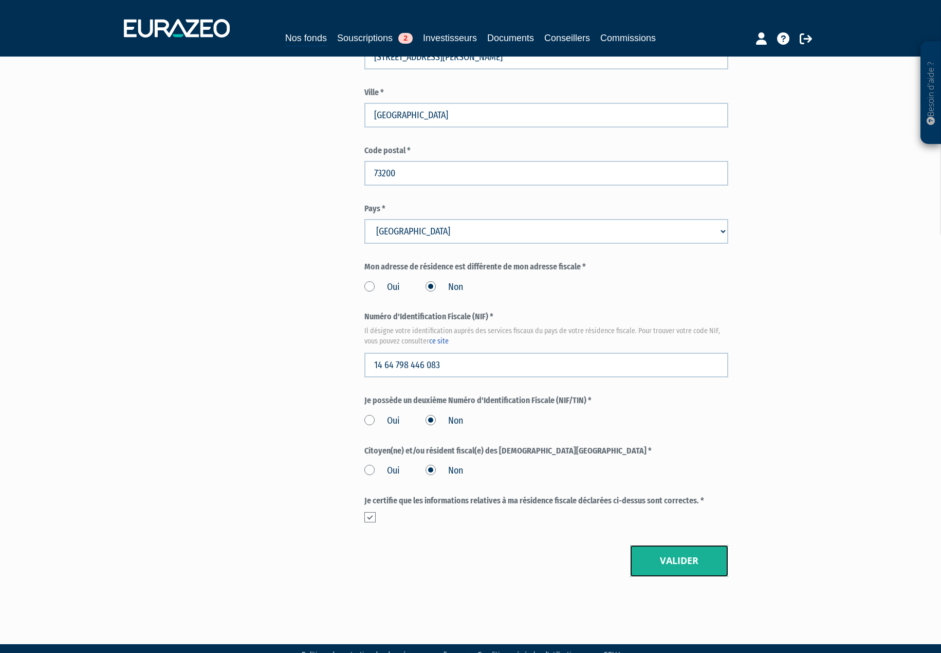
click at [704, 545] on button "Valider" at bounding box center [679, 561] width 98 height 32
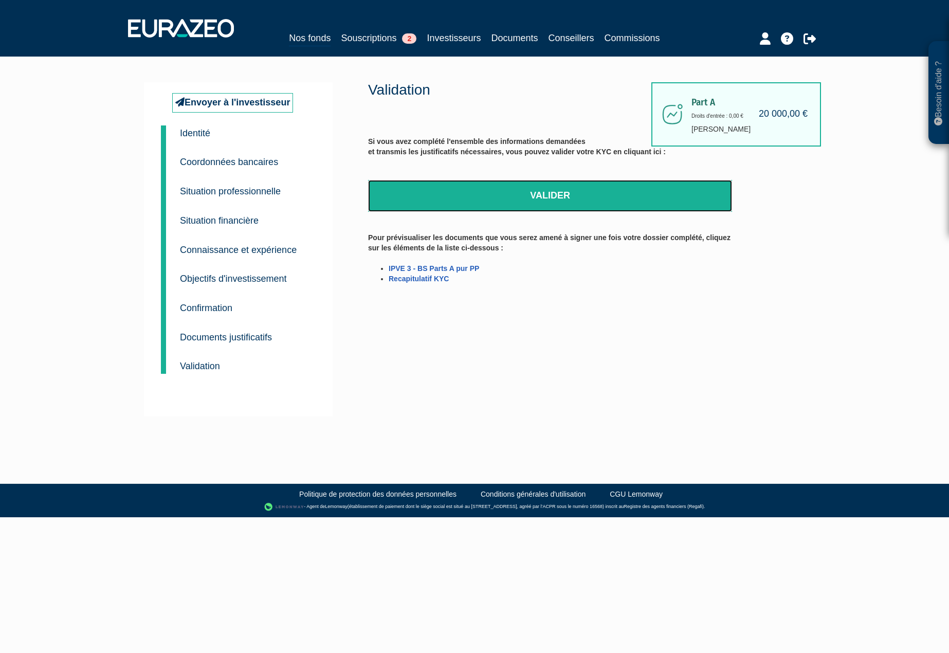
drag, startPoint x: 537, startPoint y: 199, endPoint x: 509, endPoint y: 29, distance: 172.1
click at [538, 199] on link "Valider" at bounding box center [550, 196] width 364 height 32
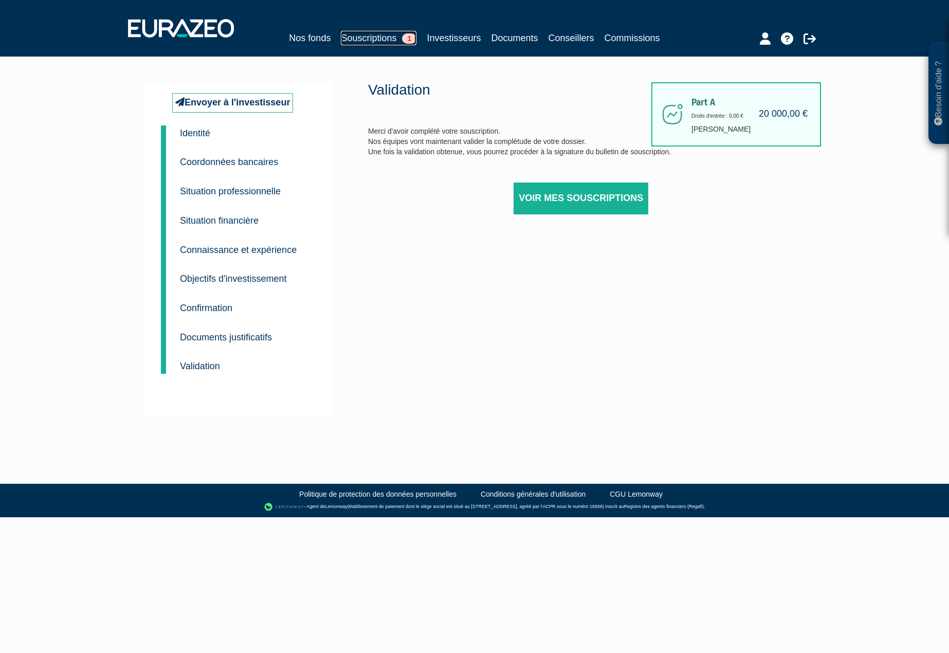
click at [378, 38] on link "Souscriptions 1" at bounding box center [379, 38] width 76 height 14
